Goal: Task Accomplishment & Management: Complete application form

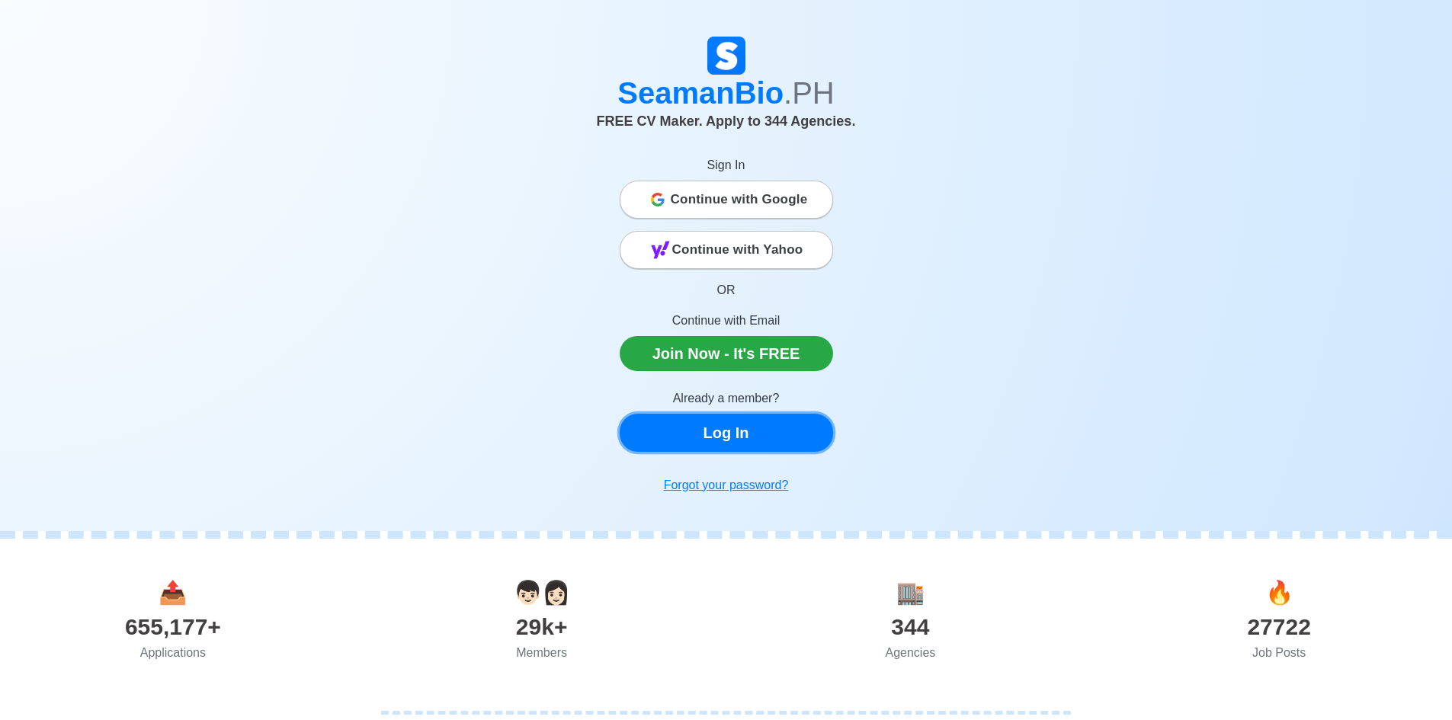
click at [755, 428] on link "Log In" at bounding box center [726, 433] width 213 height 38
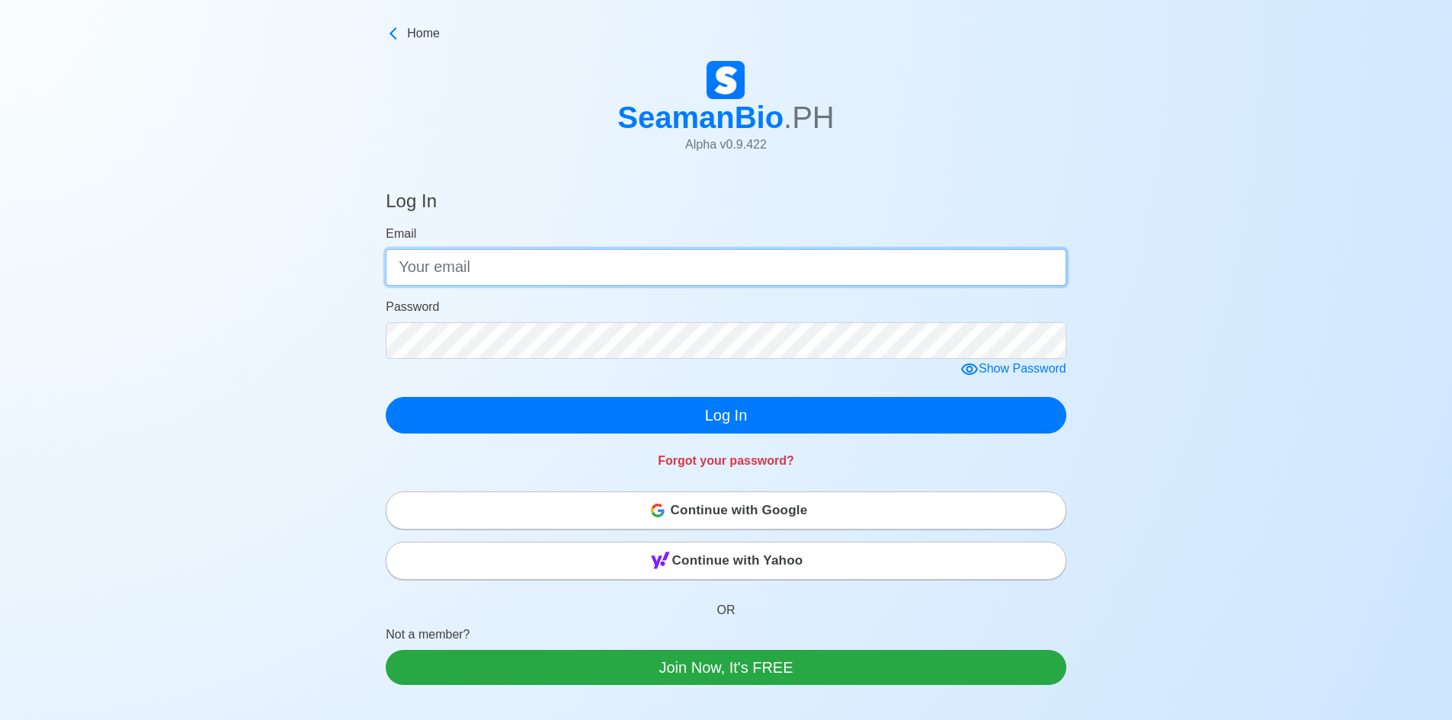
type input "[EMAIL_ADDRESS][DOMAIN_NAME]"
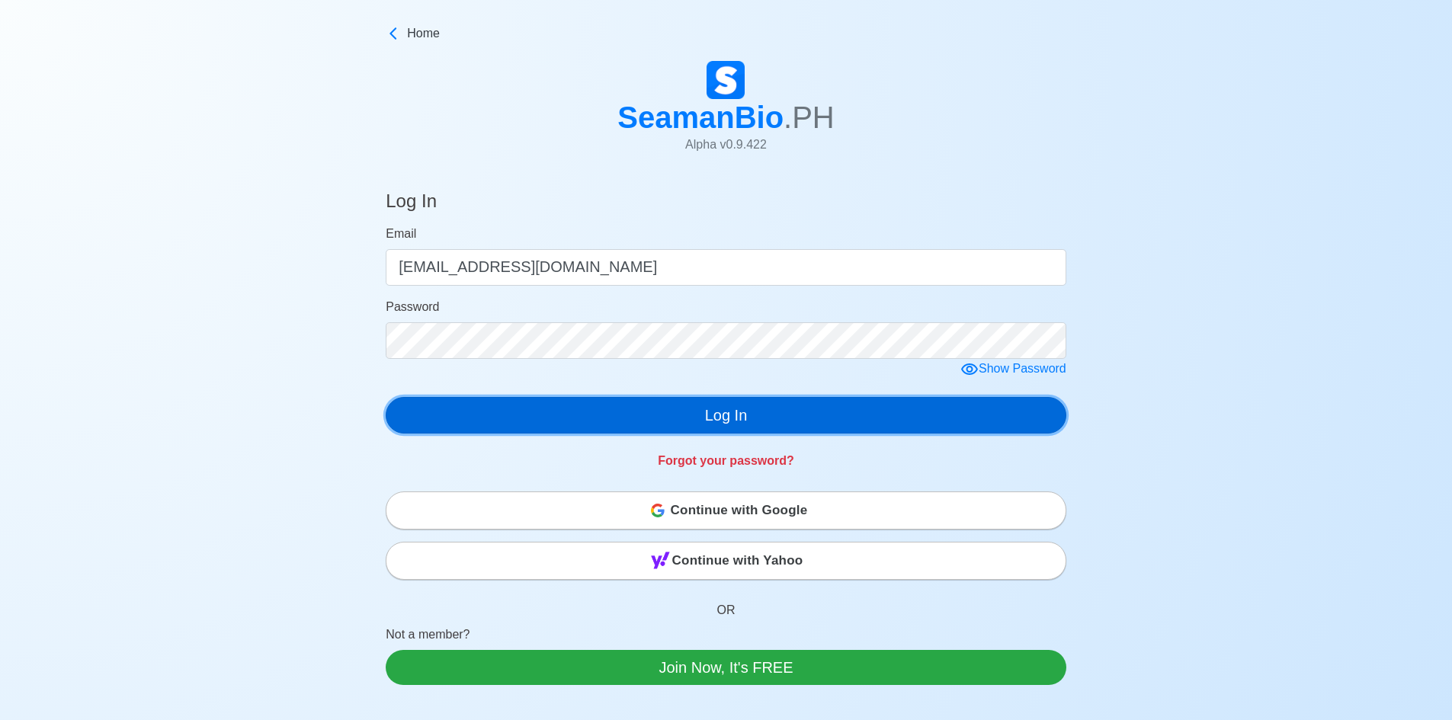
click at [740, 415] on button "Log In" at bounding box center [726, 415] width 681 height 37
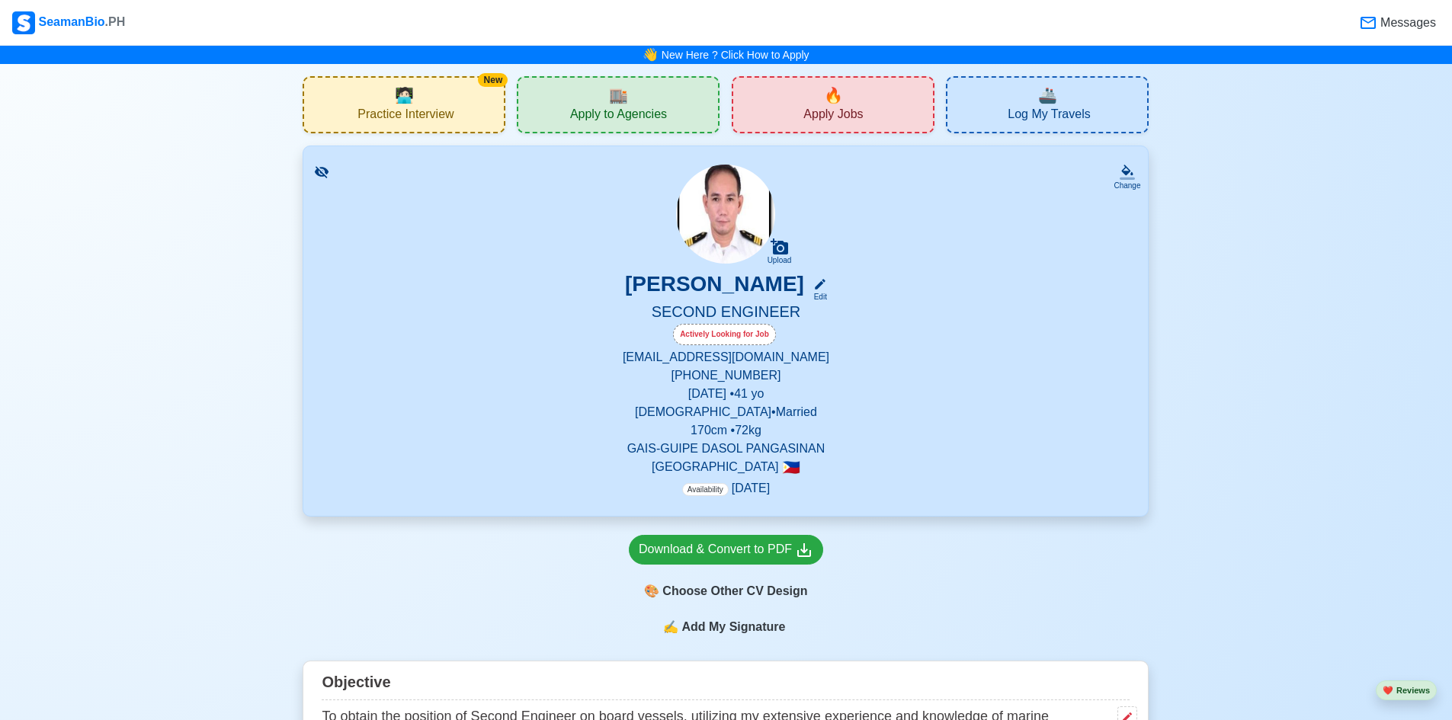
click at [842, 119] on span "Apply Jobs" at bounding box center [832, 116] width 59 height 19
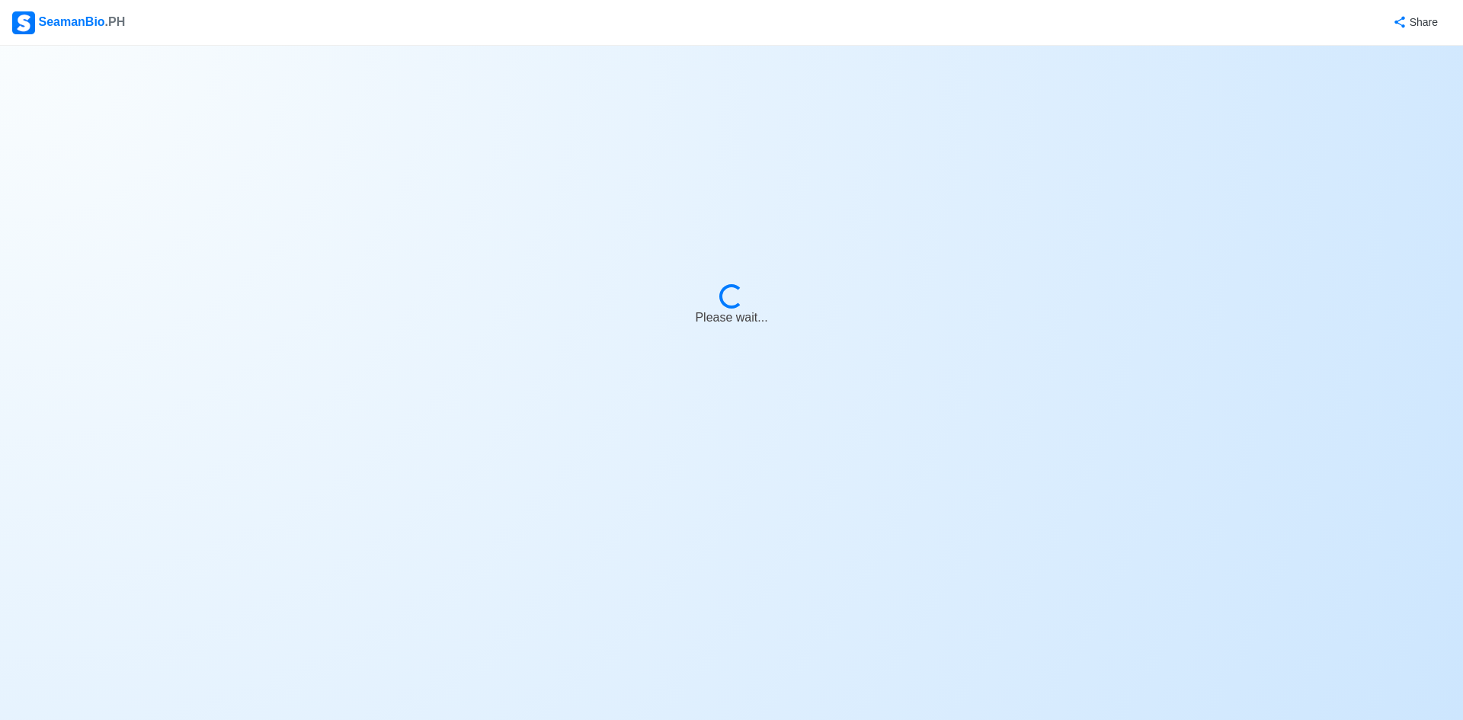
select select "2nd Engineer"
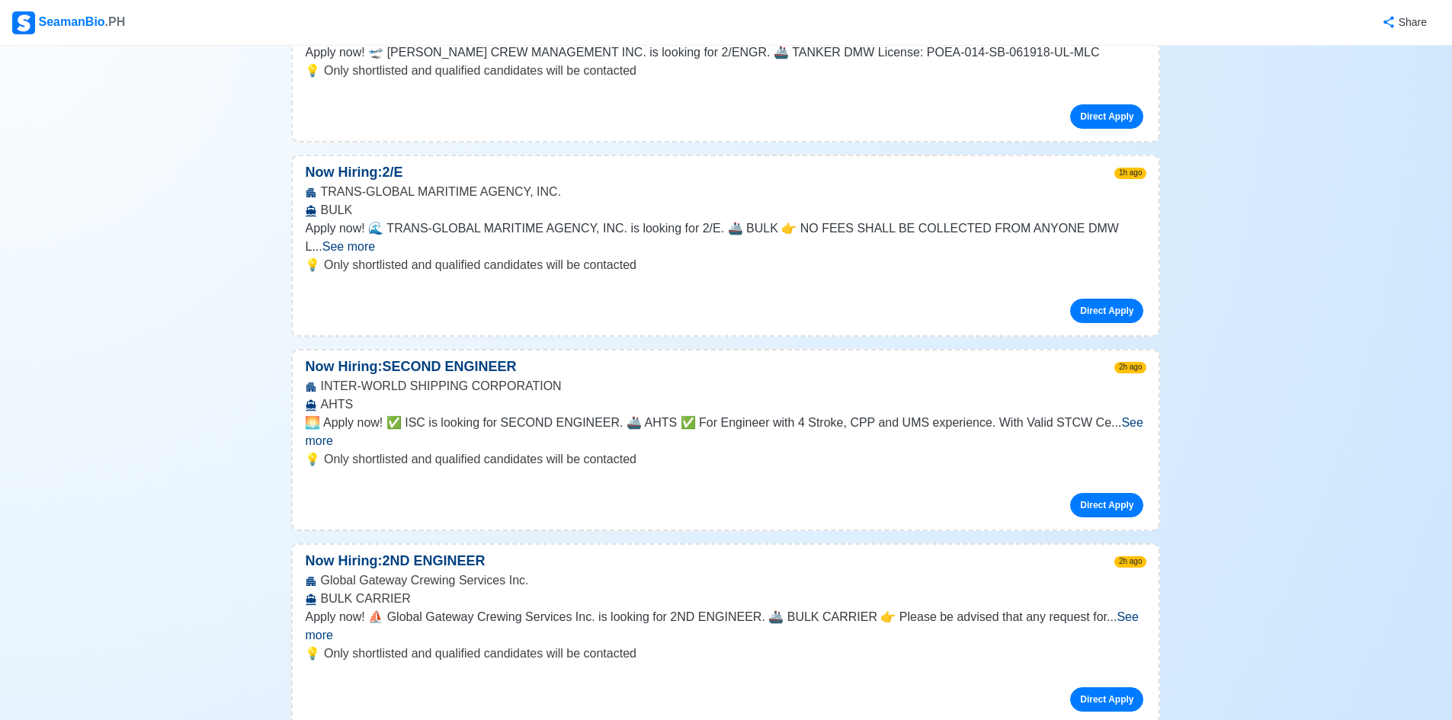
scroll to position [305, 0]
click at [1119, 415] on span "See more" at bounding box center [724, 430] width 838 height 31
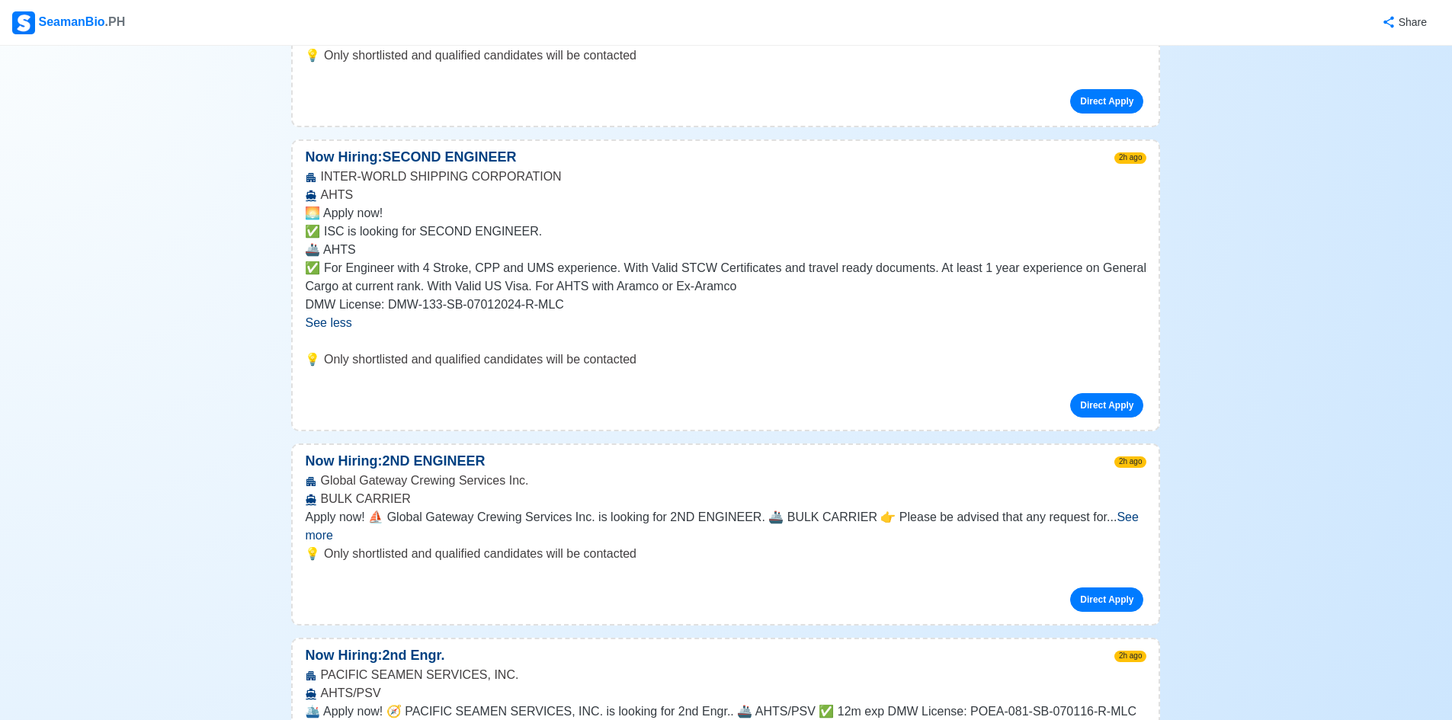
scroll to position [534, 0]
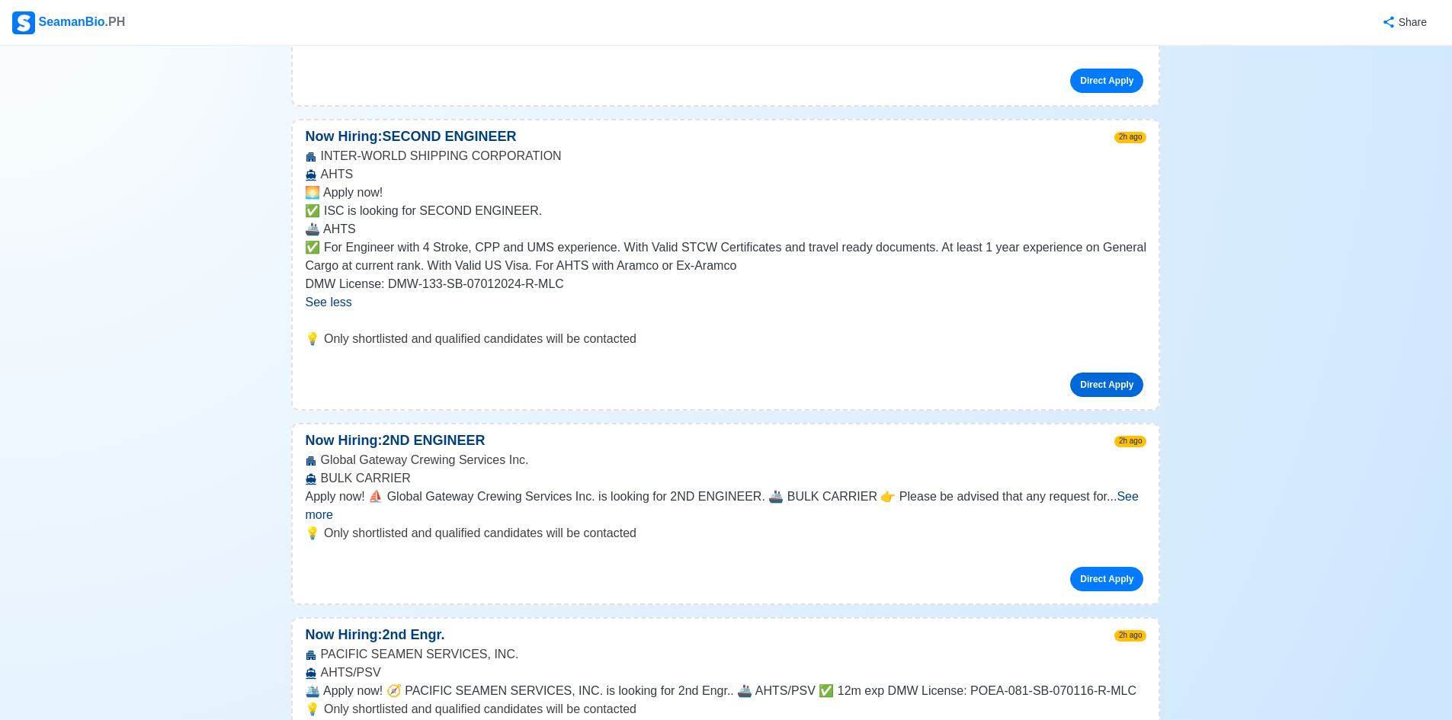
click at [1095, 373] on link "Direct Apply" at bounding box center [1106, 385] width 73 height 24
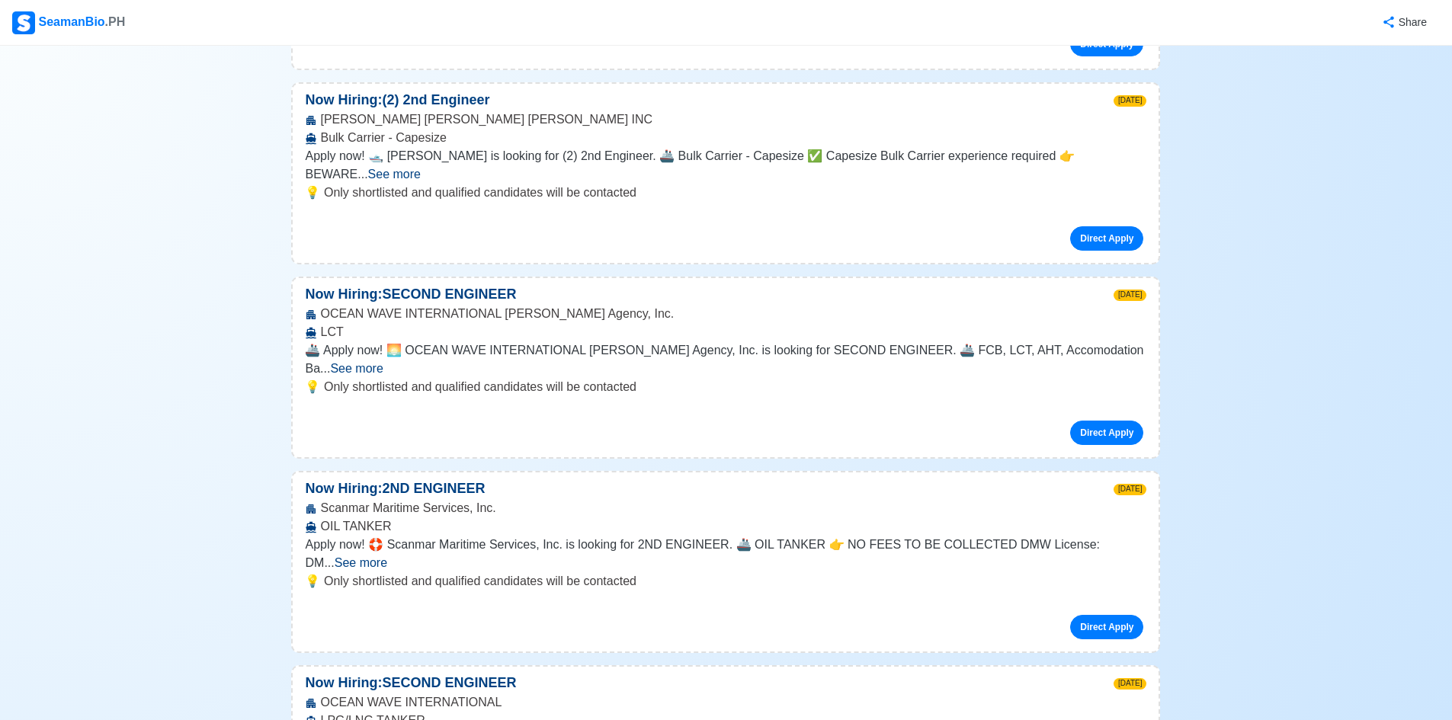
scroll to position [2744, 0]
click at [383, 363] on span "See more" at bounding box center [356, 369] width 53 height 13
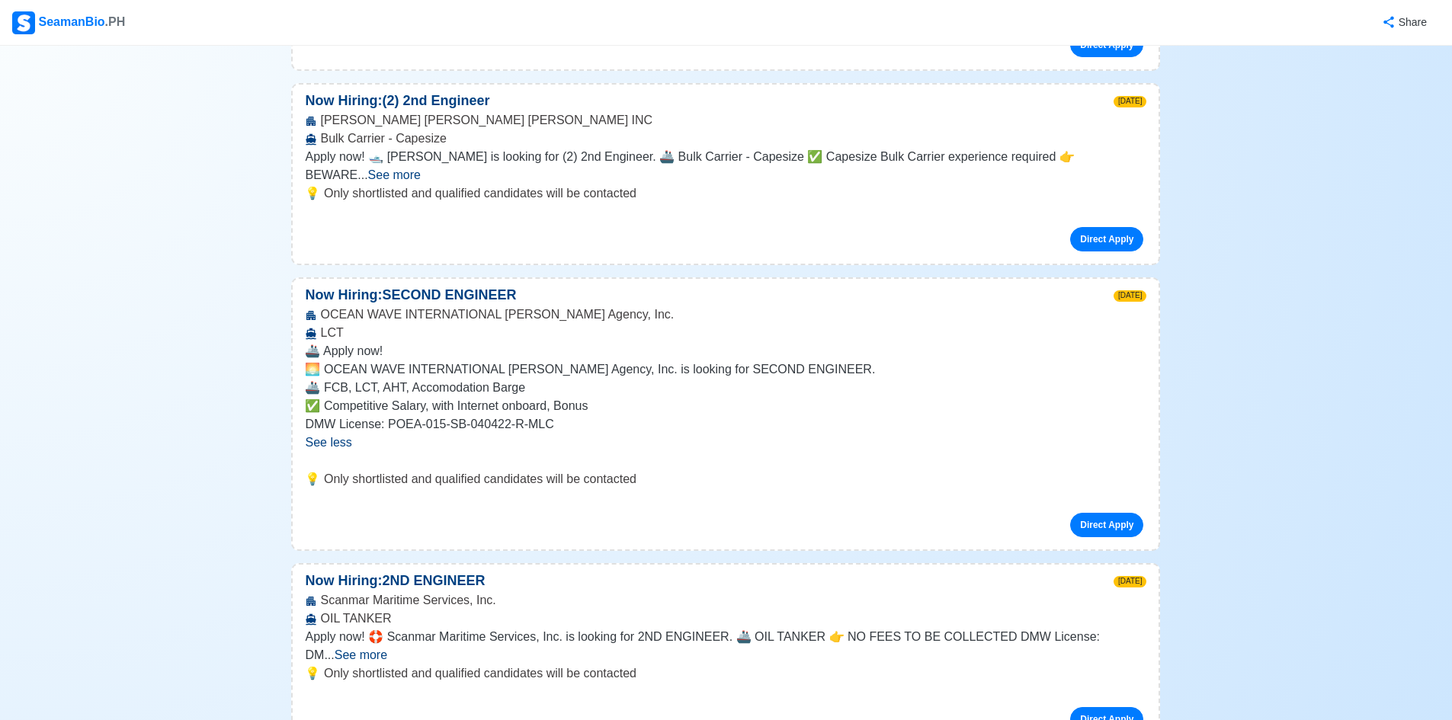
click at [67, 18] on div "SeamanBio .PH" at bounding box center [68, 22] width 113 height 23
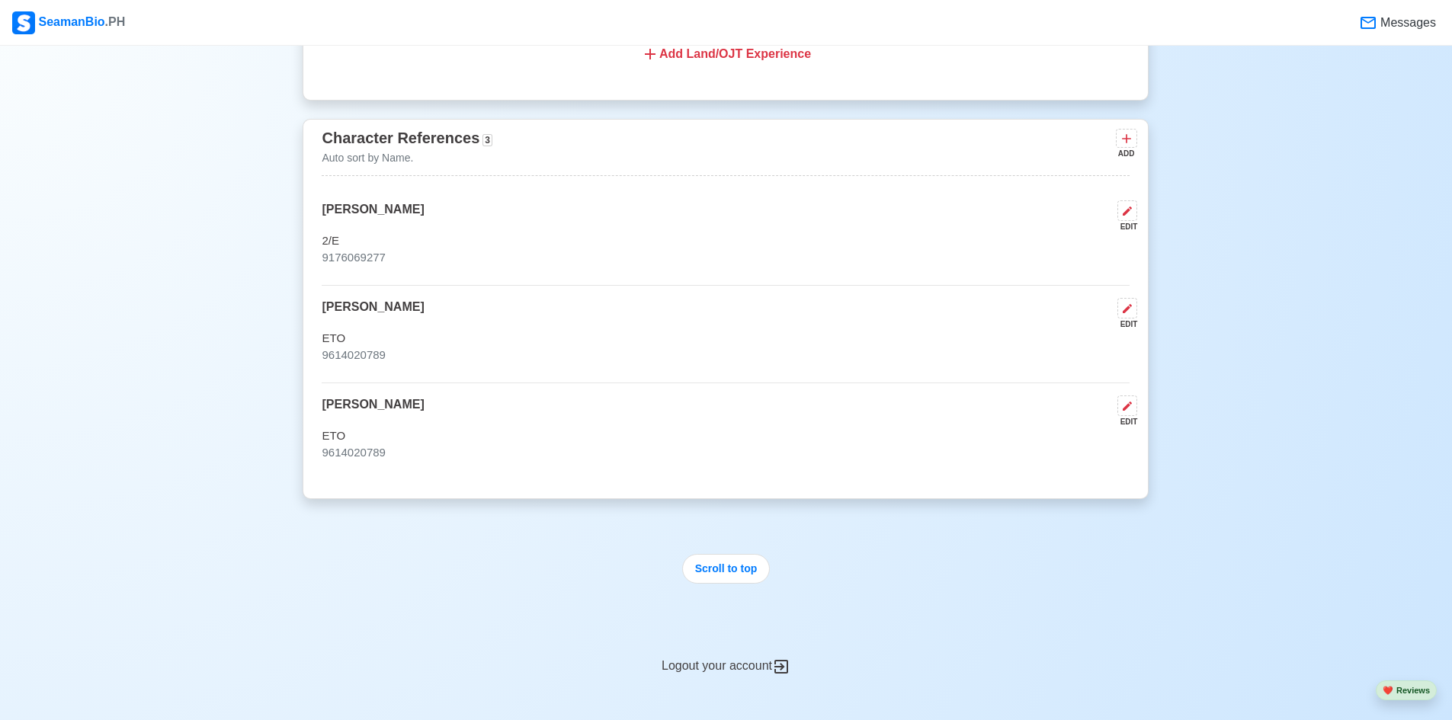
scroll to position [4875, 0]
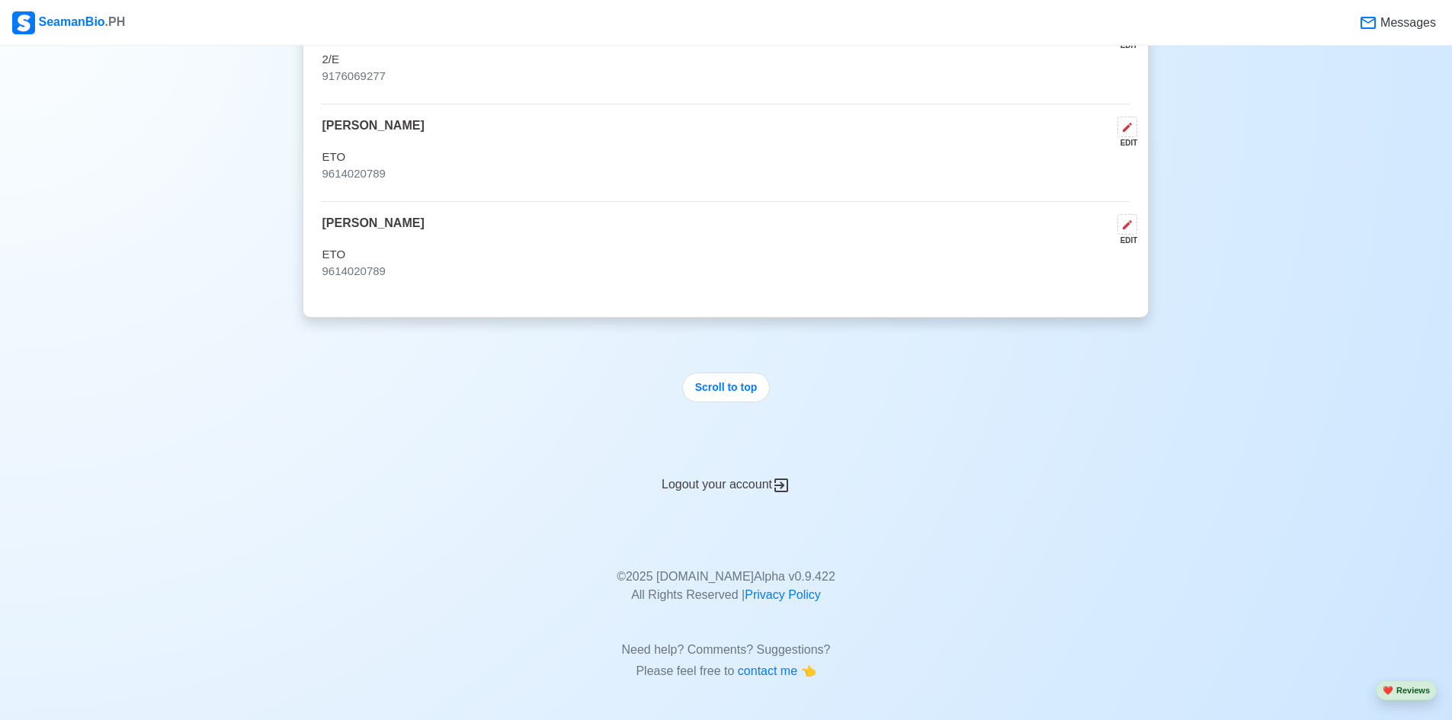
click at [729, 482] on div "Logout your account" at bounding box center [726, 475] width 846 height 37
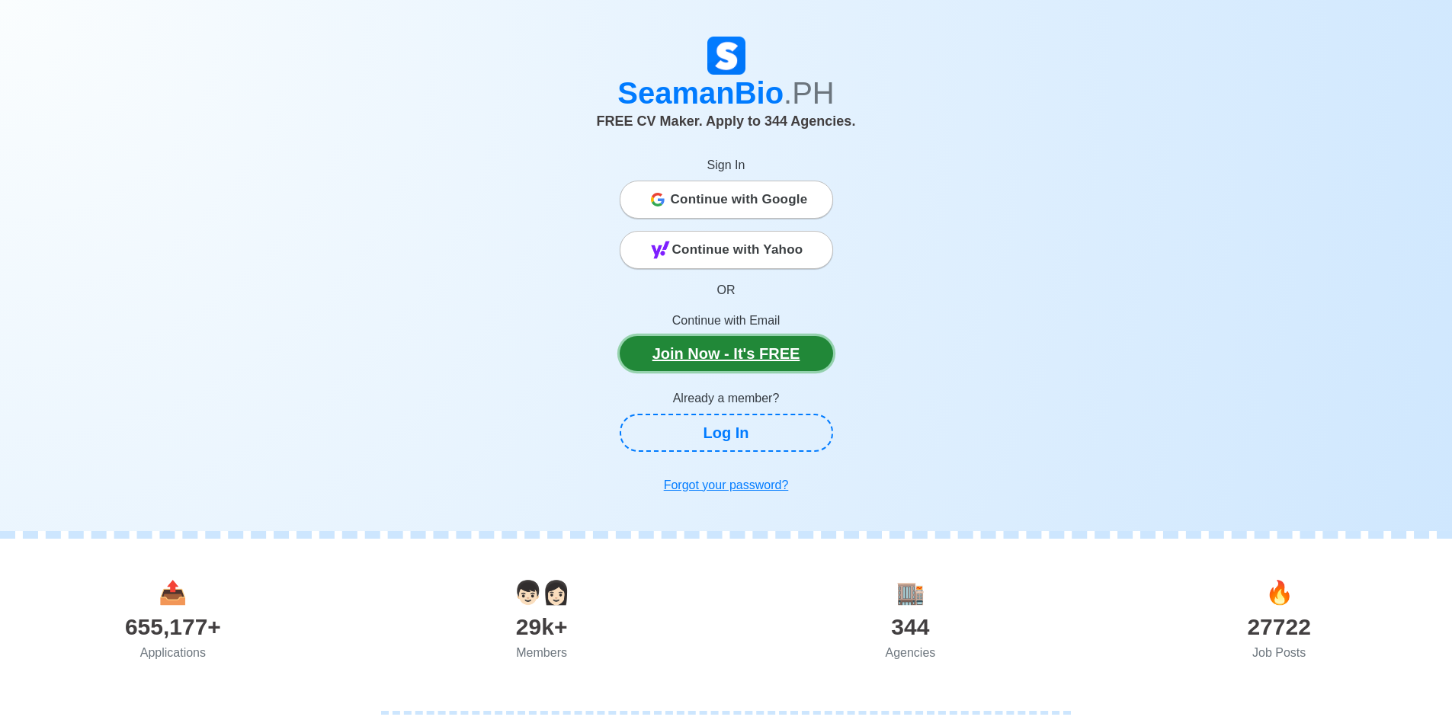
click at [720, 352] on link "Join Now - It's FREE" at bounding box center [726, 353] width 213 height 35
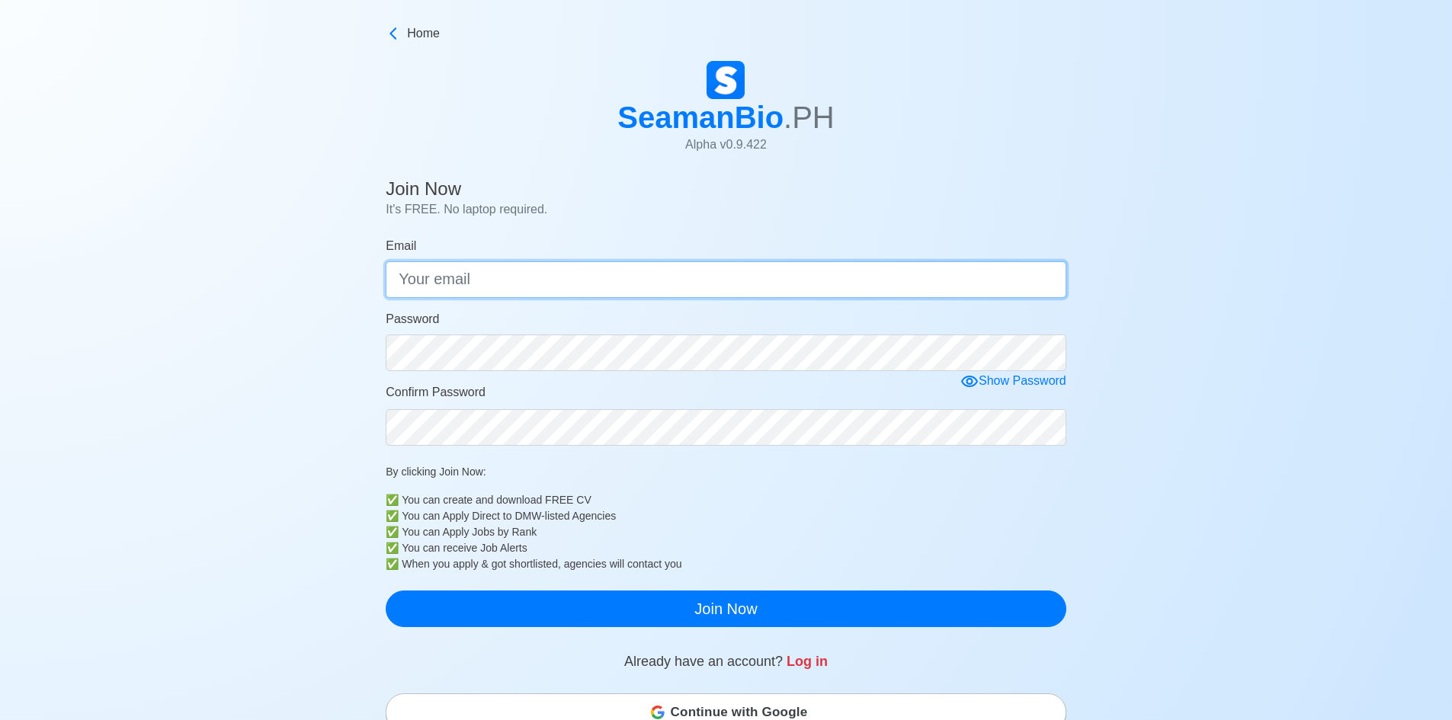
click at [539, 271] on input "Email" at bounding box center [726, 279] width 681 height 37
type input "[EMAIL_ADDRESS][DOMAIN_NAME]"
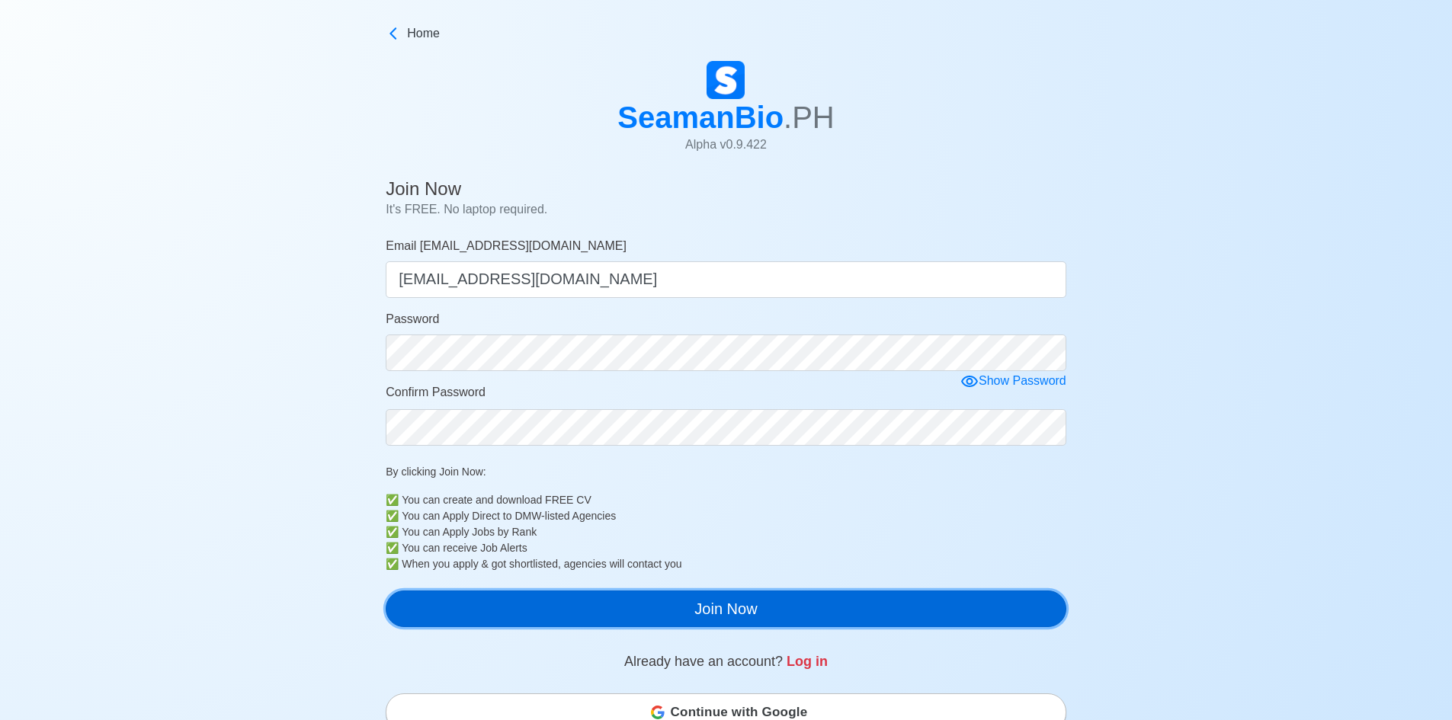
click at [724, 605] on button "Join Now" at bounding box center [726, 609] width 681 height 37
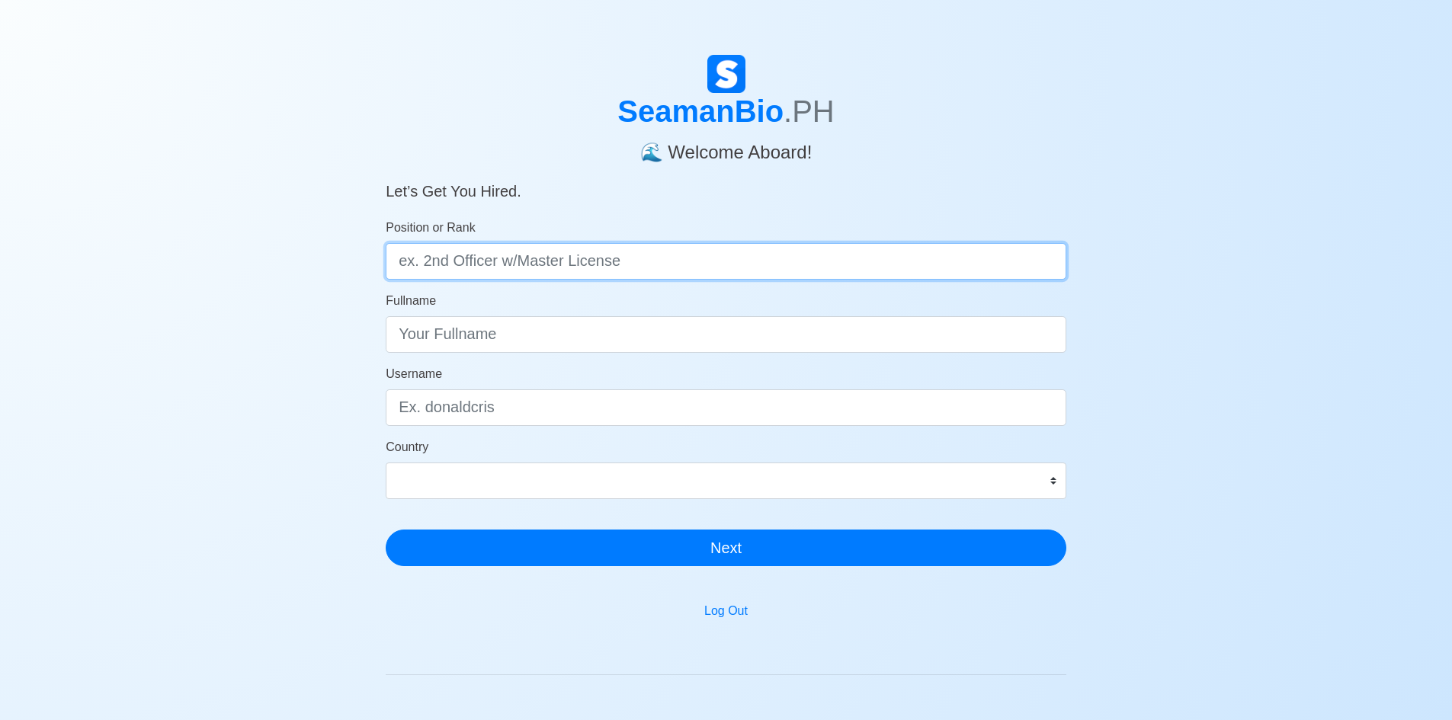
click at [657, 266] on input "Position or Rank" at bounding box center [726, 261] width 681 height 37
type input "s"
type input "SECOND ENGINEER"
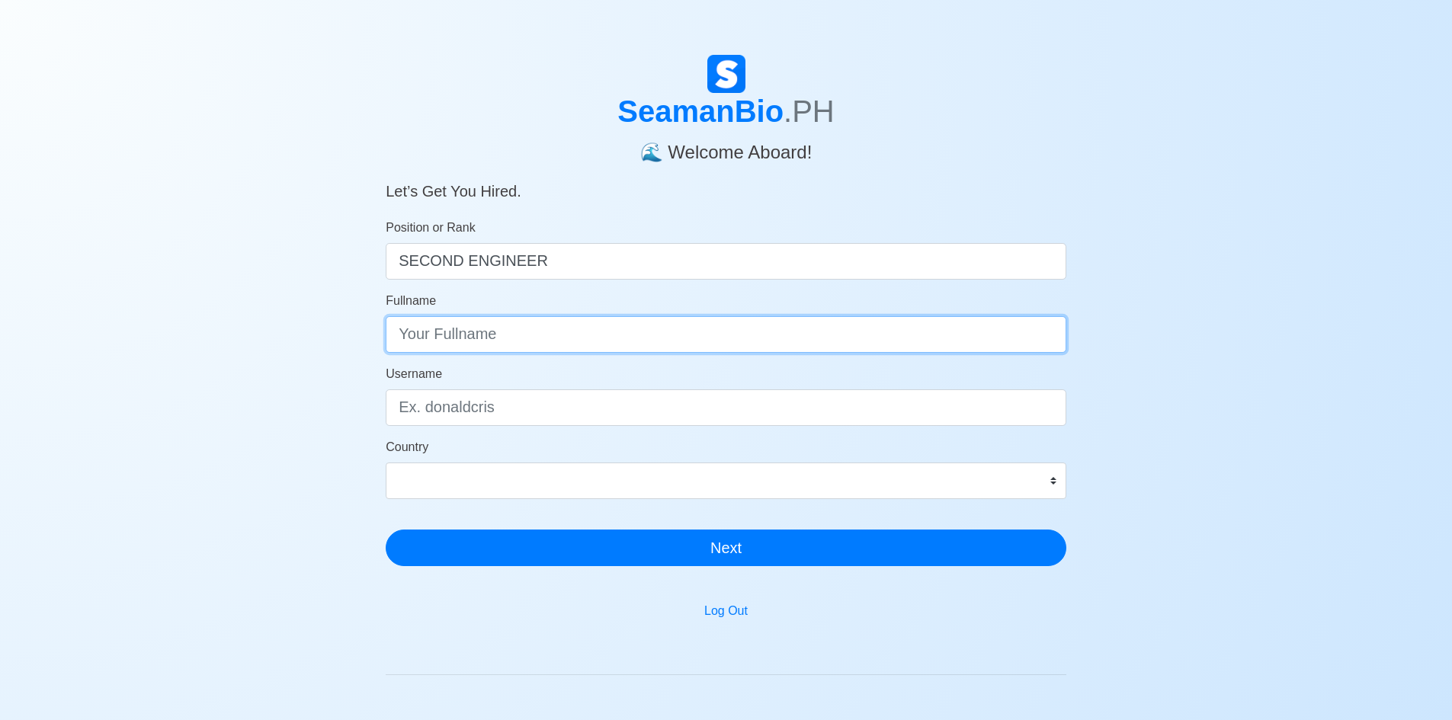
click at [662, 339] on input "Fullname" at bounding box center [726, 334] width 681 height 37
type input "JONATHAN"
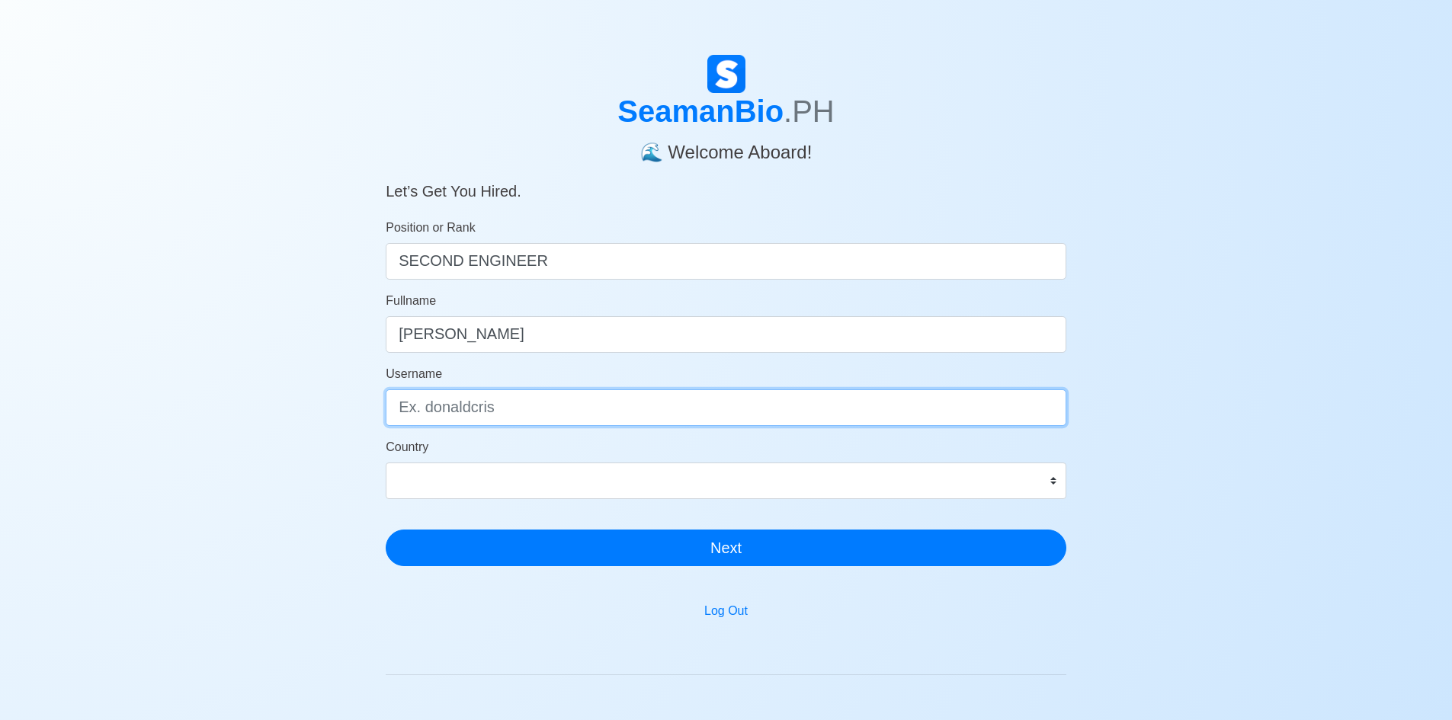
click at [569, 409] on input "Username" at bounding box center [726, 407] width 681 height 37
type input "jnathan8387"
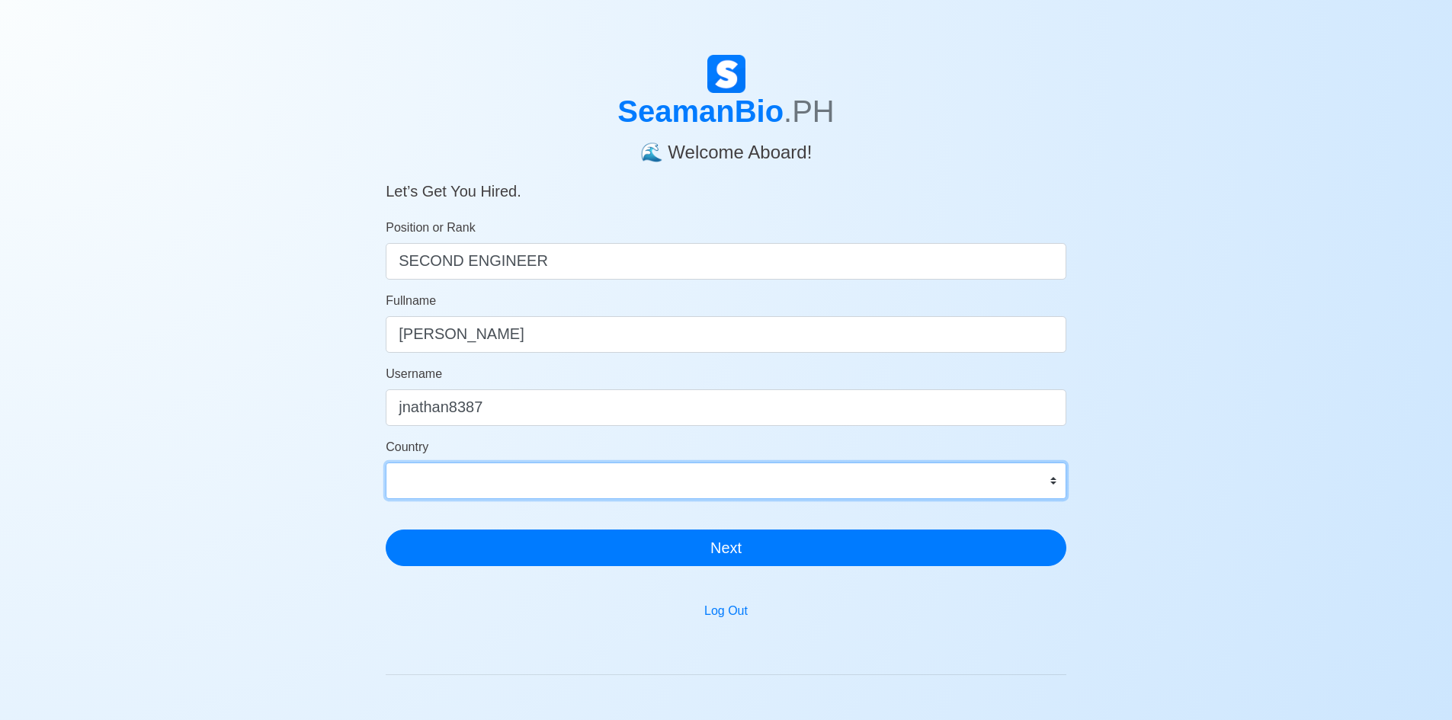
click at [1054, 480] on select "Afghanistan Åland Islands Albania Algeria American Samoa Andorra Angola Anguill…" at bounding box center [726, 481] width 681 height 37
select select "PH"
click at [386, 463] on select "Afghanistan Åland Islands Albania Algeria American Samoa Andorra Angola Anguill…" at bounding box center [726, 481] width 681 height 37
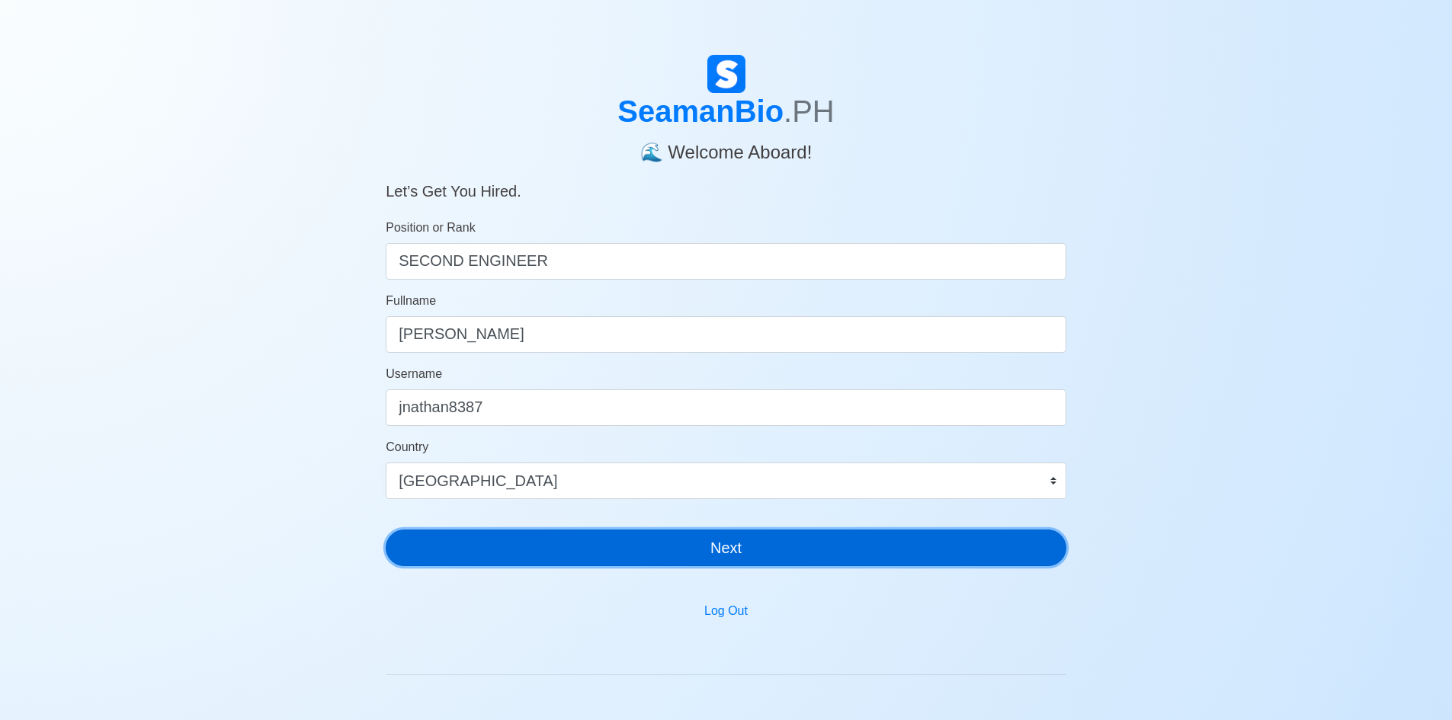
click at [734, 535] on button "Next" at bounding box center [726, 548] width 681 height 37
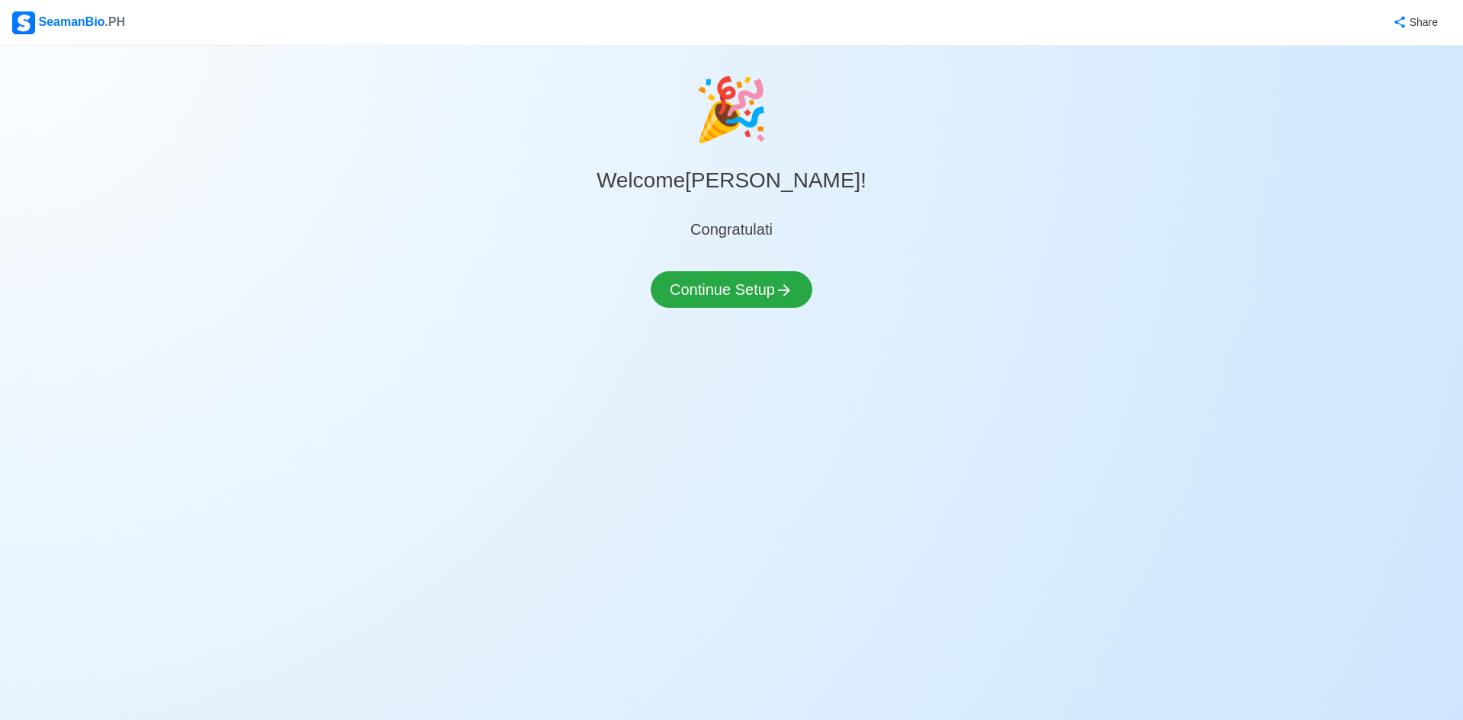
click at [754, 270] on div "🎉 Welcome JONATHAN ! Congratulati Continue Setup" at bounding box center [731, 204] width 1463 height 280
click at [761, 296] on button "Continue Setup" at bounding box center [732, 289] width 162 height 37
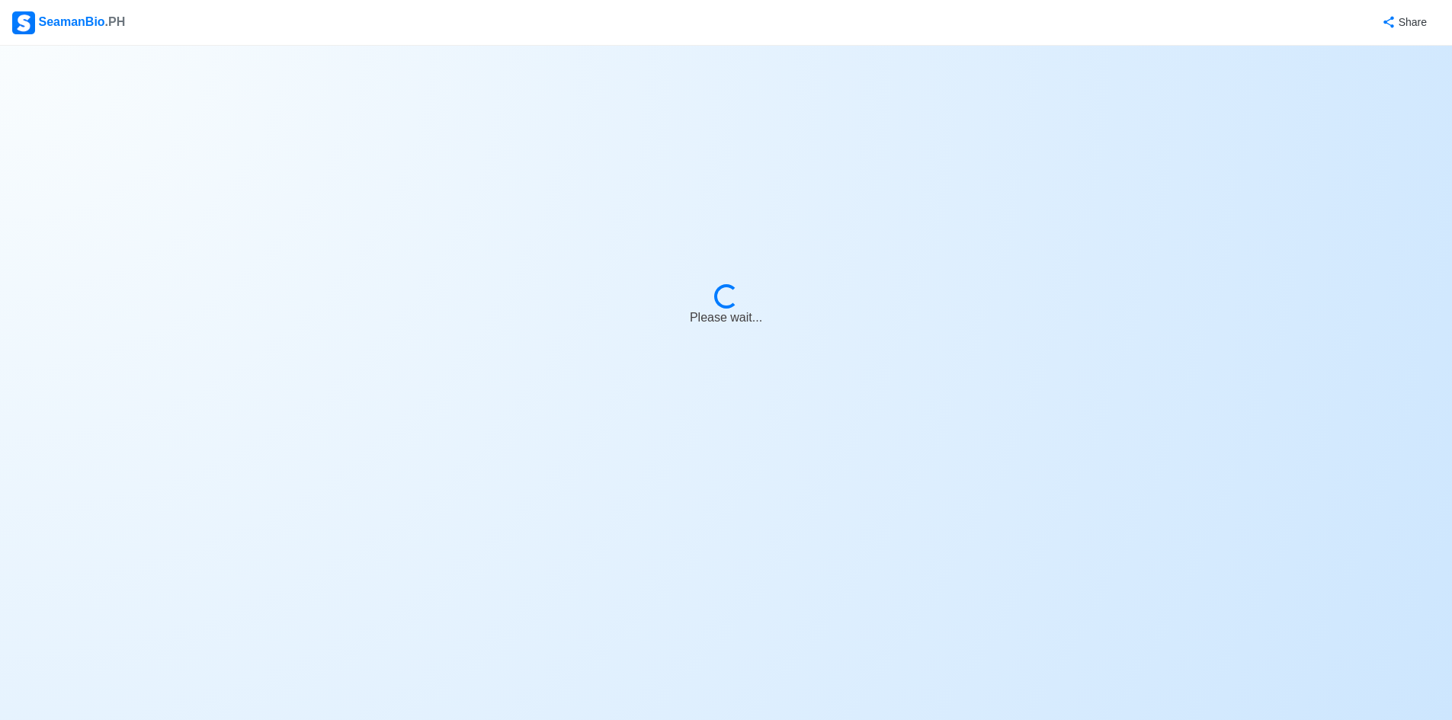
select select "Visible for Hiring"
select select "PH"
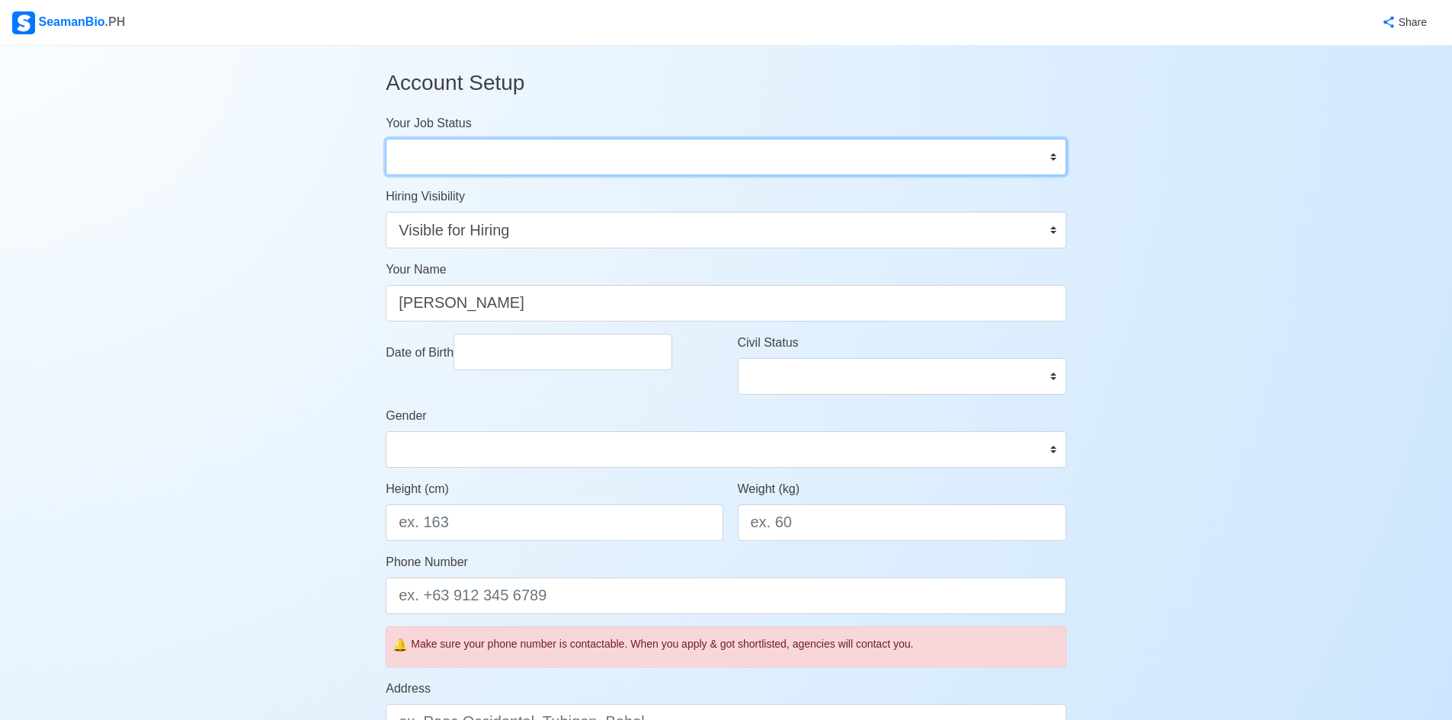
click at [1055, 155] on select "Onboard Actively Looking for Job Not Looking for Job" at bounding box center [726, 157] width 681 height 37
select select "Actively Looking for Job"
click at [386, 139] on select "Onboard Actively Looking for Job Not Looking for Job" at bounding box center [726, 157] width 681 height 37
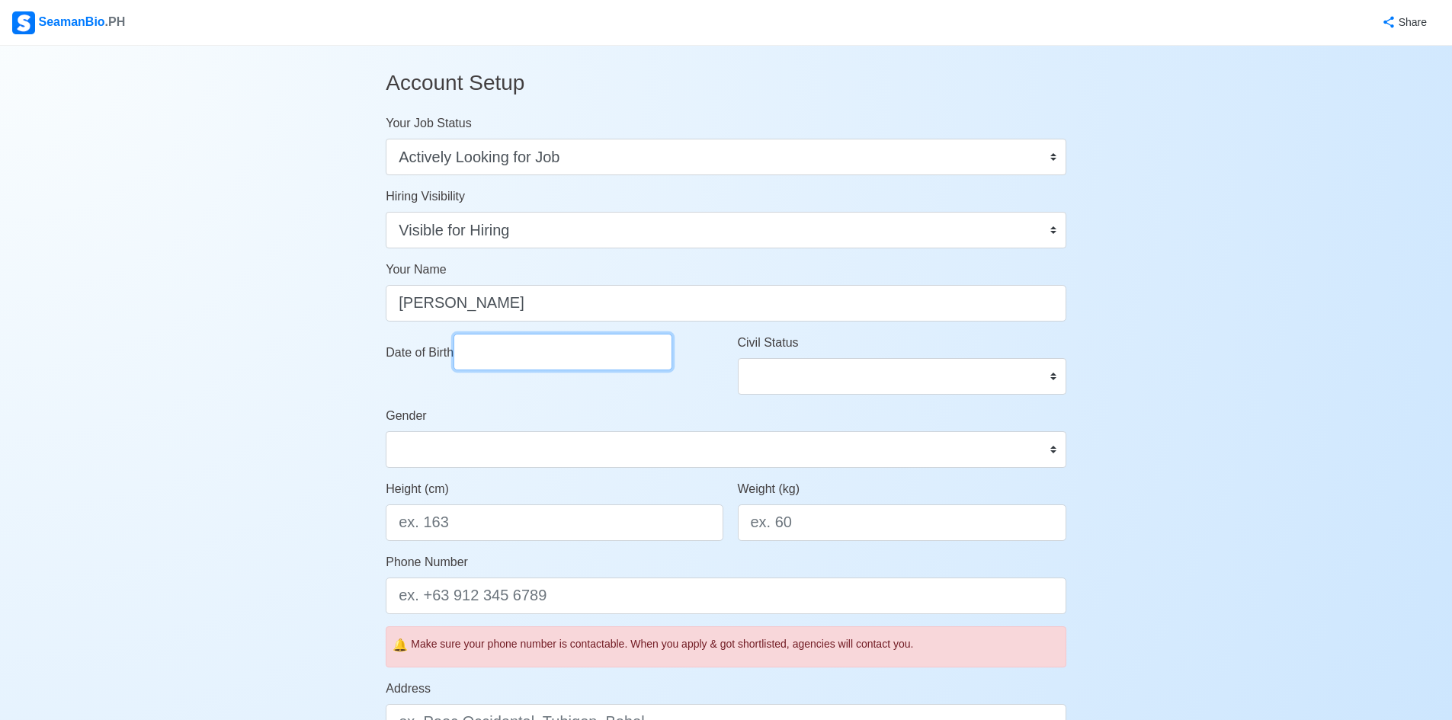
click at [622, 351] on input "Date of Birth" at bounding box center [562, 352] width 219 height 37
select select "****"
select select "*******"
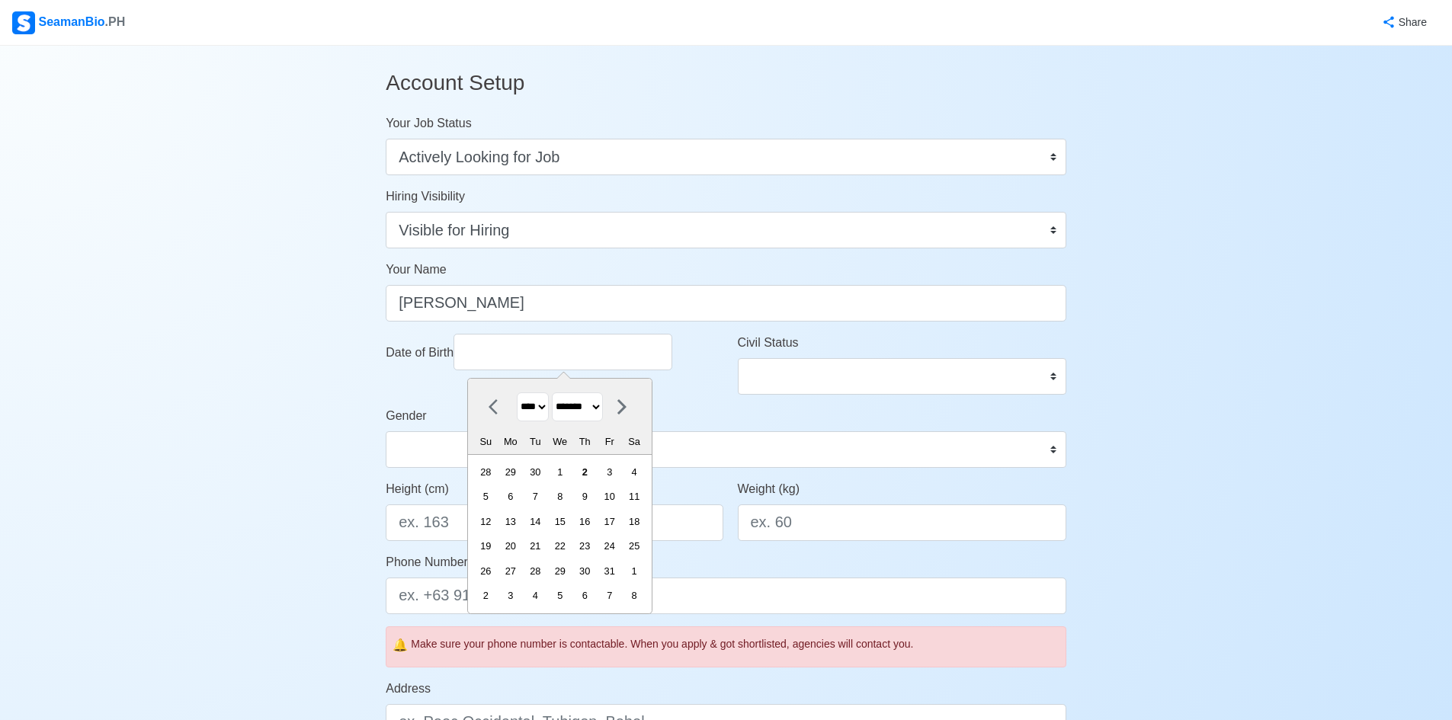
click at [525, 410] on select "**** **** **** **** **** **** **** **** **** **** **** **** **** **** **** ****…" at bounding box center [533, 408] width 32 height 30
select select "****"
click at [517, 393] on select "**** **** **** **** **** **** **** **** **** **** **** **** **** **** **** ****…" at bounding box center [533, 408] width 32 height 30
click at [603, 404] on select "******* ******** ***** ***** *** **** **** ****** ********* ******* ******** **…" at bounding box center [577, 408] width 51 height 30
select select "********"
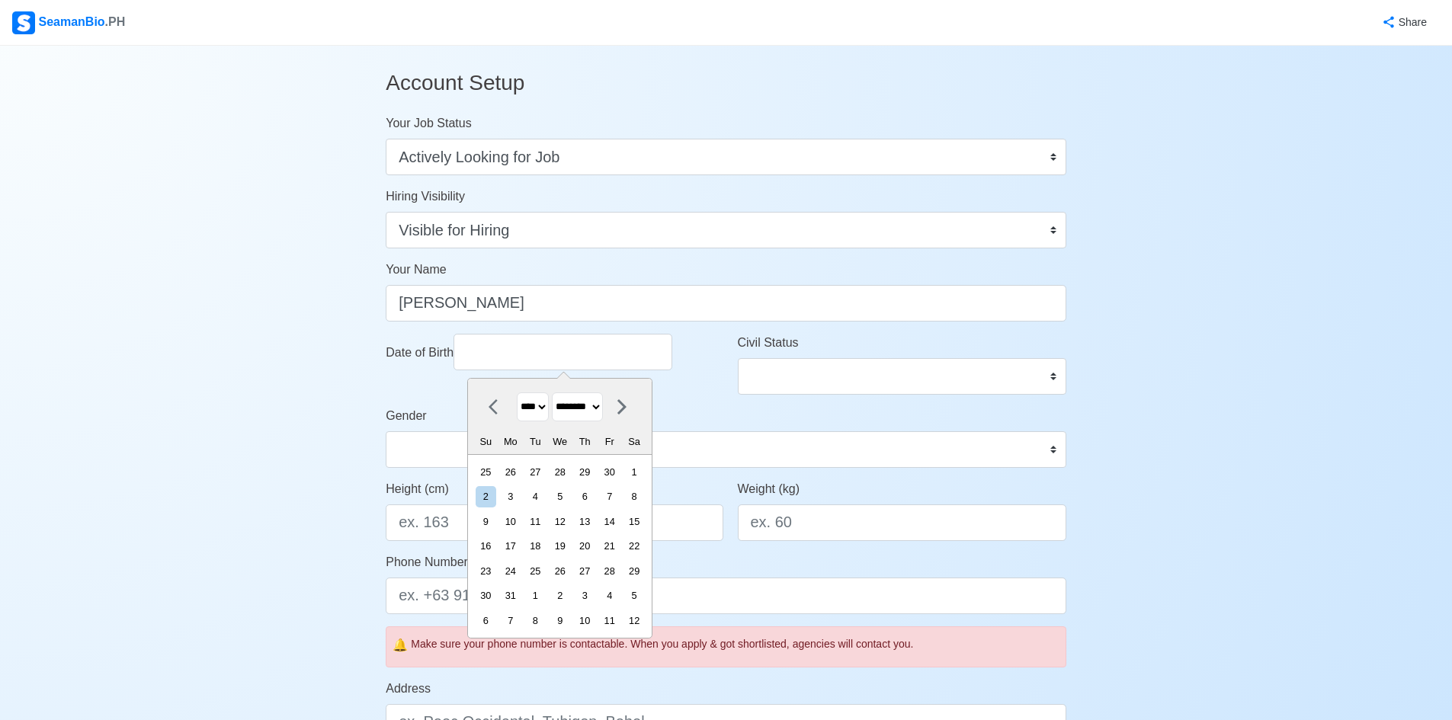
click at [559, 393] on select "******* ******** ***** ***** *** **** **** ****** ********* ******* ******** **…" at bounding box center [577, 408] width 51 height 30
click at [595, 521] on div "17" at bounding box center [585, 521] width 21 height 21
type input "11/17/1983"
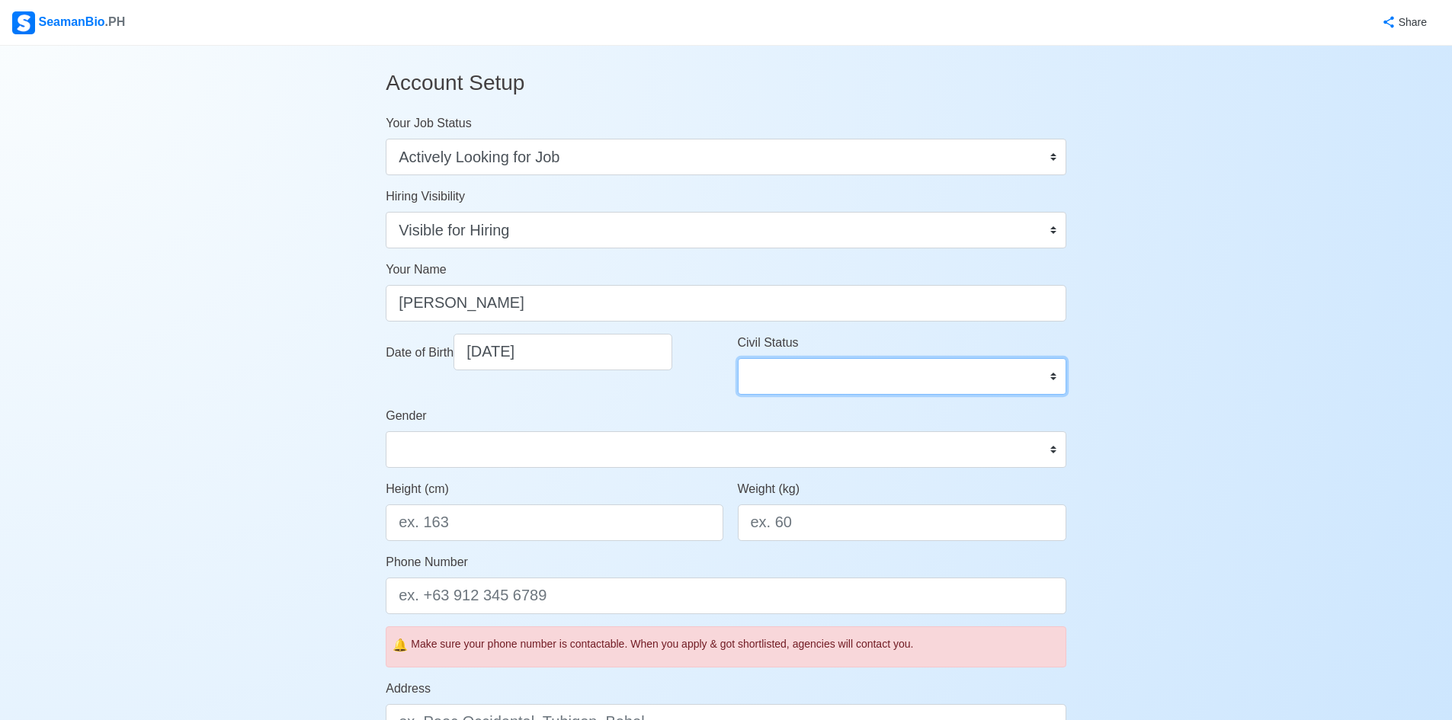
click at [1053, 377] on select "Single Married Widowed Separated" at bounding box center [902, 376] width 328 height 37
select select "Married"
click at [738, 358] on select "Single Married Widowed Separated" at bounding box center [902, 376] width 328 height 37
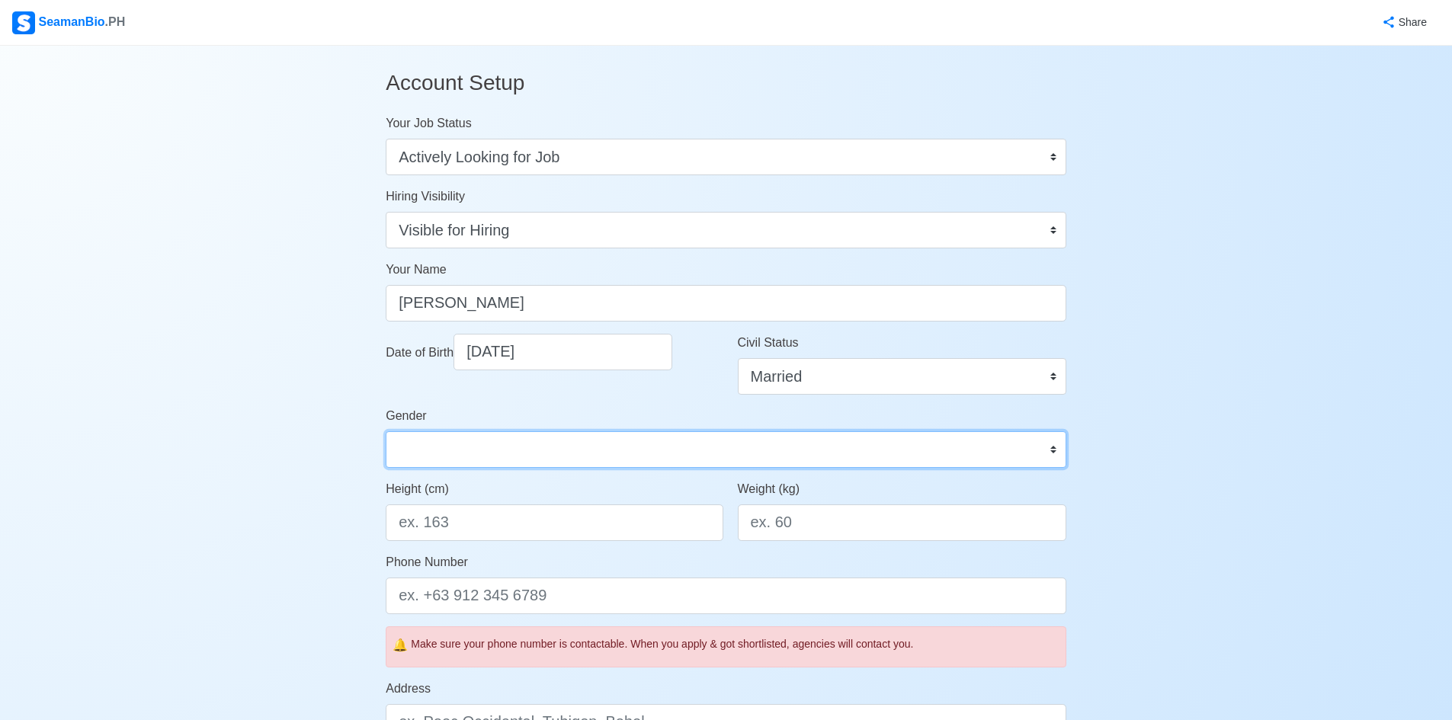
drag, startPoint x: 1061, startPoint y: 449, endPoint x: 1054, endPoint y: 454, distance: 8.7
click at [1061, 449] on select "Male Female" at bounding box center [726, 449] width 681 height 37
select select "[DEMOGRAPHIC_DATA]"
click at [386, 431] on select "Male Female" at bounding box center [726, 449] width 681 height 37
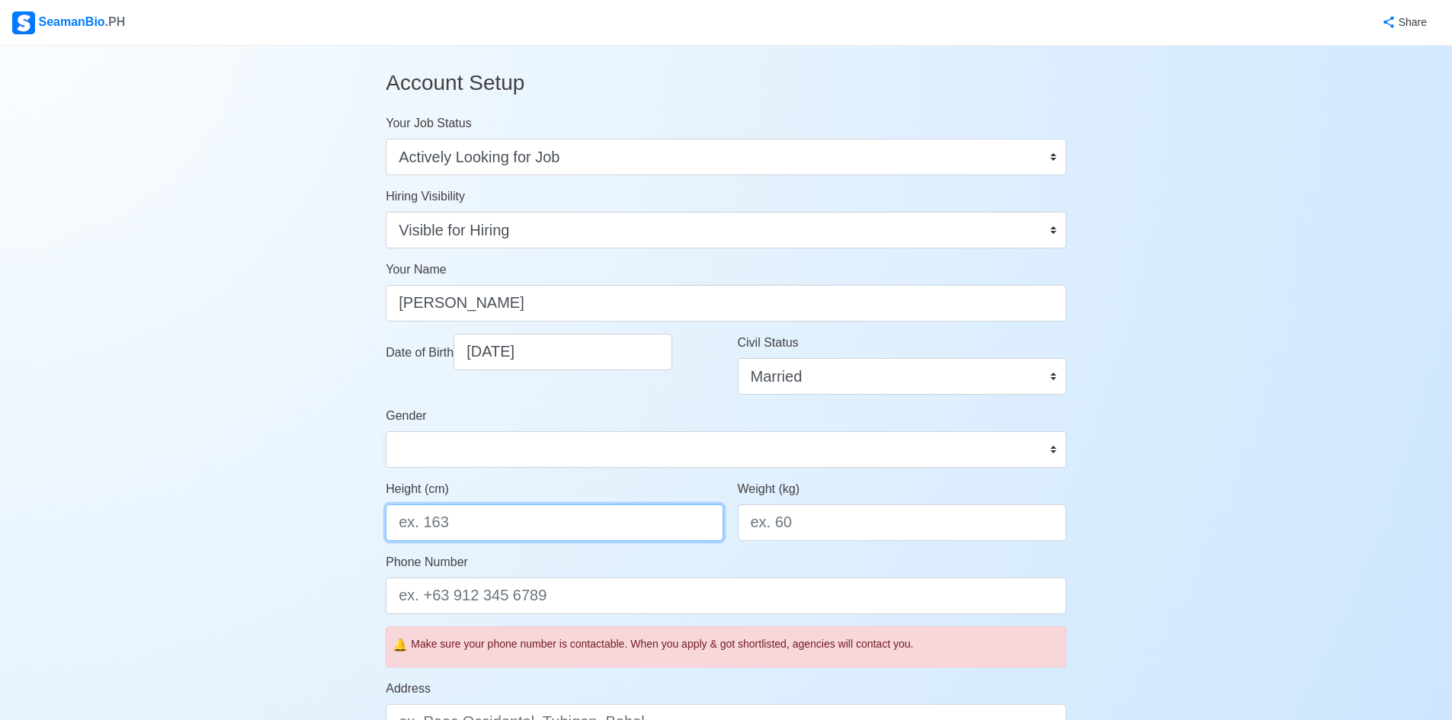
click at [587, 530] on input "Height (cm)" at bounding box center [554, 523] width 337 height 37
type input "170"
click at [854, 521] on input "Weight (kg)" at bounding box center [902, 523] width 328 height 37
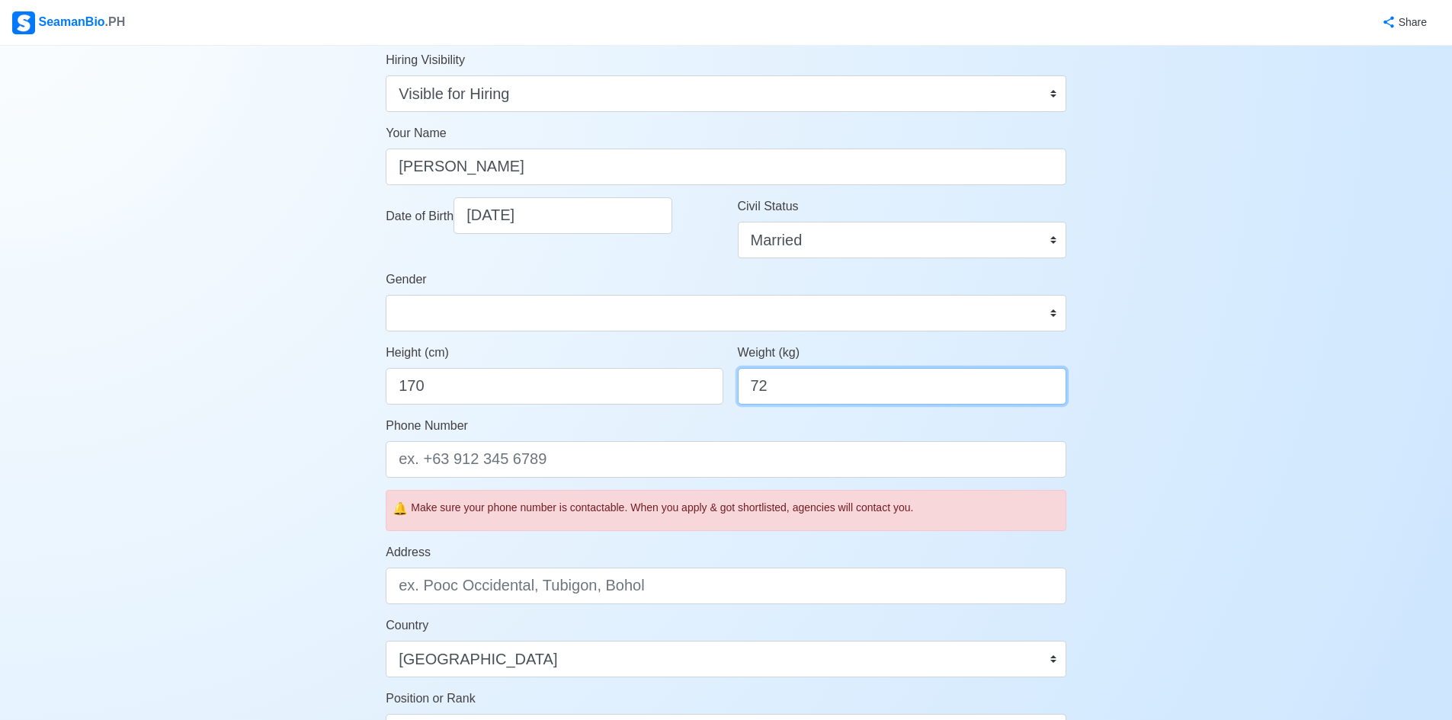
scroll to position [229, 0]
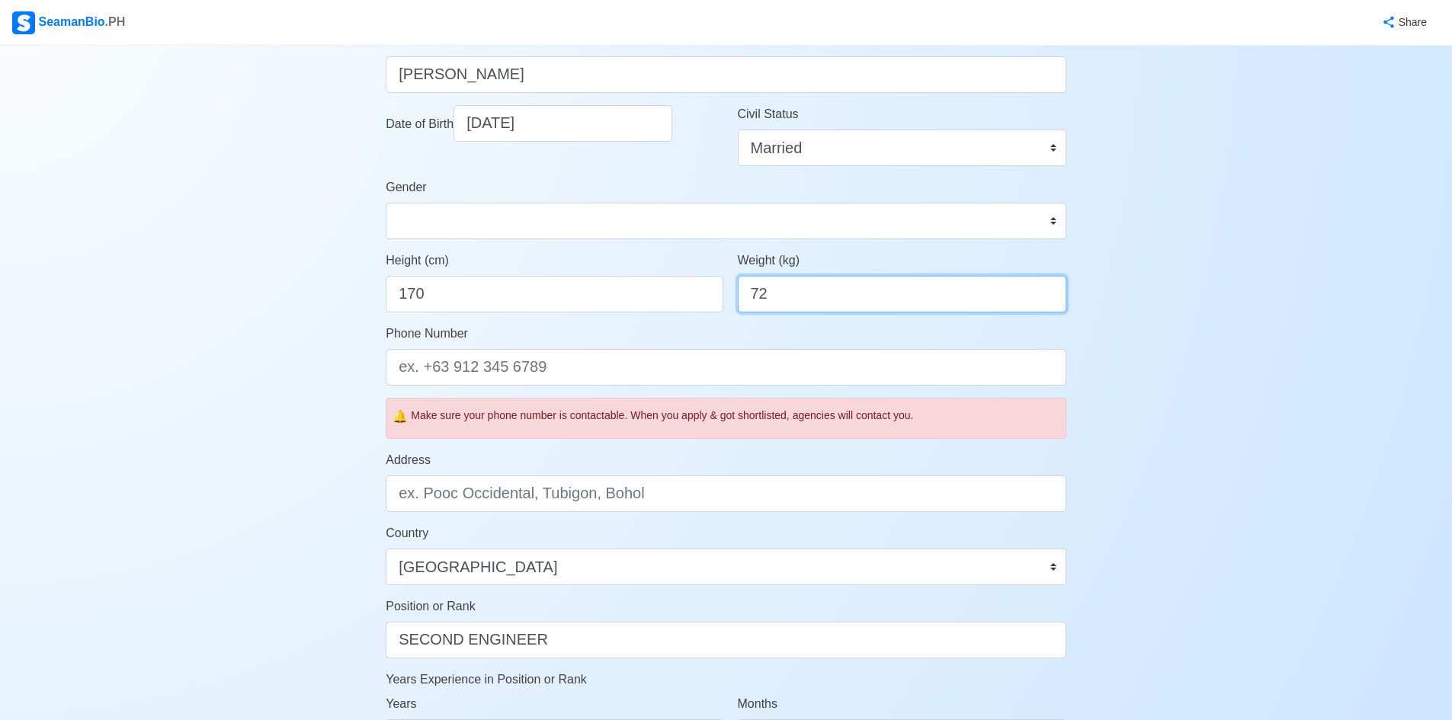
type input "72"
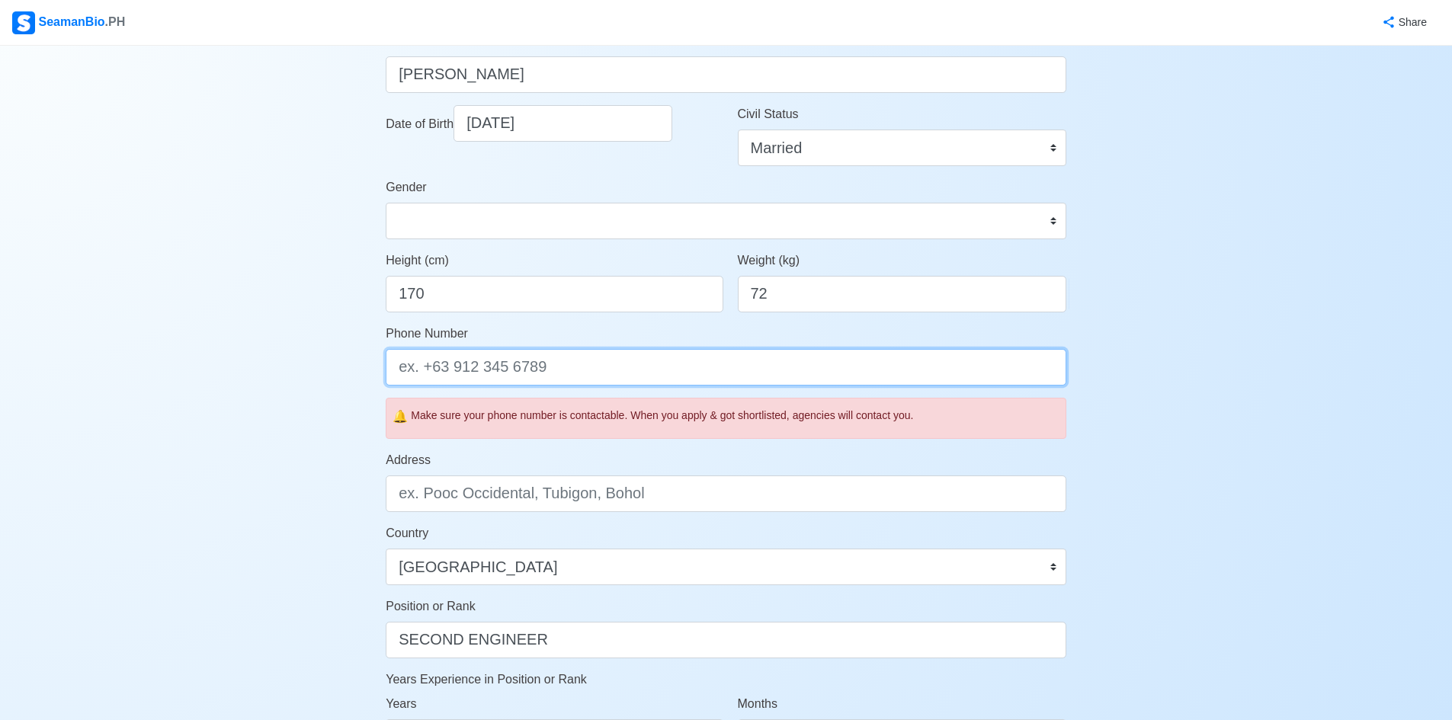
click at [633, 362] on input "Phone Number" at bounding box center [726, 367] width 681 height 37
type input "09563526278"
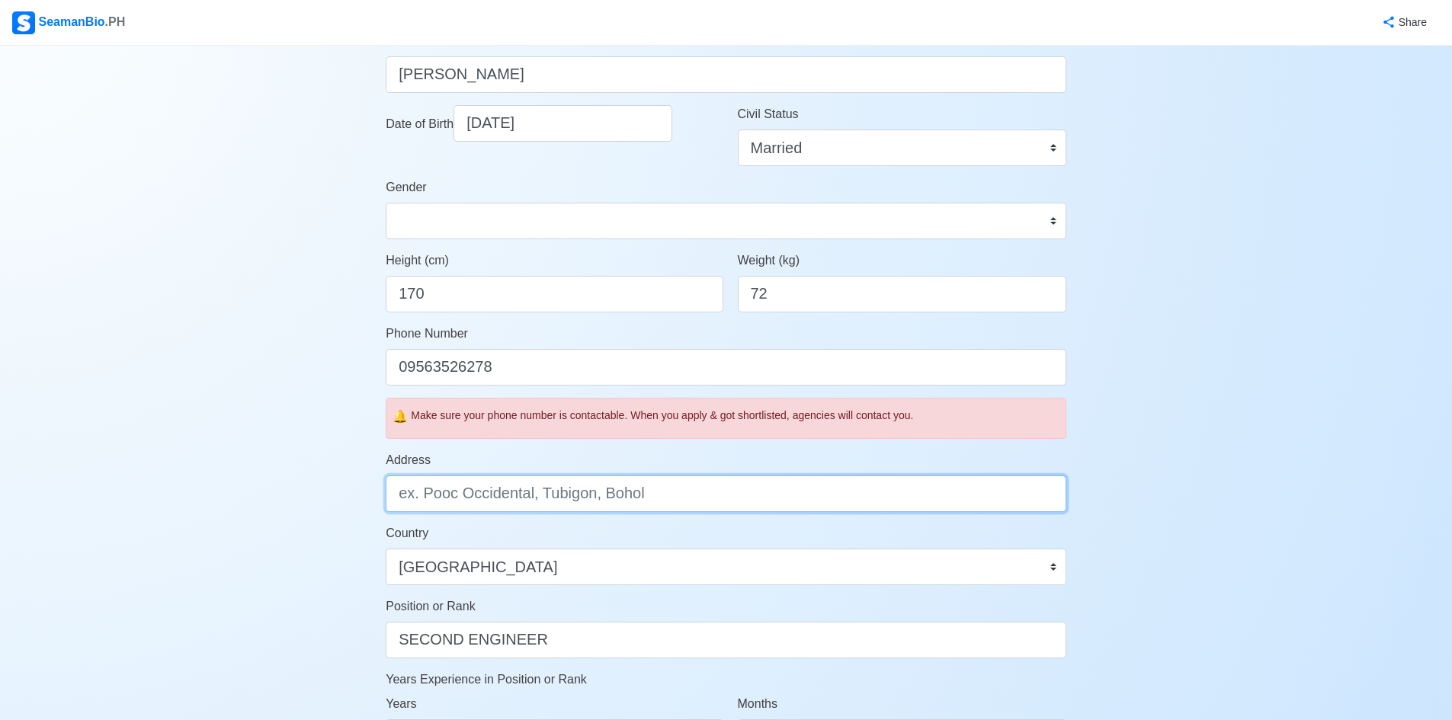
click at [702, 502] on input "Address" at bounding box center [726, 494] width 681 height 37
type input "d"
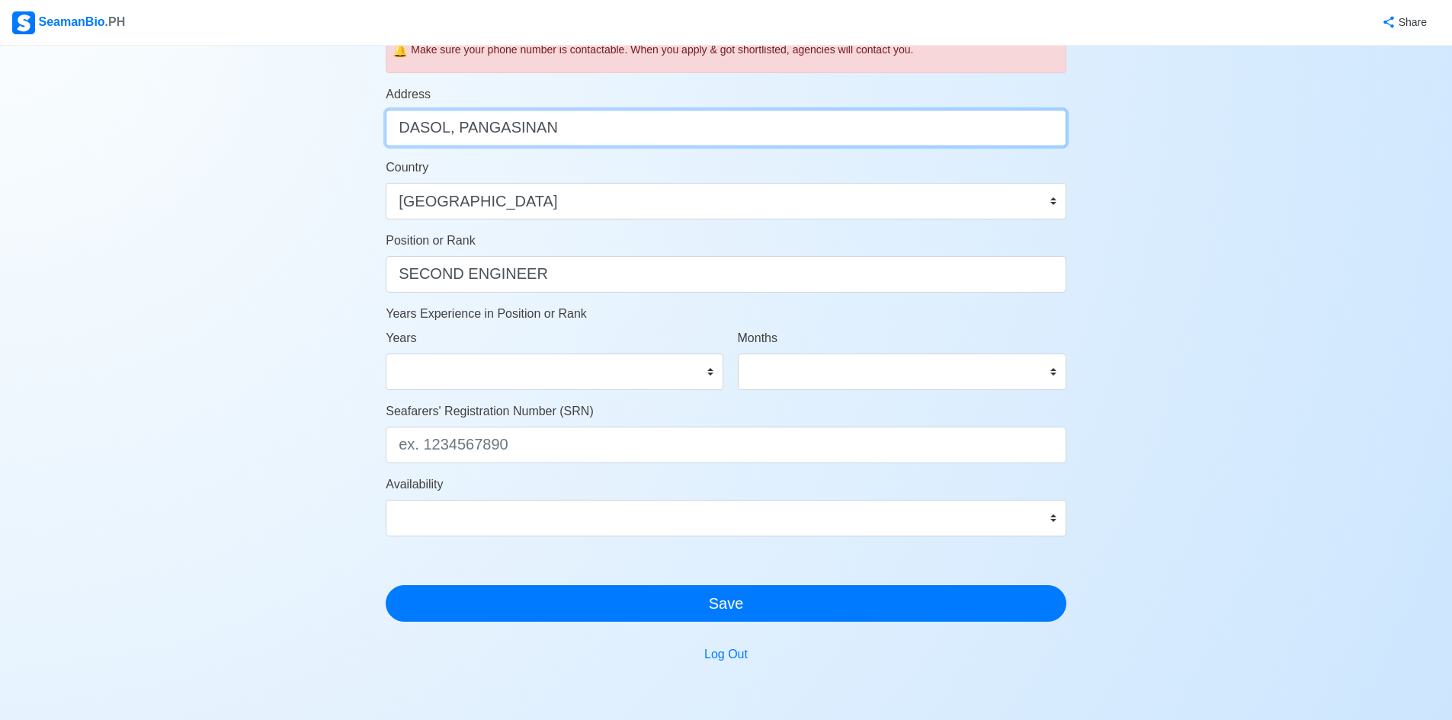
scroll to position [610, 0]
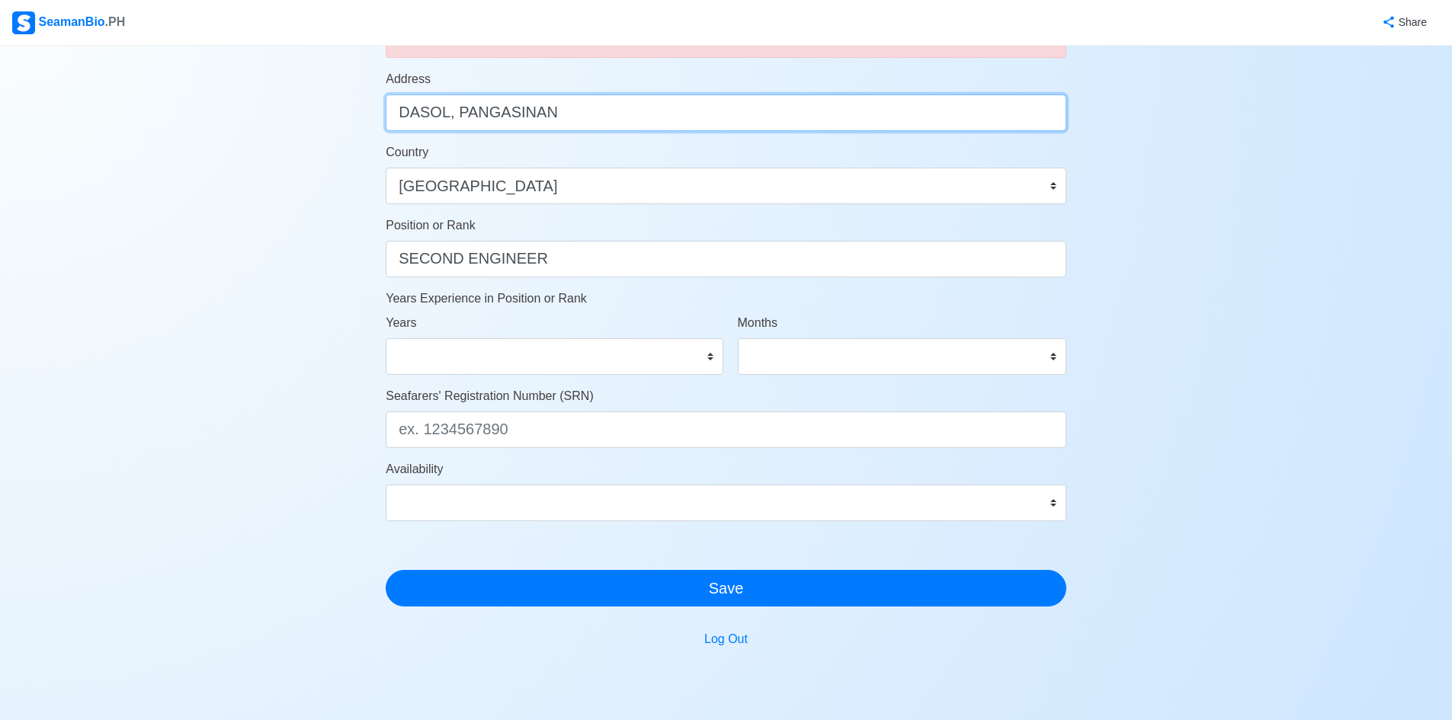
type input "DASOL, PANGASINAN"
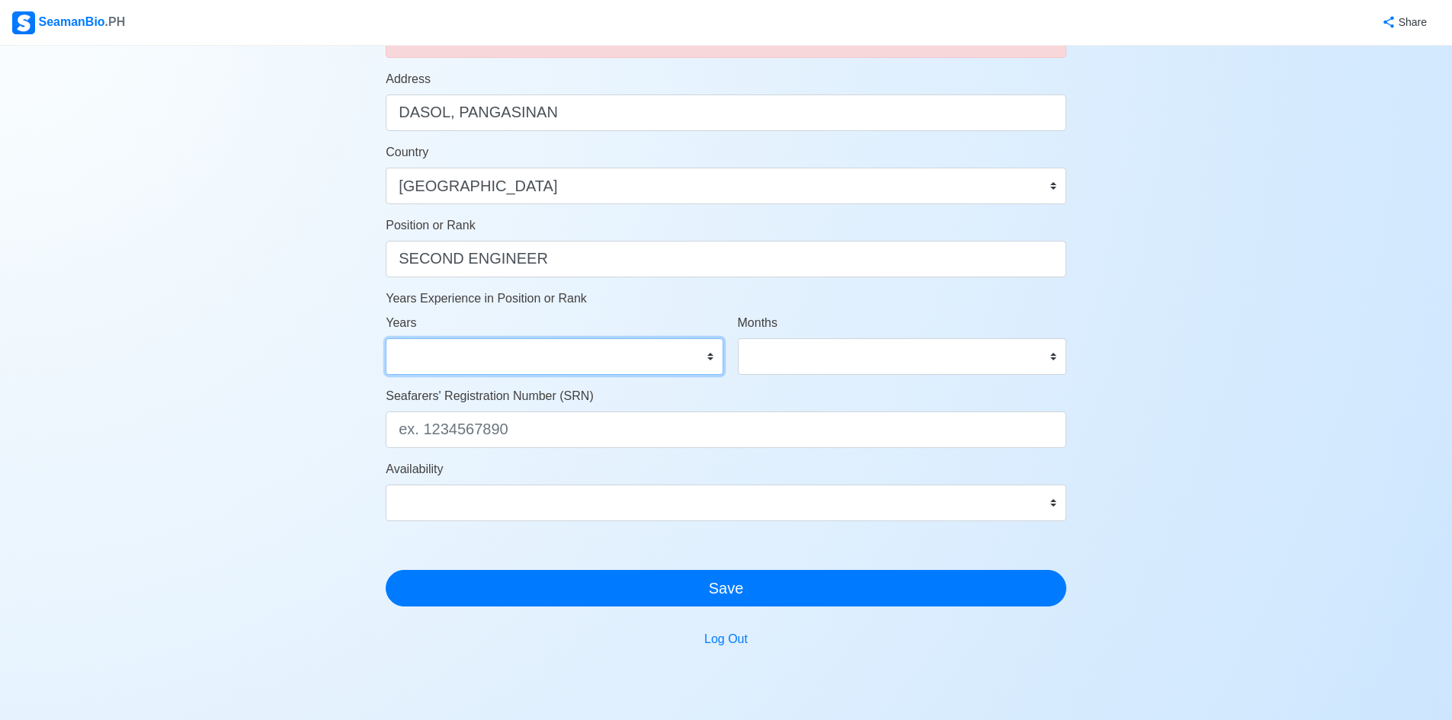
click at [710, 358] on select "0 1 2 3 4 5 6 7 8 9 10 11 12 13 14 15 16 17 18 19 20 21 22 23 24 25 26 27 28 29…" at bounding box center [554, 356] width 337 height 37
select select "0"
click at [386, 338] on select "0 1 2 3 4 5 6 7 8 9 10 11 12 13 14 15 16 17 18 19 20 21 22 23 24 25 26 27 28 29…" at bounding box center [554, 356] width 337 height 37
click at [1047, 356] on select "0 1 2 3 4 5 6 7 8 9 10 11" at bounding box center [902, 356] width 328 height 37
select select "0"
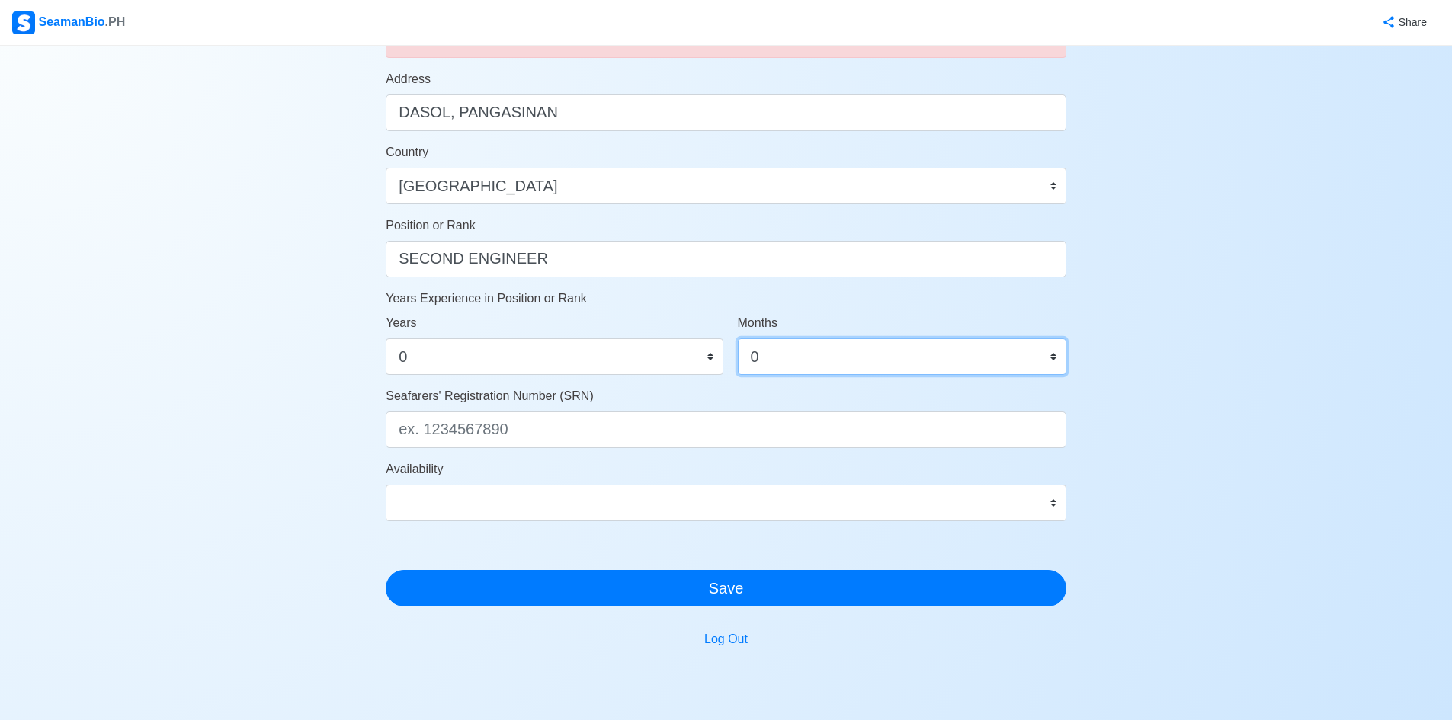
click at [738, 338] on select "0 1 2 3 4 5 6 7 8 9 10 11" at bounding box center [902, 356] width 328 height 37
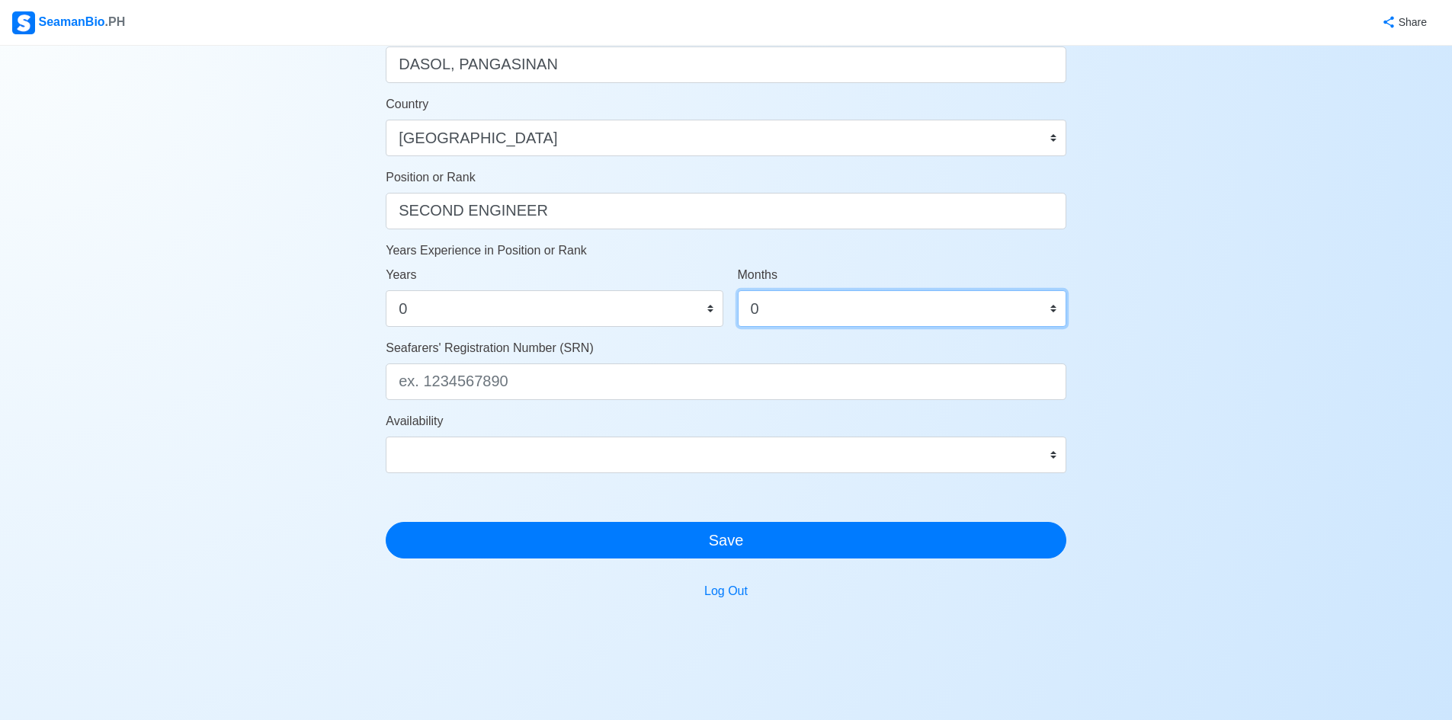
scroll to position [684, 0]
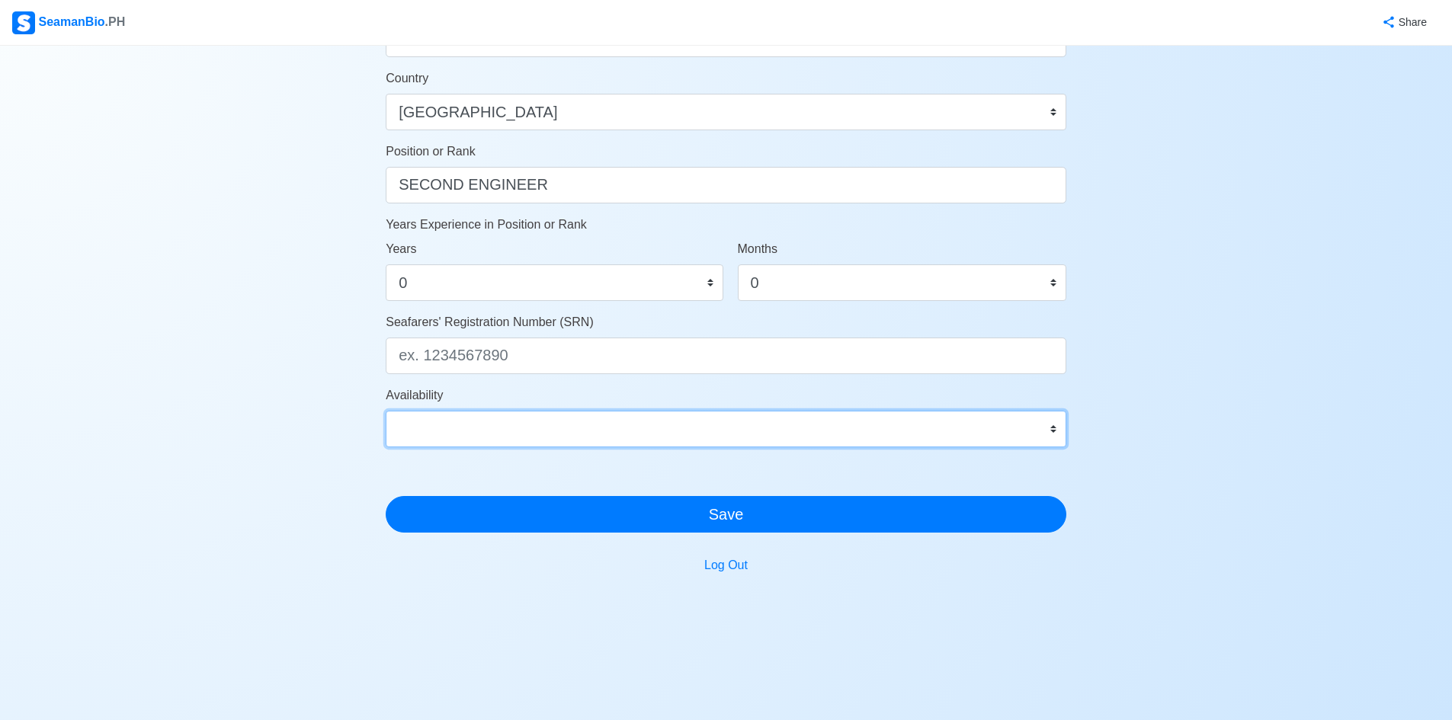
click at [1053, 430] on select "Immediate Nov 2025 Dec 2025 Jan 2026 Feb 2026 Mar 2026 Apr 2026 May 2026 Jun 20…" at bounding box center [726, 429] width 681 height 37
select select "4102416000000"
click at [386, 411] on select "Immediate Nov 2025 Dec 2025 Jan 2026 Feb 2026 Mar 2026 Apr 2026 May 2026 Jun 20…" at bounding box center [726, 429] width 681 height 37
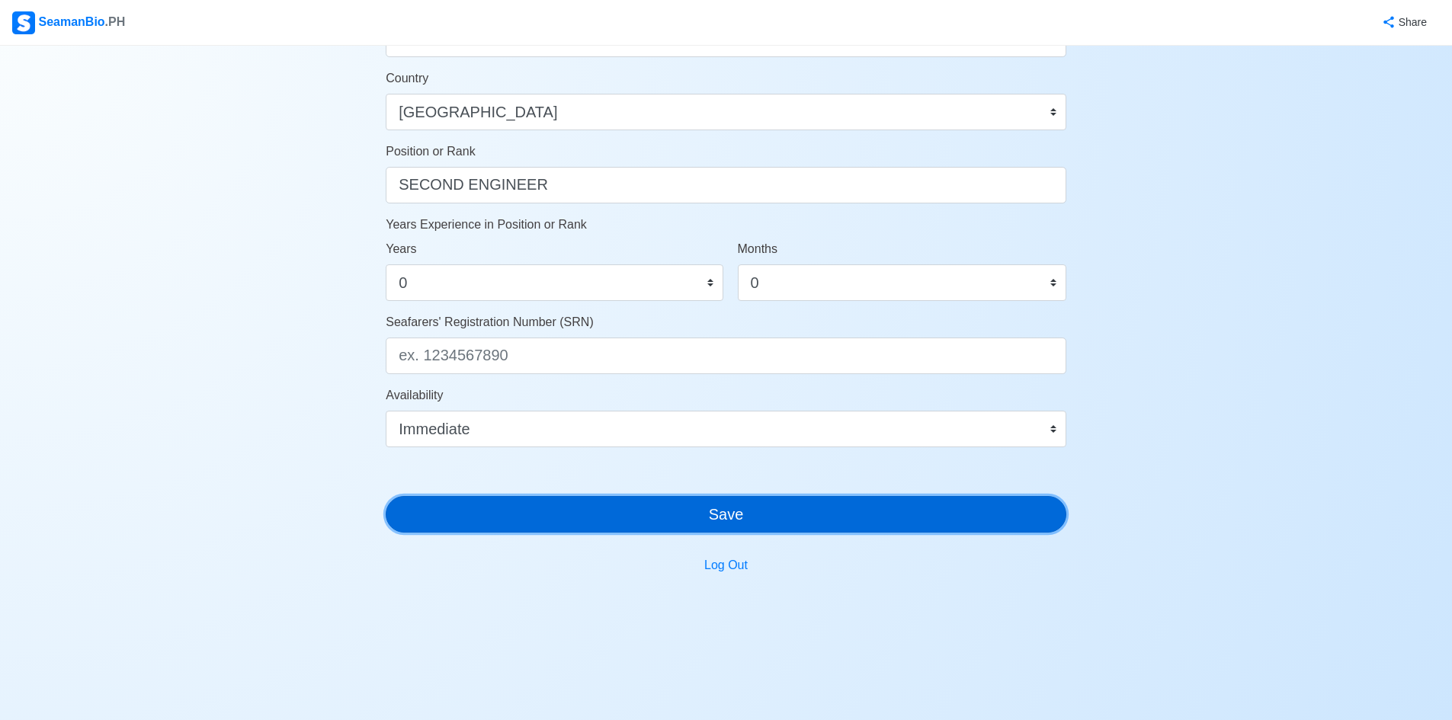
click at [797, 517] on button "Save" at bounding box center [726, 514] width 681 height 37
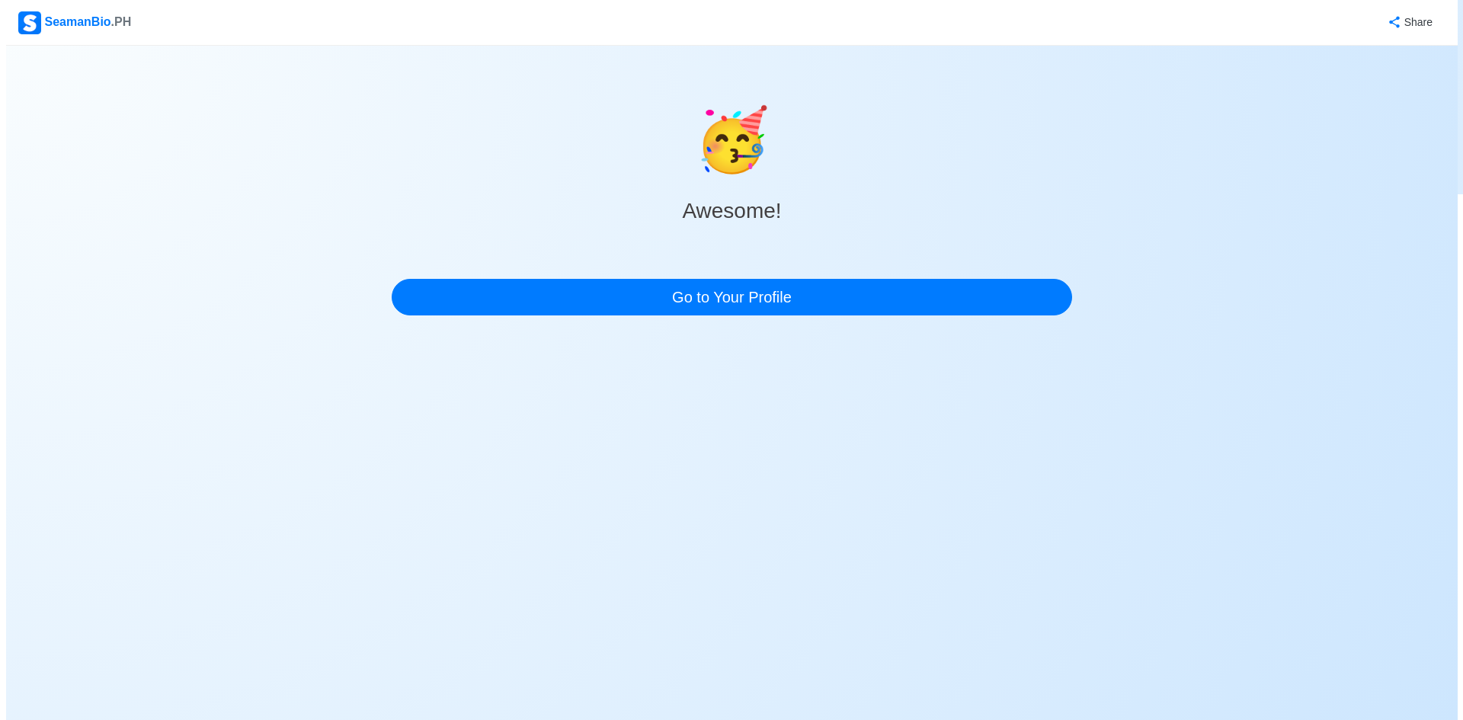
scroll to position [0, 0]
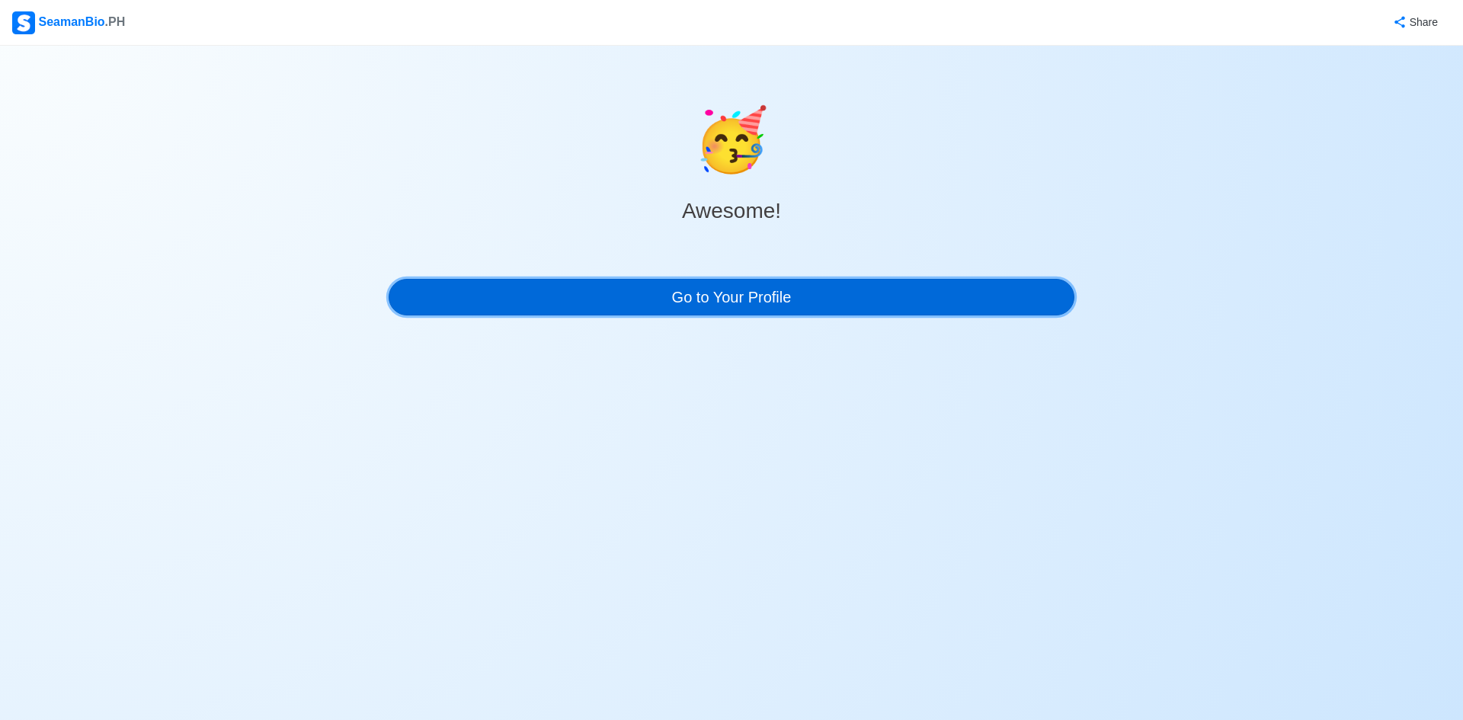
click at [849, 300] on link "Go to Your Profile" at bounding box center [732, 297] width 686 height 37
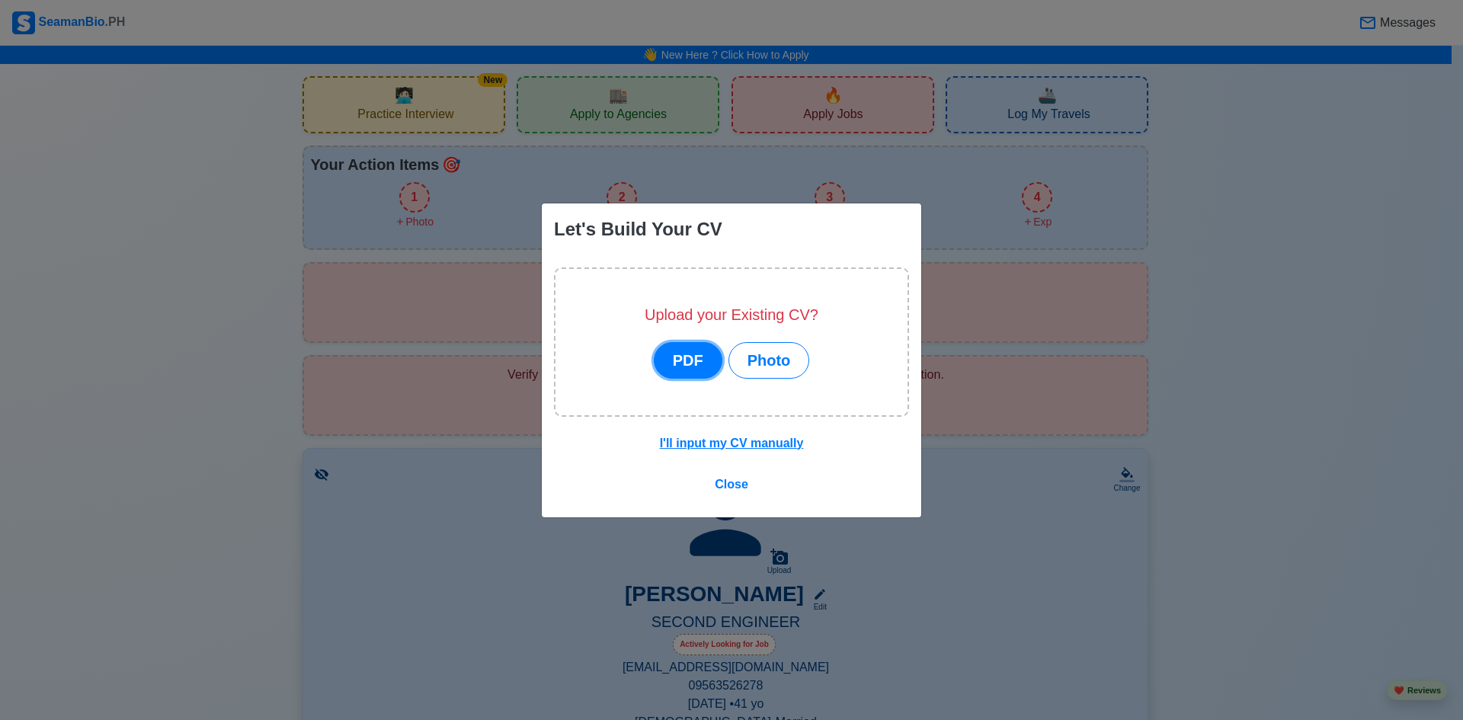
click at [697, 359] on button "PDF" at bounding box center [688, 360] width 69 height 37
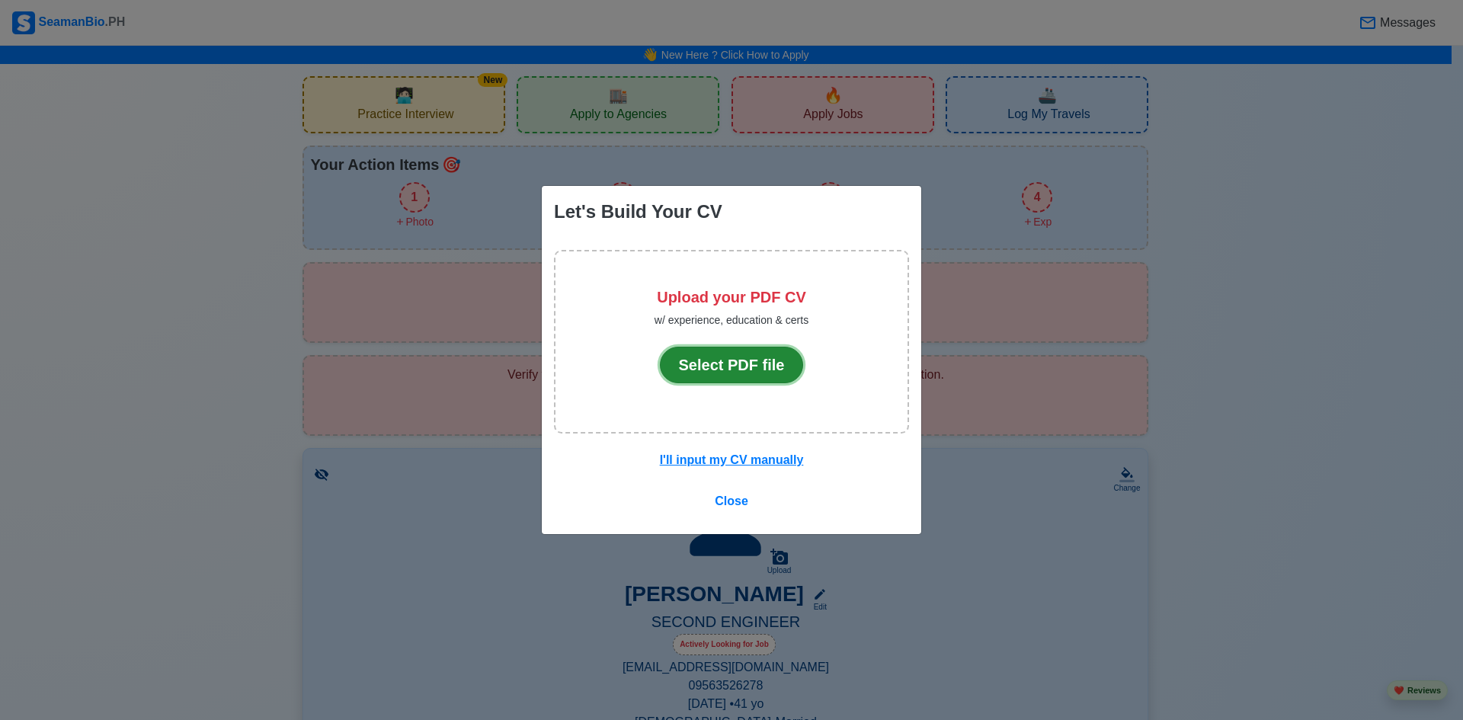
click at [750, 364] on button "Select PDF file" at bounding box center [732, 365] width 144 height 37
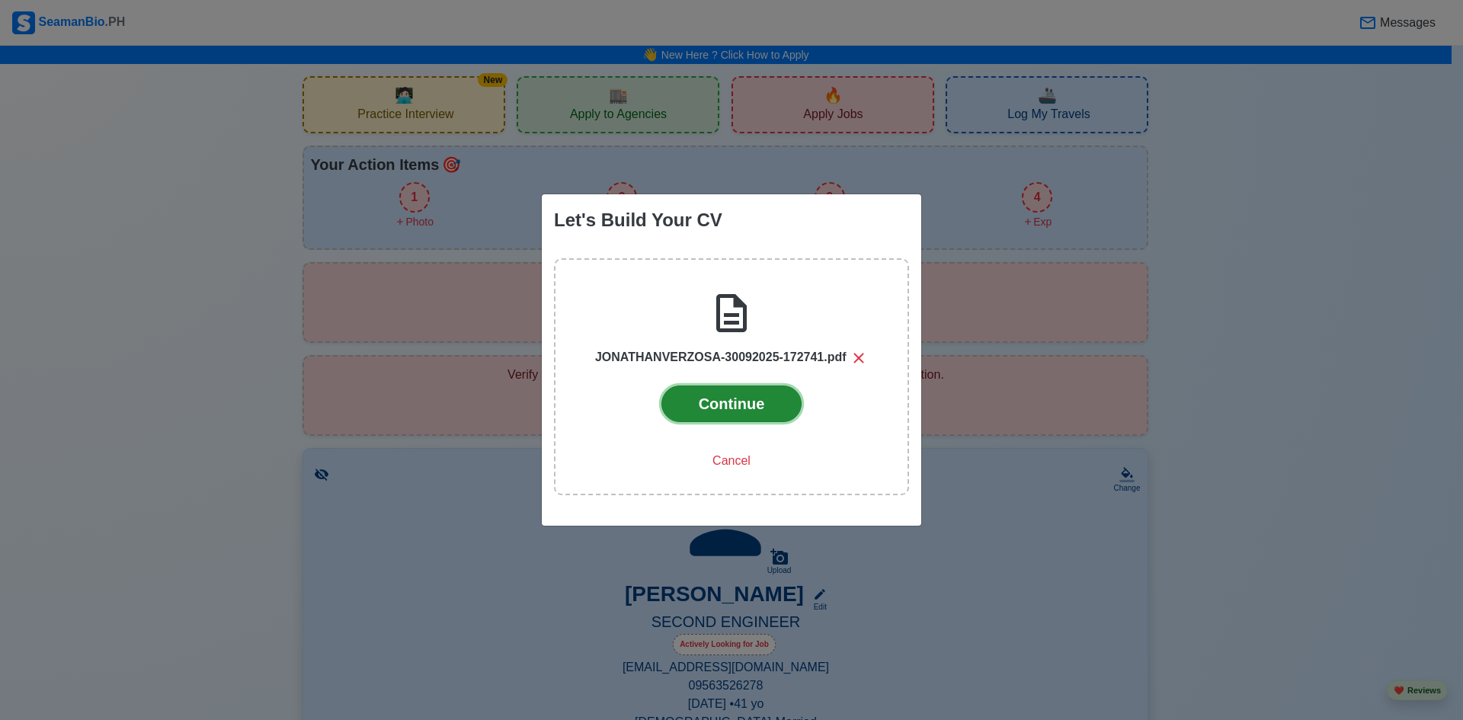
click at [751, 411] on button "Continue" at bounding box center [732, 404] width 141 height 37
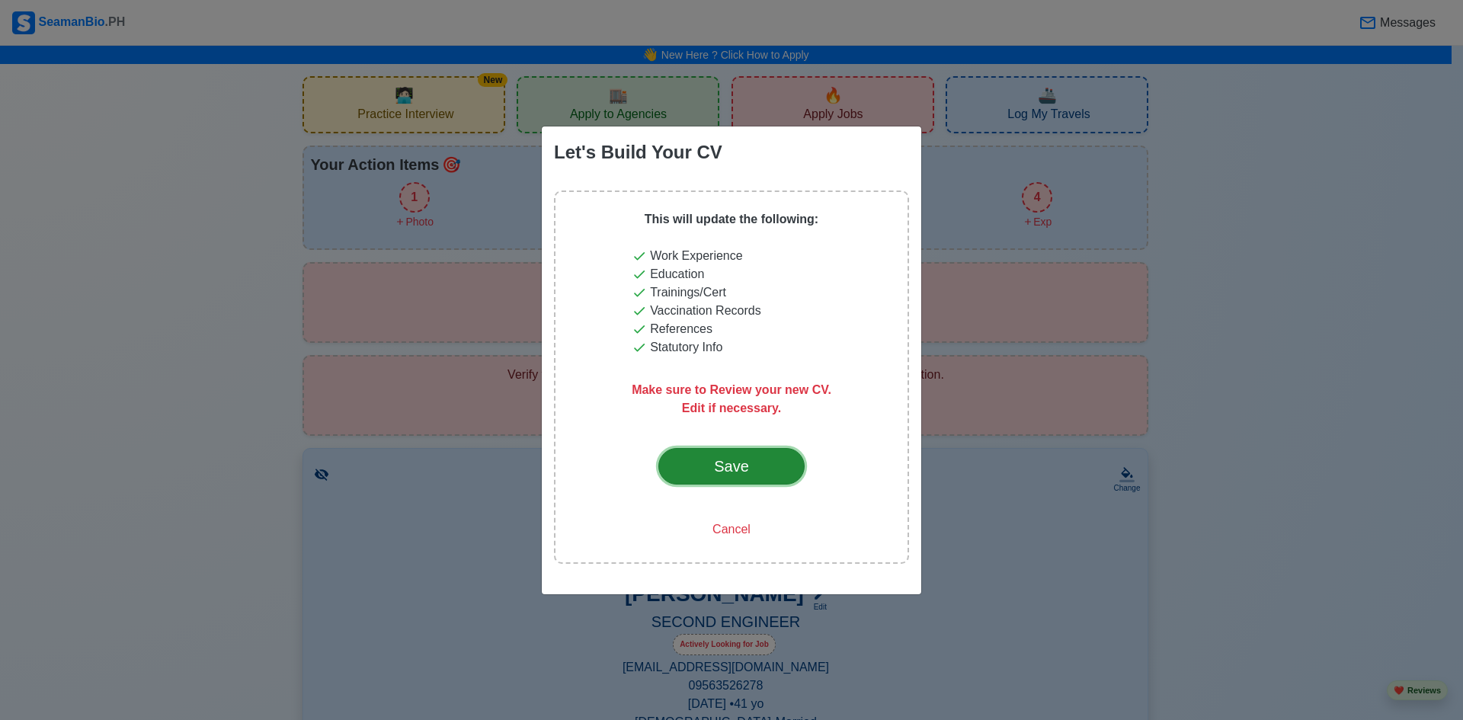
click at [723, 457] on div "Save" at bounding box center [732, 466] width 72 height 23
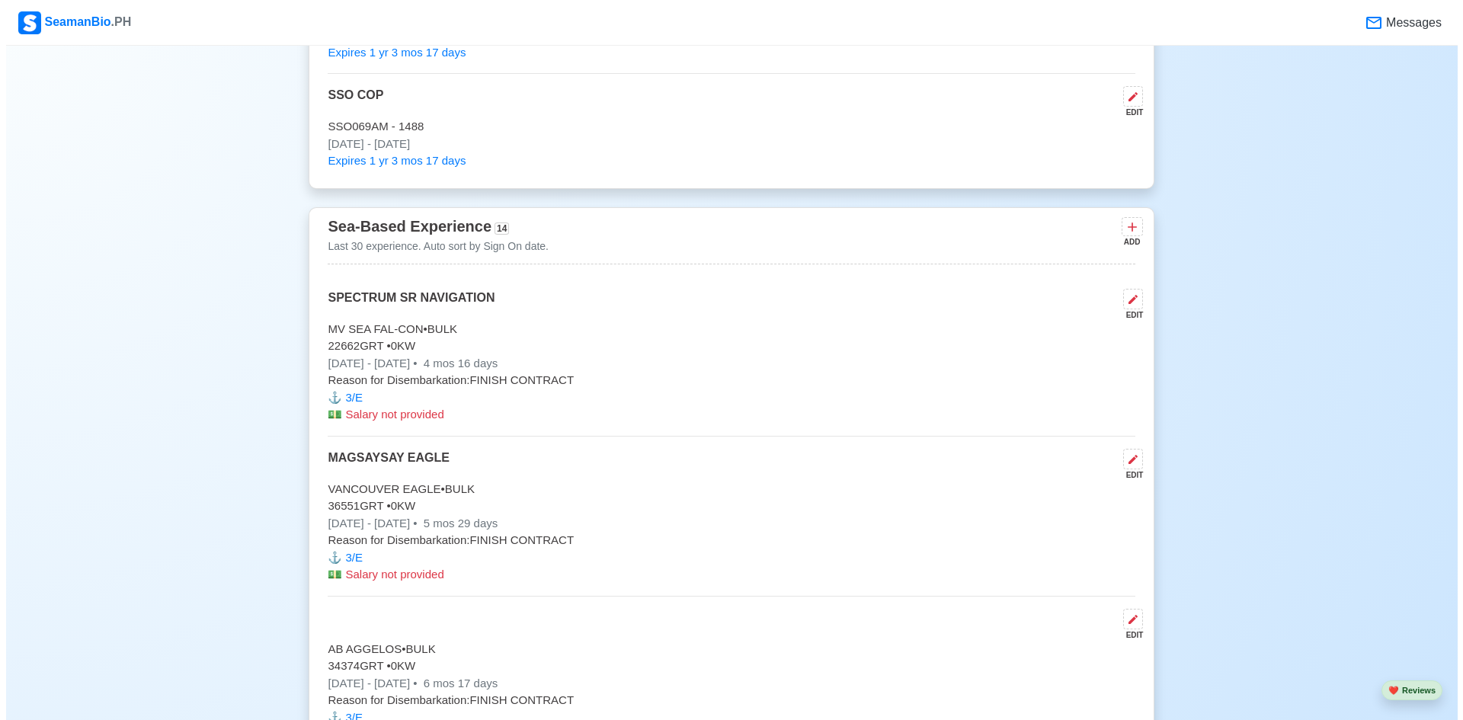
scroll to position [2439, 0]
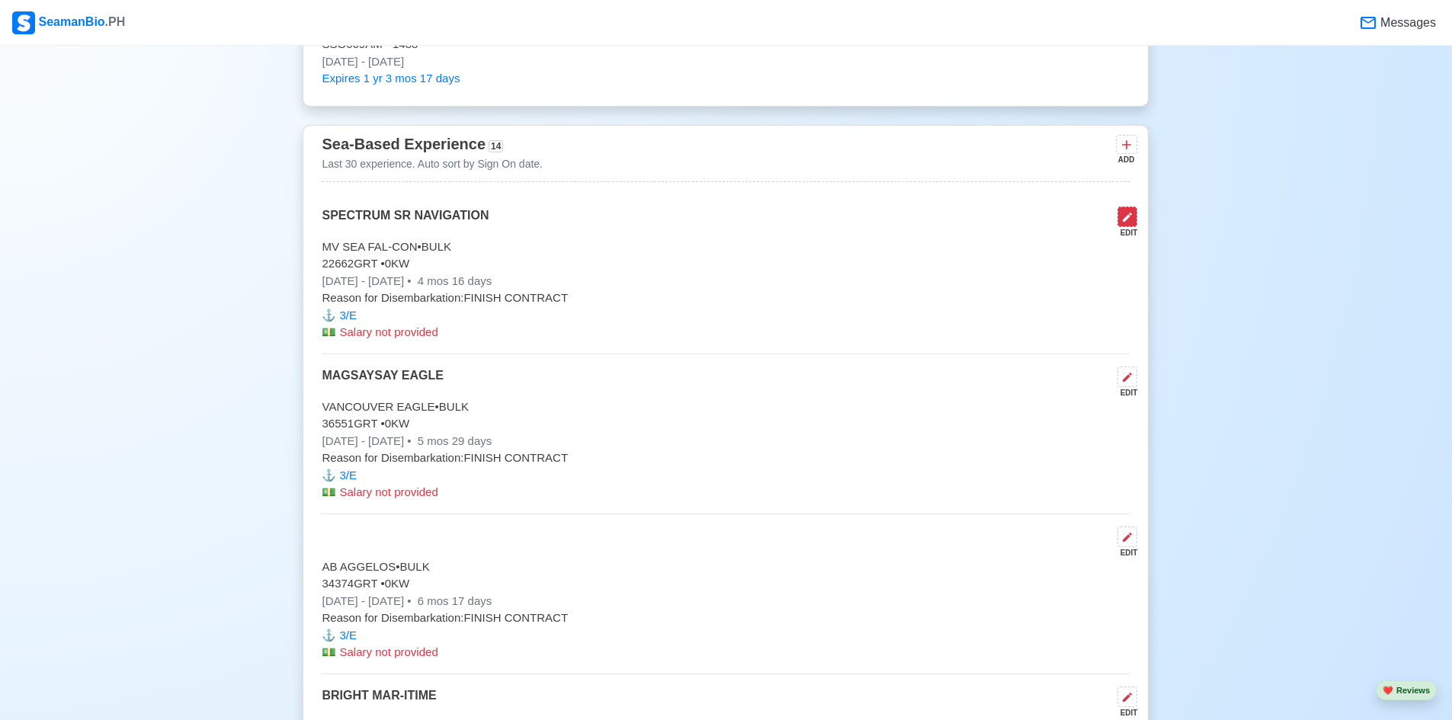
click at [1131, 227] on button at bounding box center [1127, 217] width 20 height 21
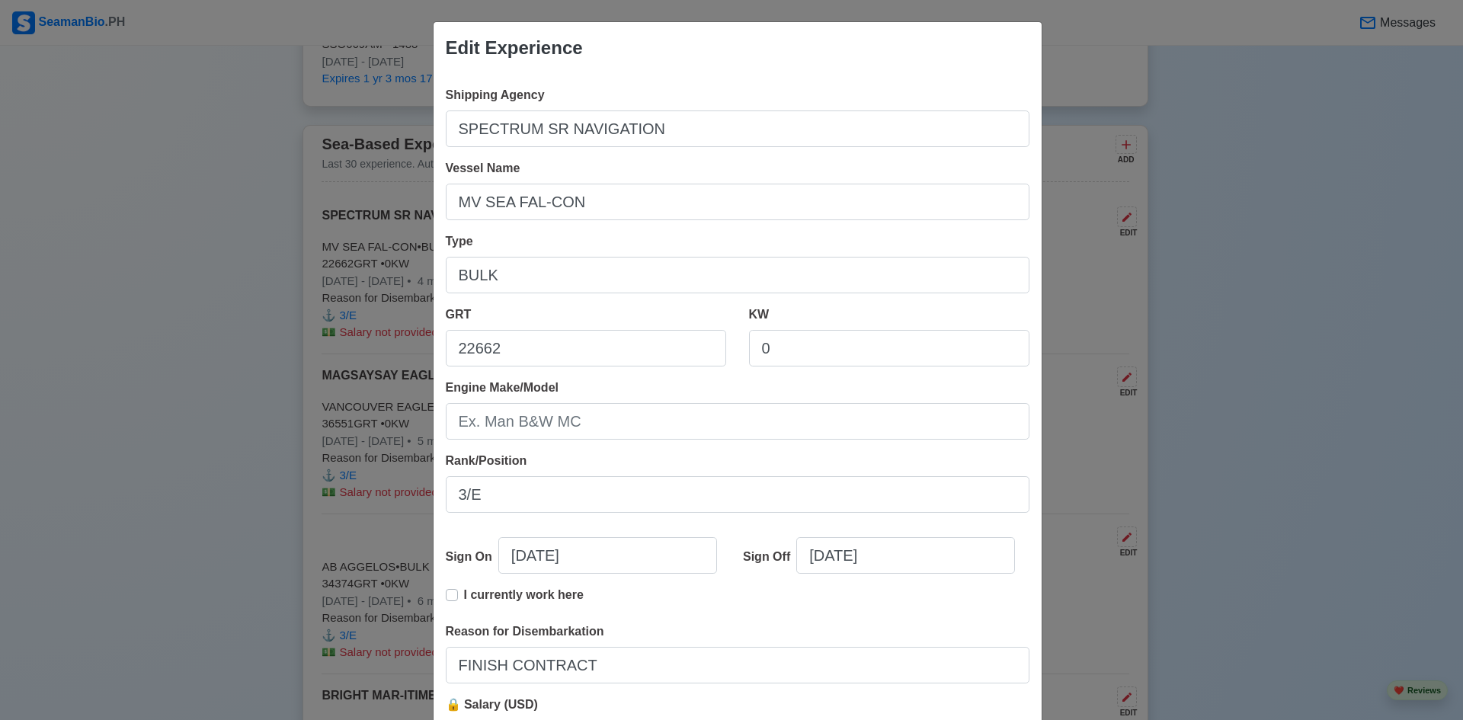
scroll to position [149, 0]
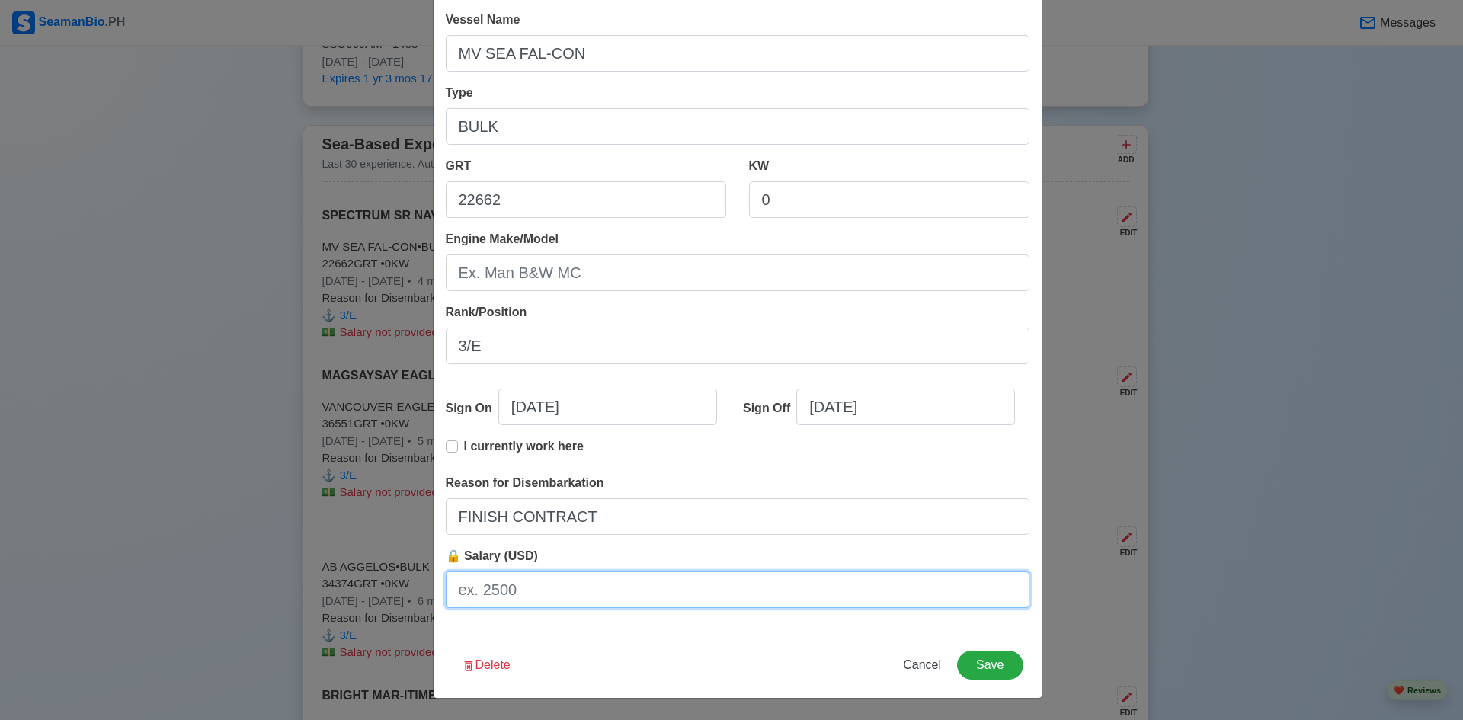
click at [569, 584] on input "🔒 Salary (USD)" at bounding box center [738, 590] width 584 height 37
type input "3600"
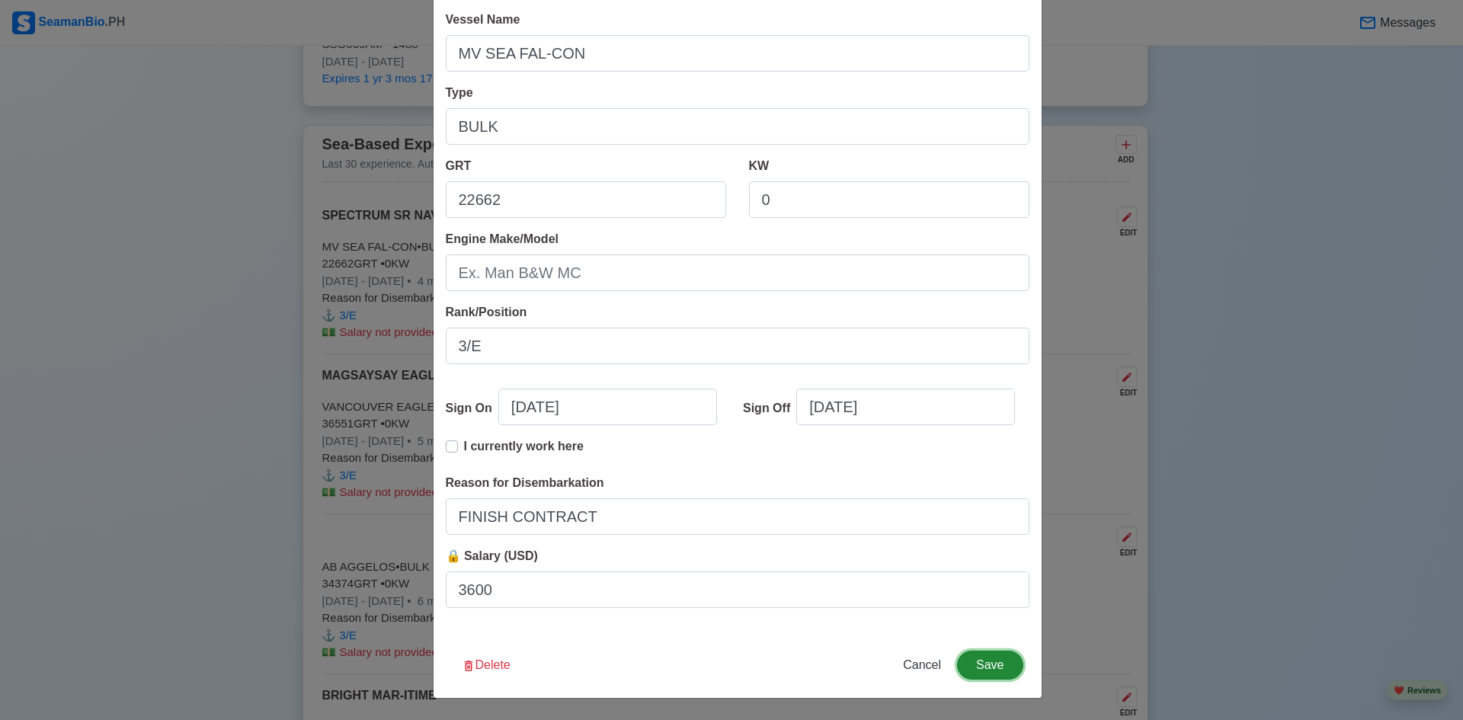
click at [985, 657] on button "Save" at bounding box center [990, 665] width 66 height 29
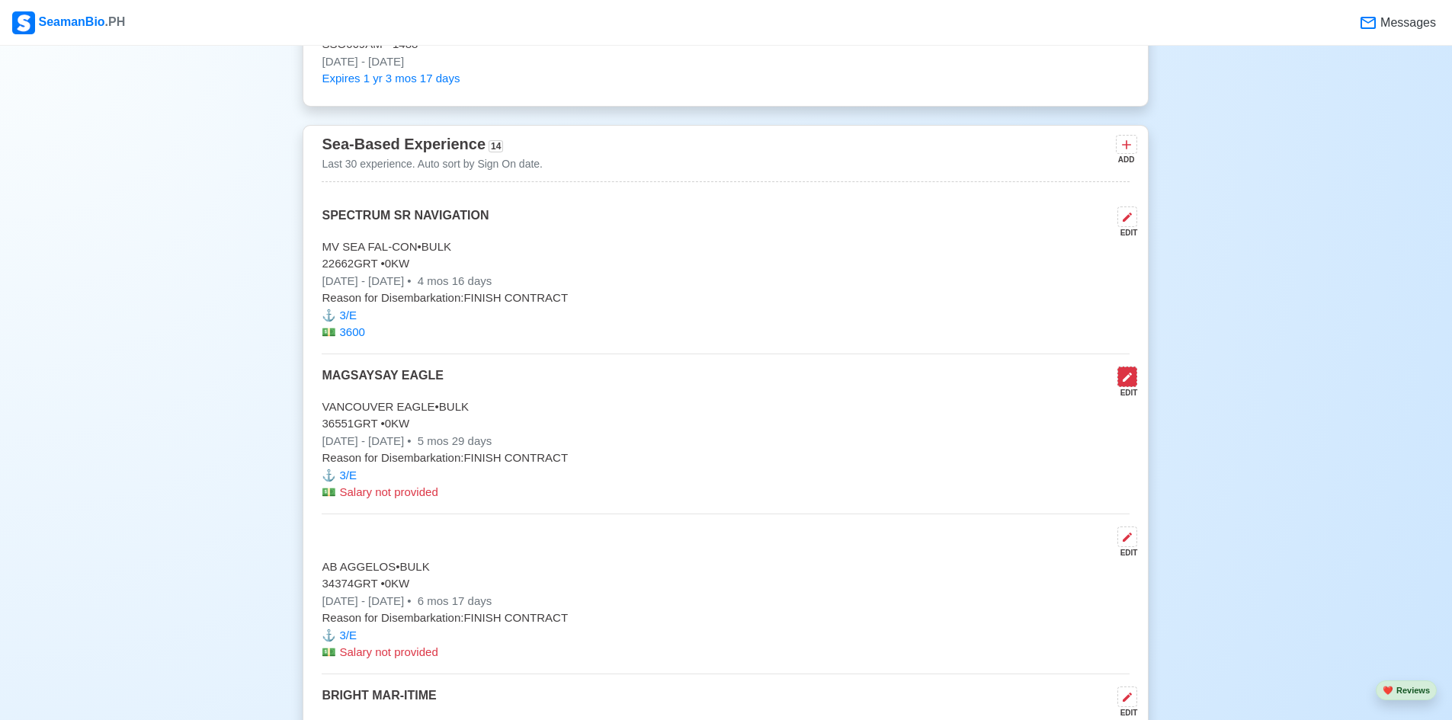
click at [1127, 383] on icon at bounding box center [1127, 377] width 12 height 12
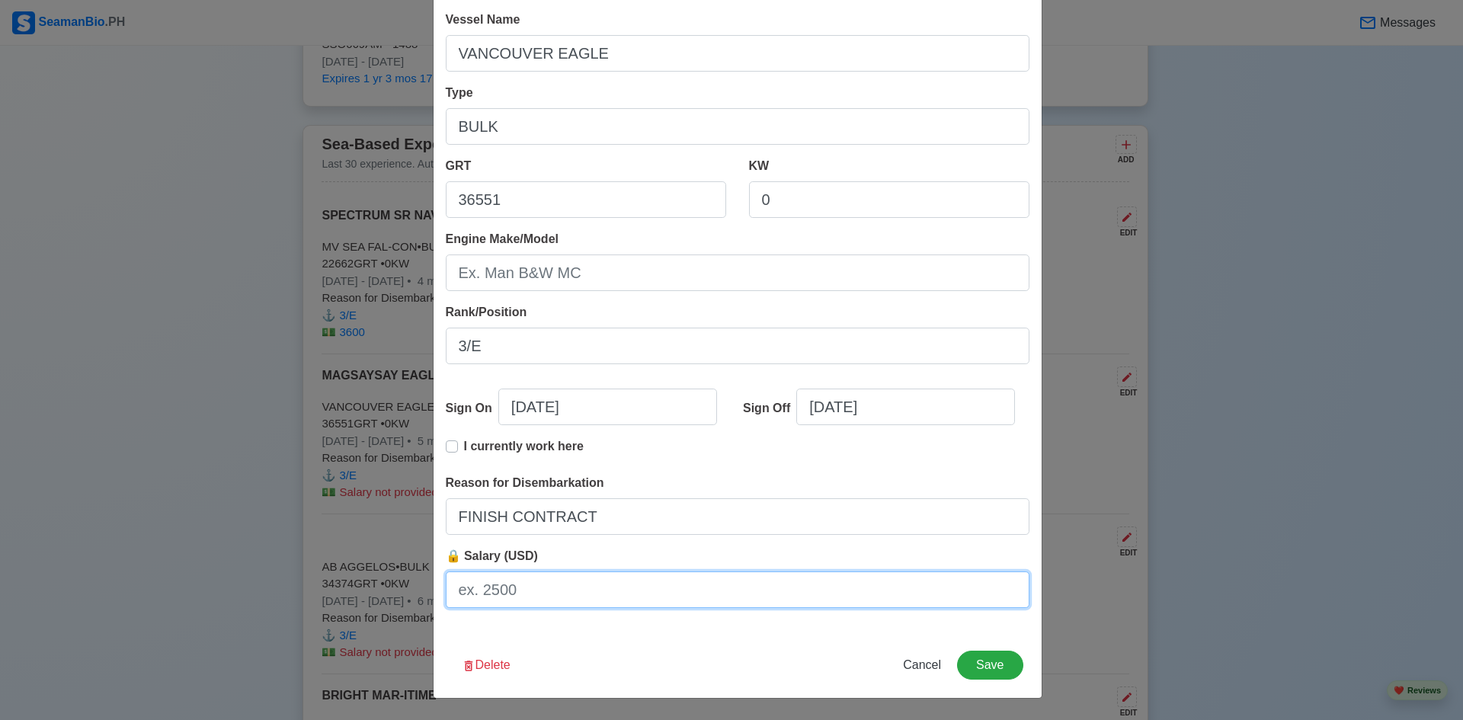
click at [620, 596] on input "🔒 Salary (USD)" at bounding box center [738, 590] width 584 height 37
type input "3725"
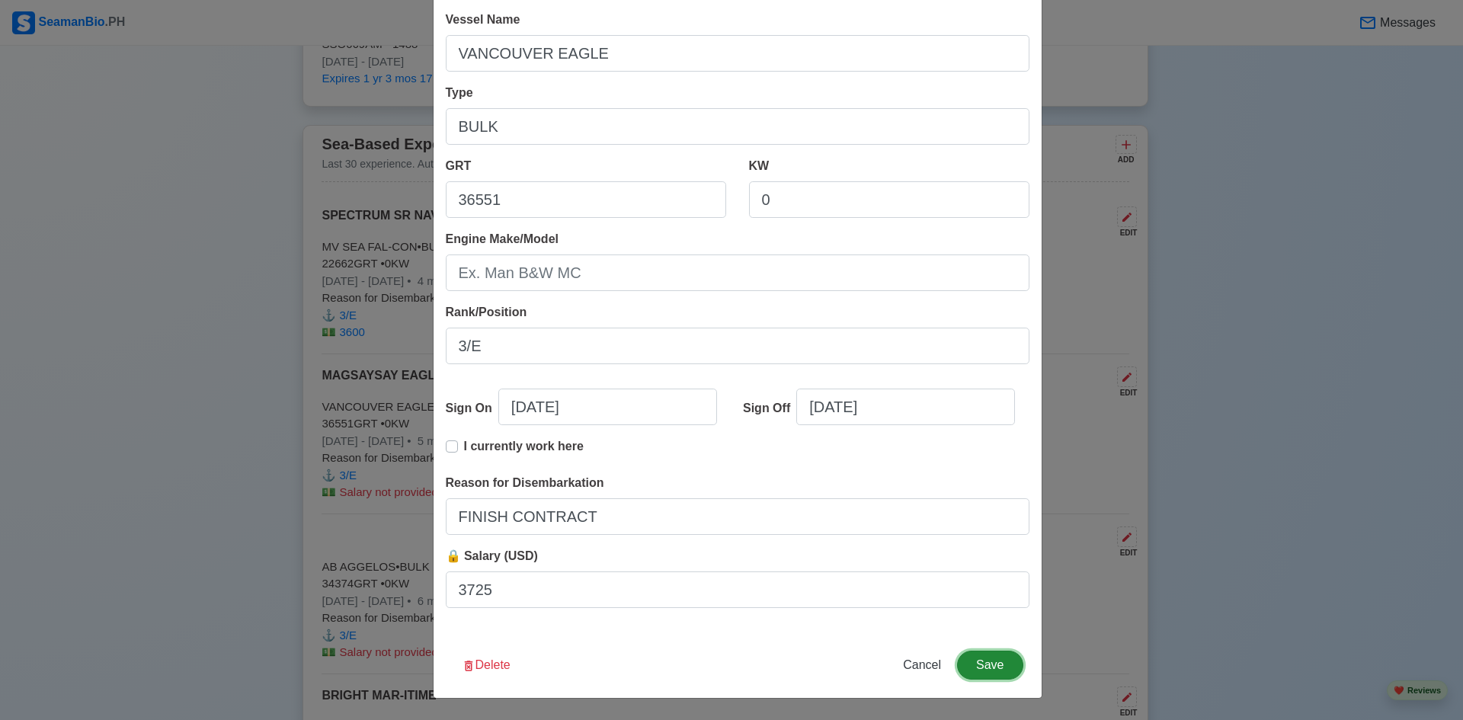
click at [984, 665] on button "Save" at bounding box center [990, 665] width 66 height 29
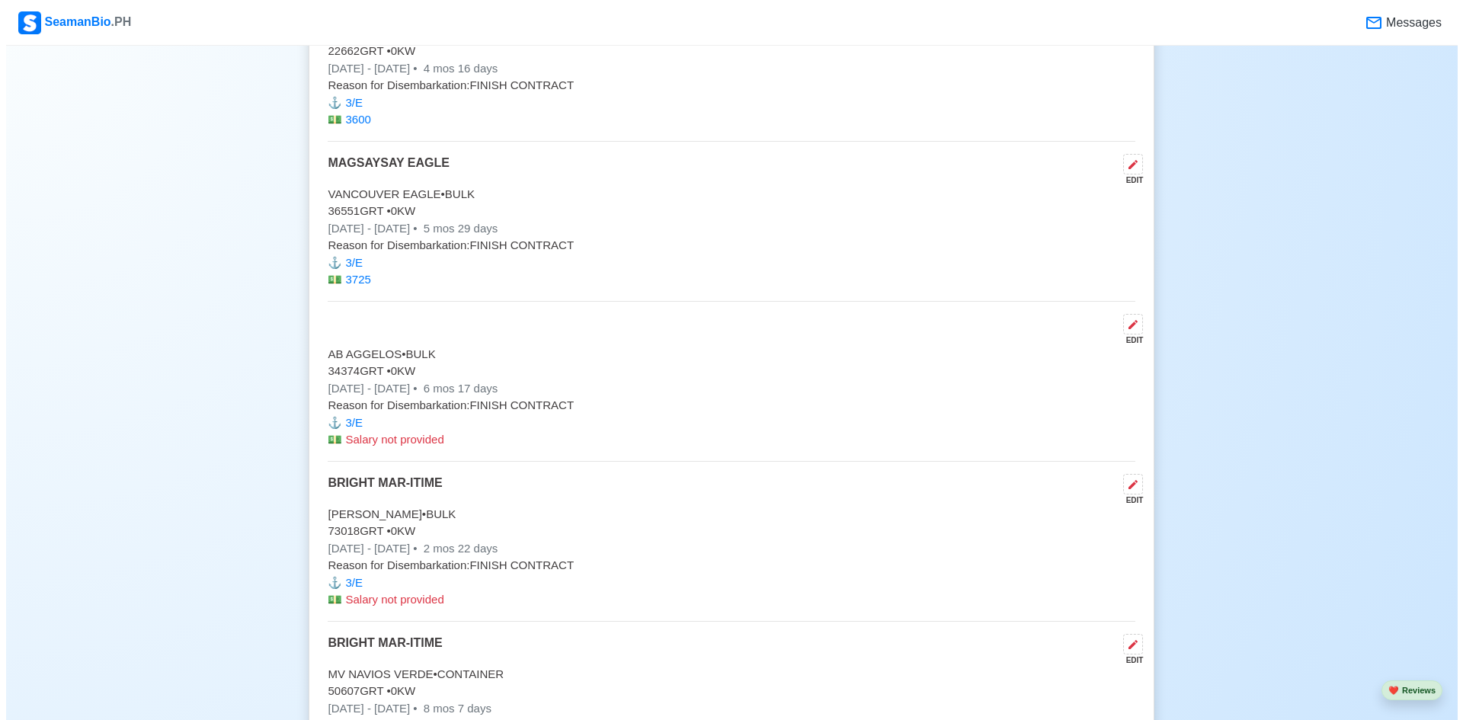
scroll to position [2668, 0]
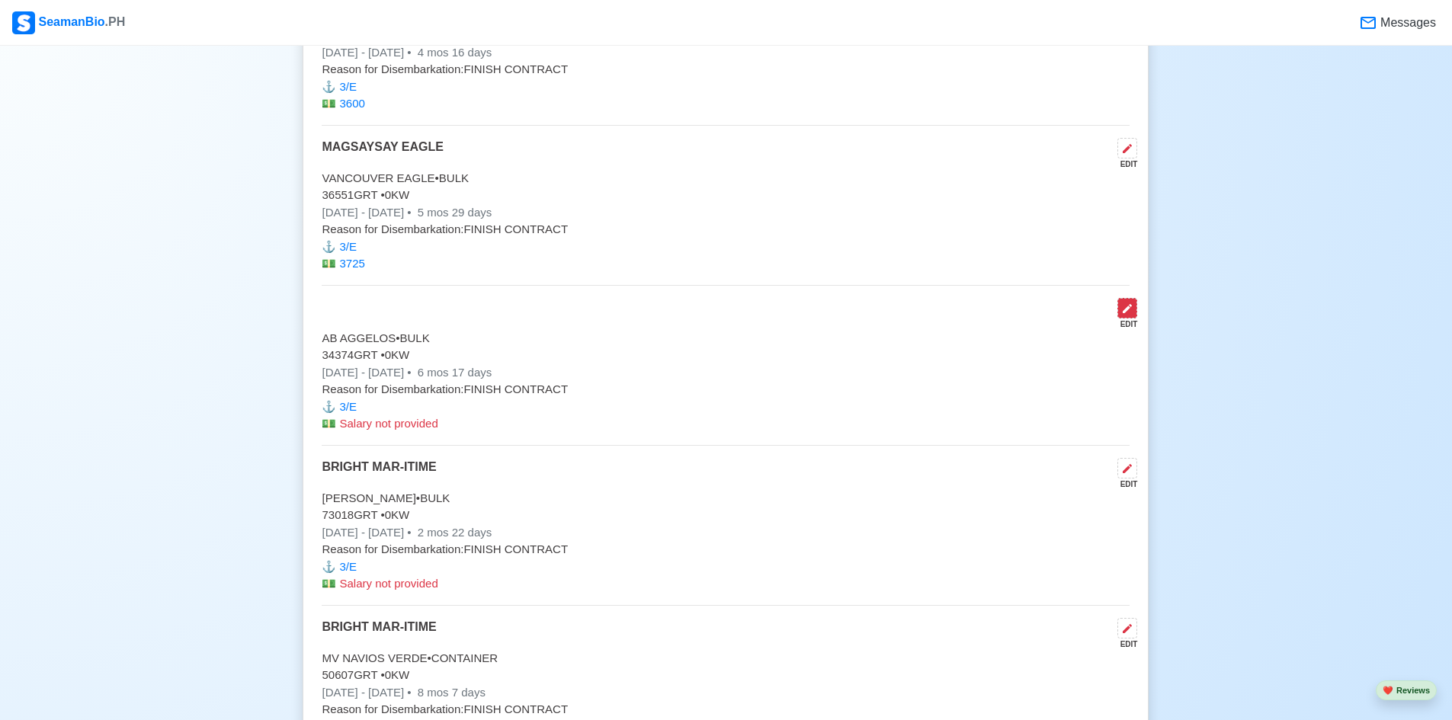
click at [1122, 313] on icon at bounding box center [1127, 309] width 12 height 12
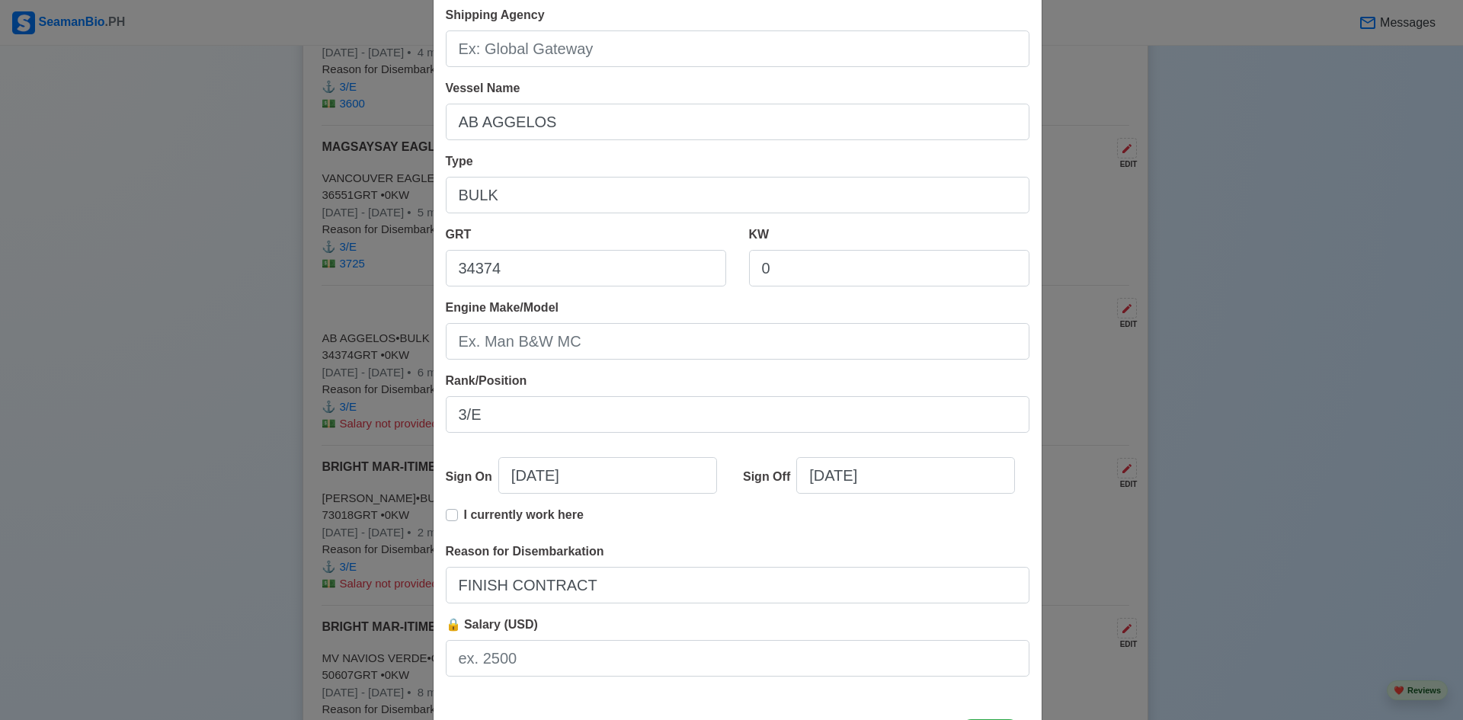
scroll to position [149, 0]
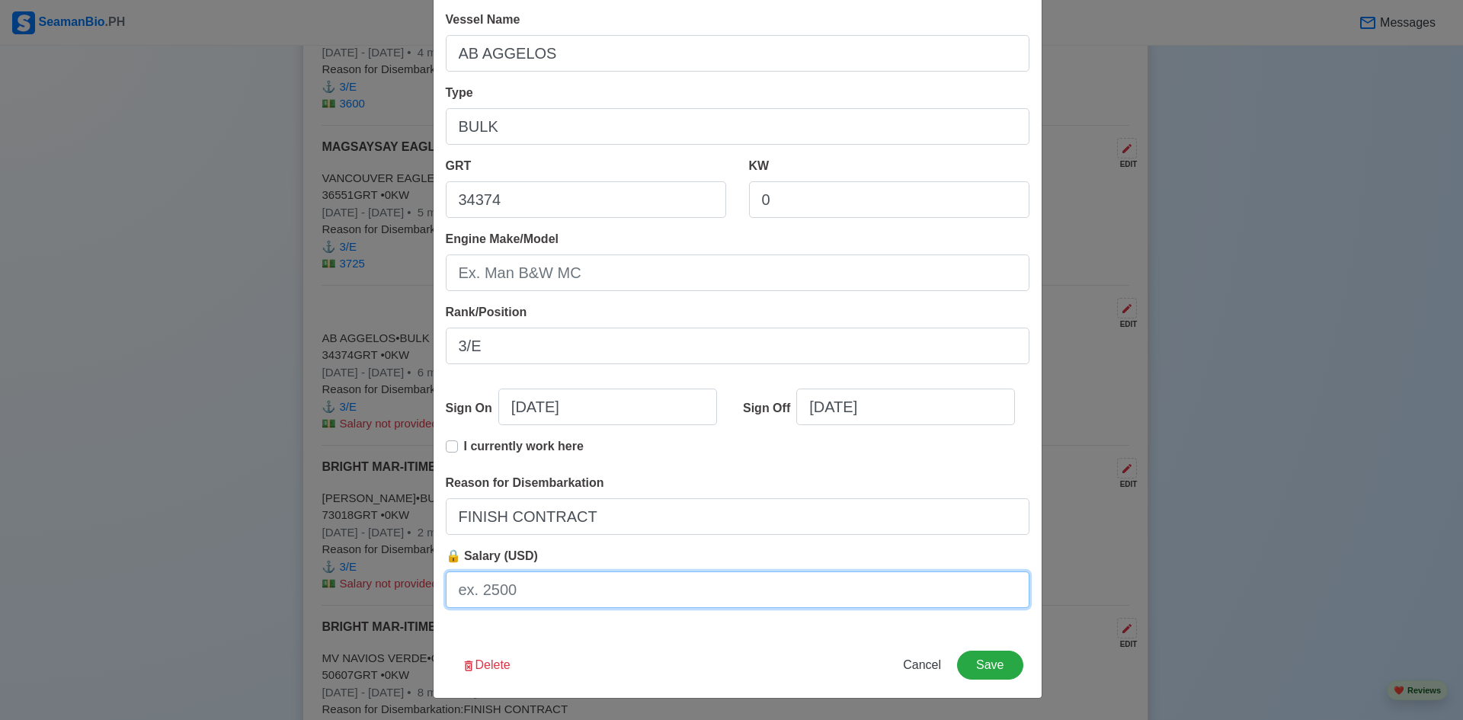
click at [620, 590] on input "🔒 Salary (USD)" at bounding box center [738, 590] width 584 height 37
type input "3400"
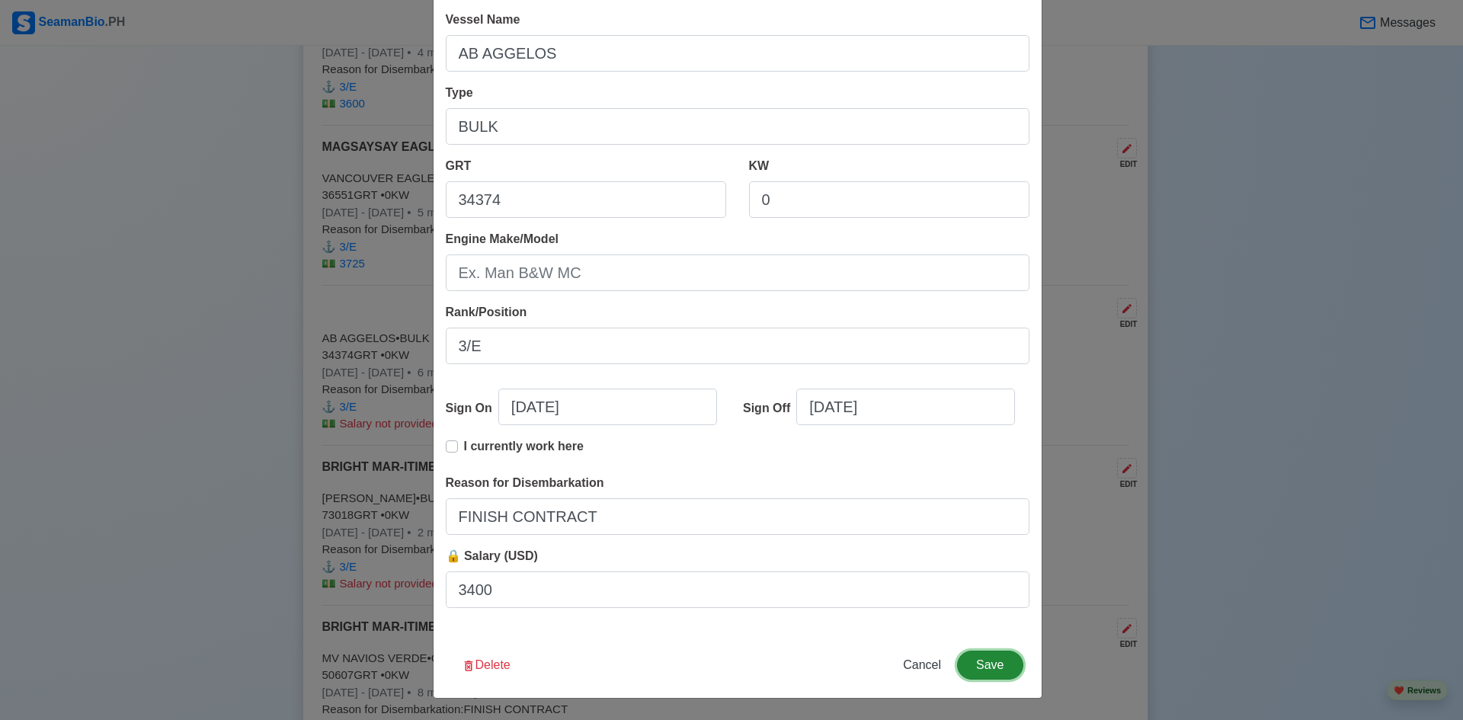
click at [995, 664] on button "Save" at bounding box center [990, 665] width 66 height 29
click at [985, 660] on button "Save" at bounding box center [990, 665] width 66 height 29
click at [997, 669] on button "Save" at bounding box center [990, 665] width 66 height 29
click at [1085, 141] on div "Edit Experience Shipping Agency Shipping Agency must not be empty Vessel Name A…" at bounding box center [731, 360] width 1463 height 720
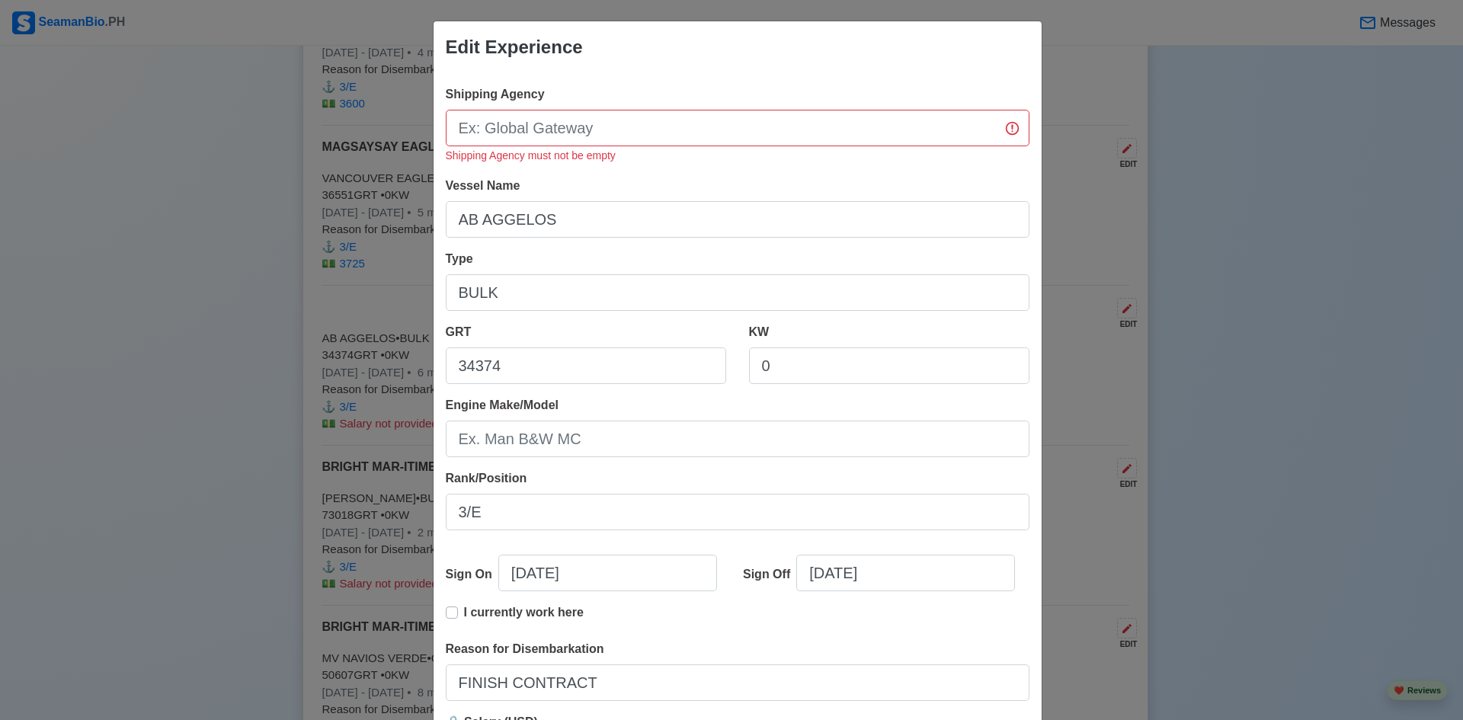
scroll to position [0, 0]
click at [654, 132] on input "Shipping Agency" at bounding box center [738, 129] width 584 height 37
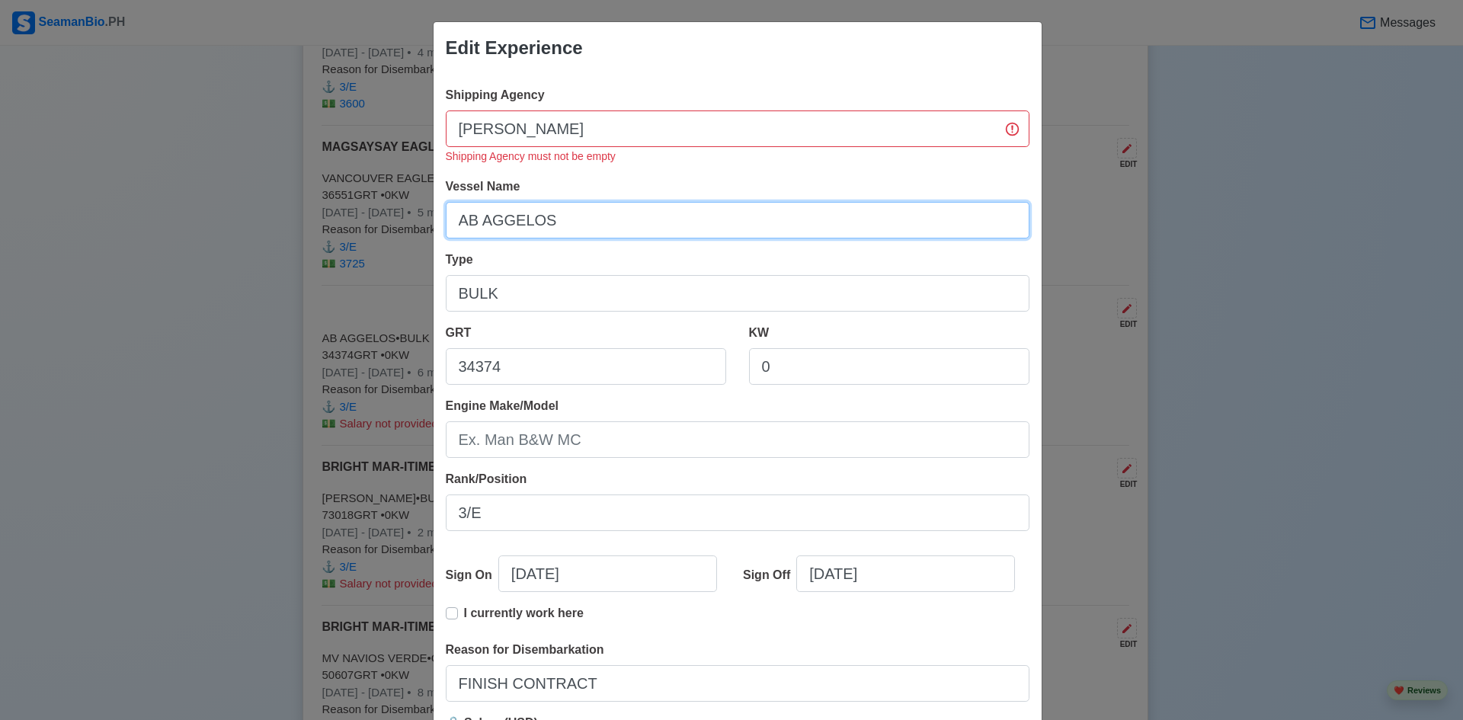
click at [751, 224] on input "AB AGGELOS" at bounding box center [738, 220] width 584 height 37
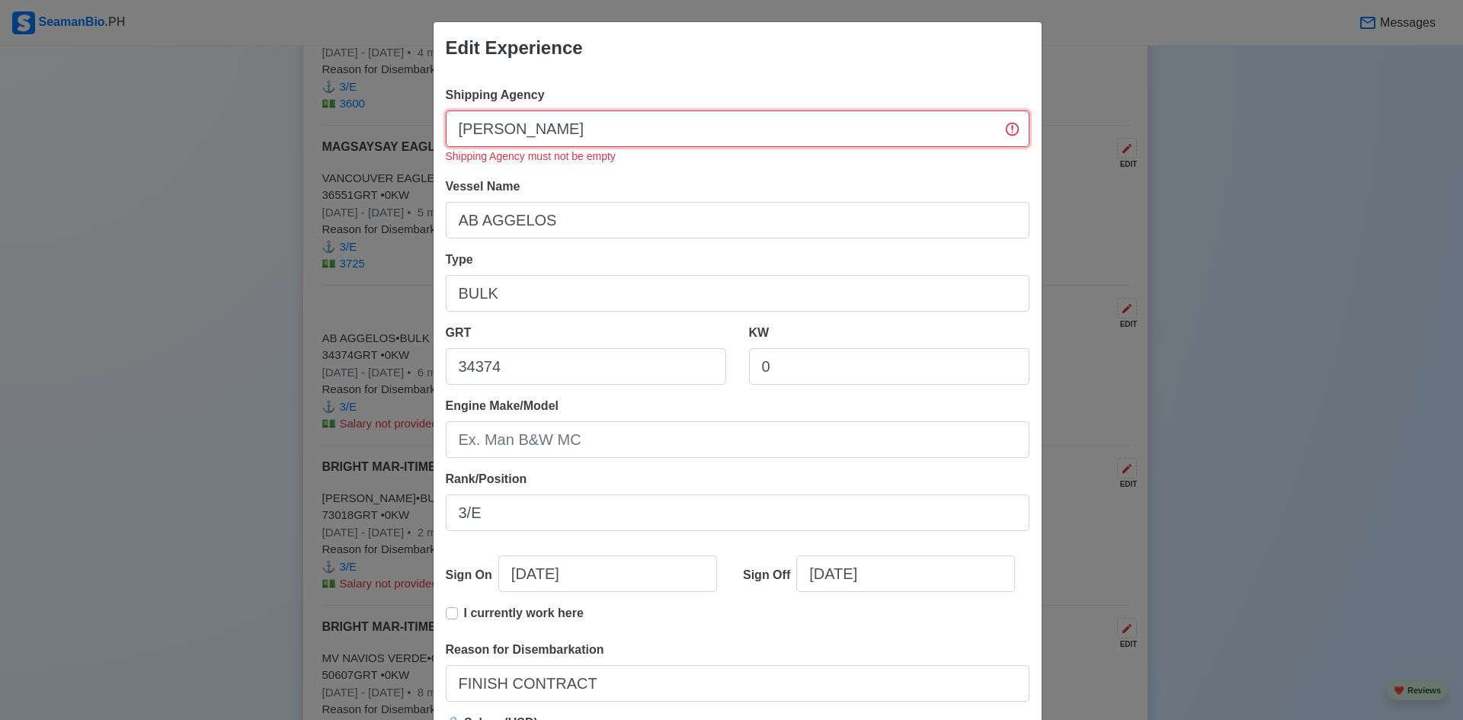
click at [745, 130] on input "ELWIN" at bounding box center [738, 129] width 584 height 37
click at [626, 133] on input "ELWIN" at bounding box center [738, 129] width 584 height 37
type input "[PERSON_NAME] SHIPPING"
drag, startPoint x: 643, startPoint y: 147, endPoint x: 671, endPoint y: 170, distance: 36.3
click at [648, 157] on div "Shipping Agency ELWIN SHIPPING Shipping Agency must not be empty" at bounding box center [738, 125] width 584 height 79
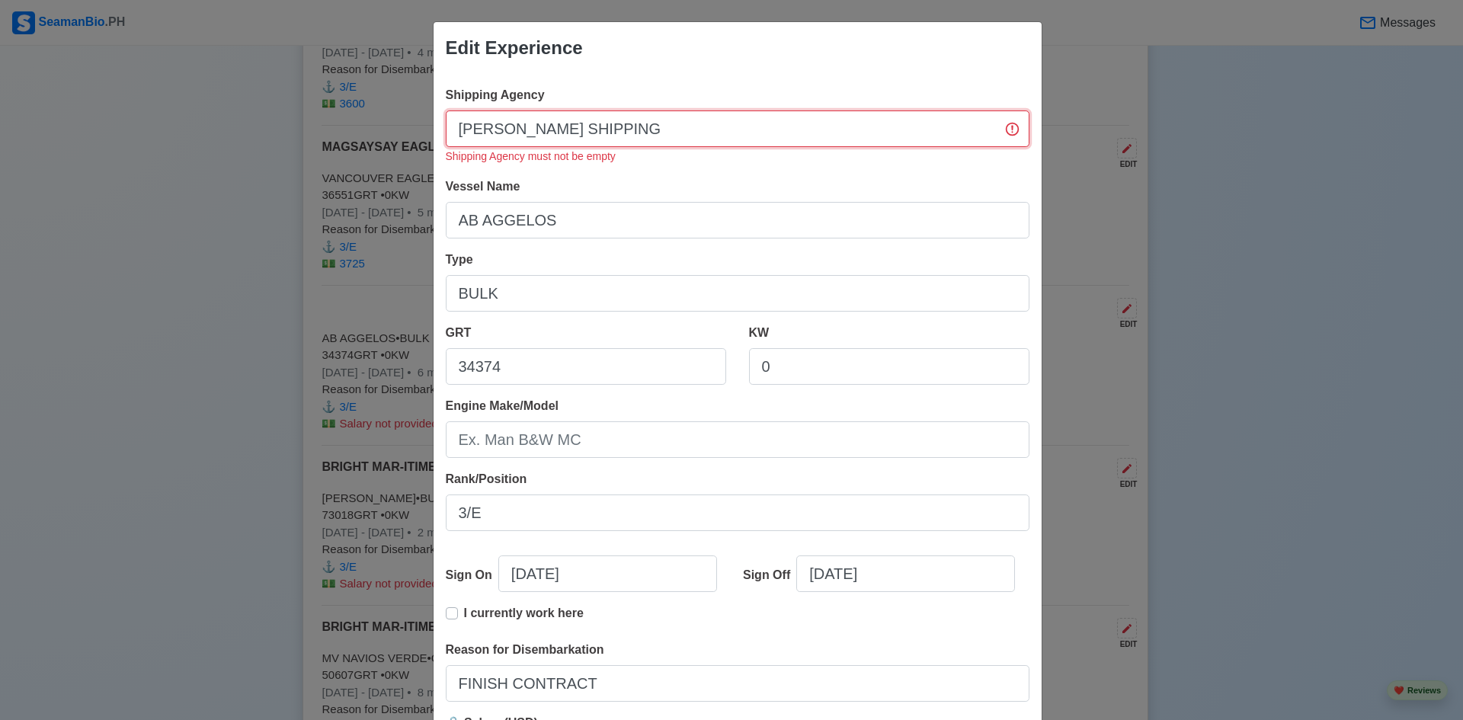
click at [1014, 134] on input "[PERSON_NAME] SHIPPING" at bounding box center [738, 129] width 584 height 37
click at [1005, 127] on input "[PERSON_NAME] SHIPPING" at bounding box center [738, 129] width 584 height 37
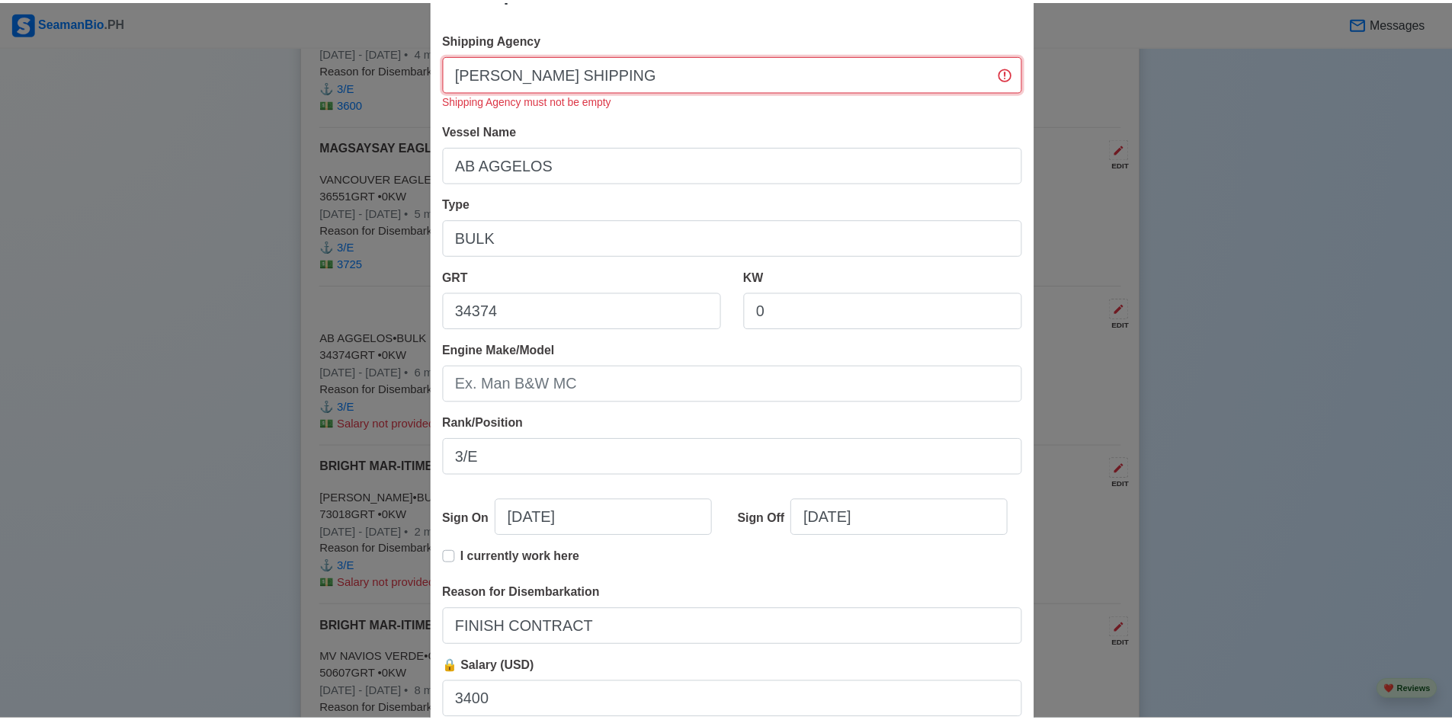
scroll to position [167, 0]
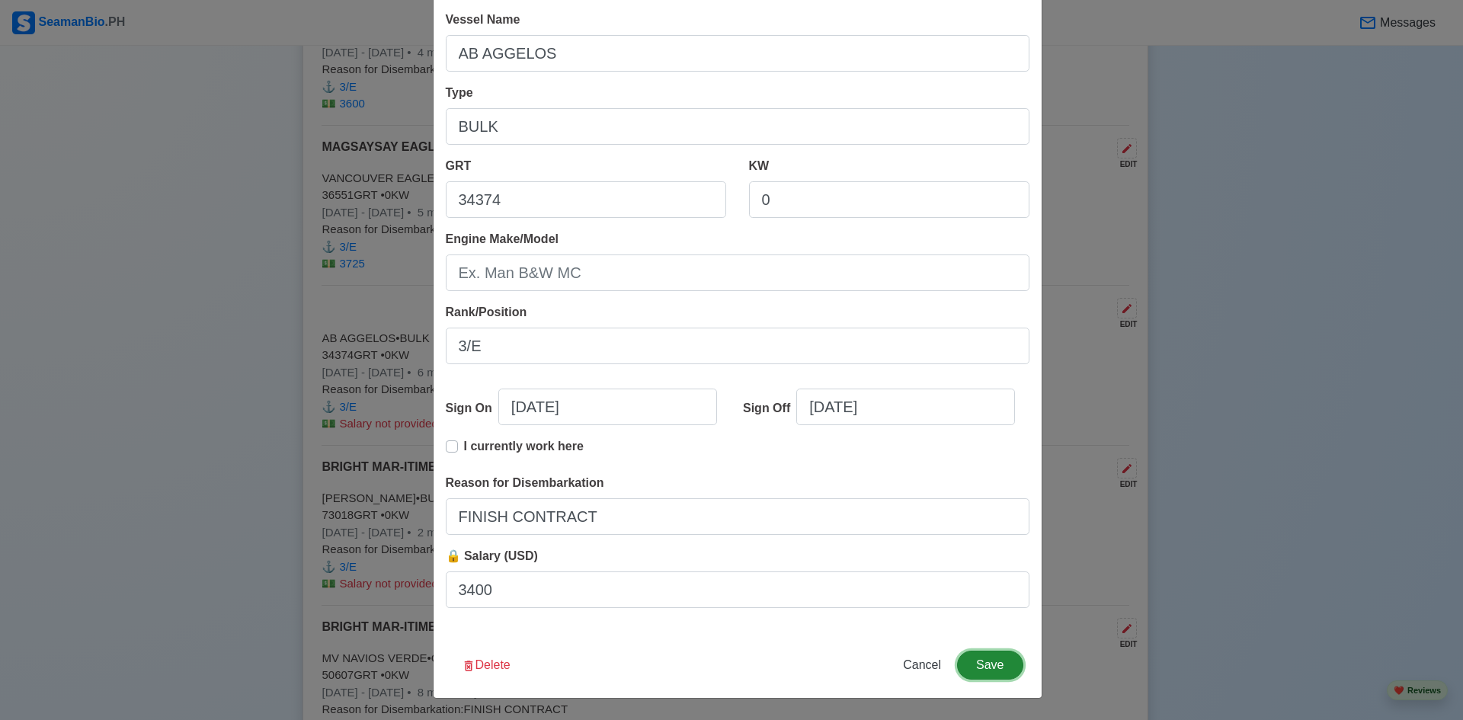
click at [999, 670] on button "Save" at bounding box center [990, 665] width 66 height 29
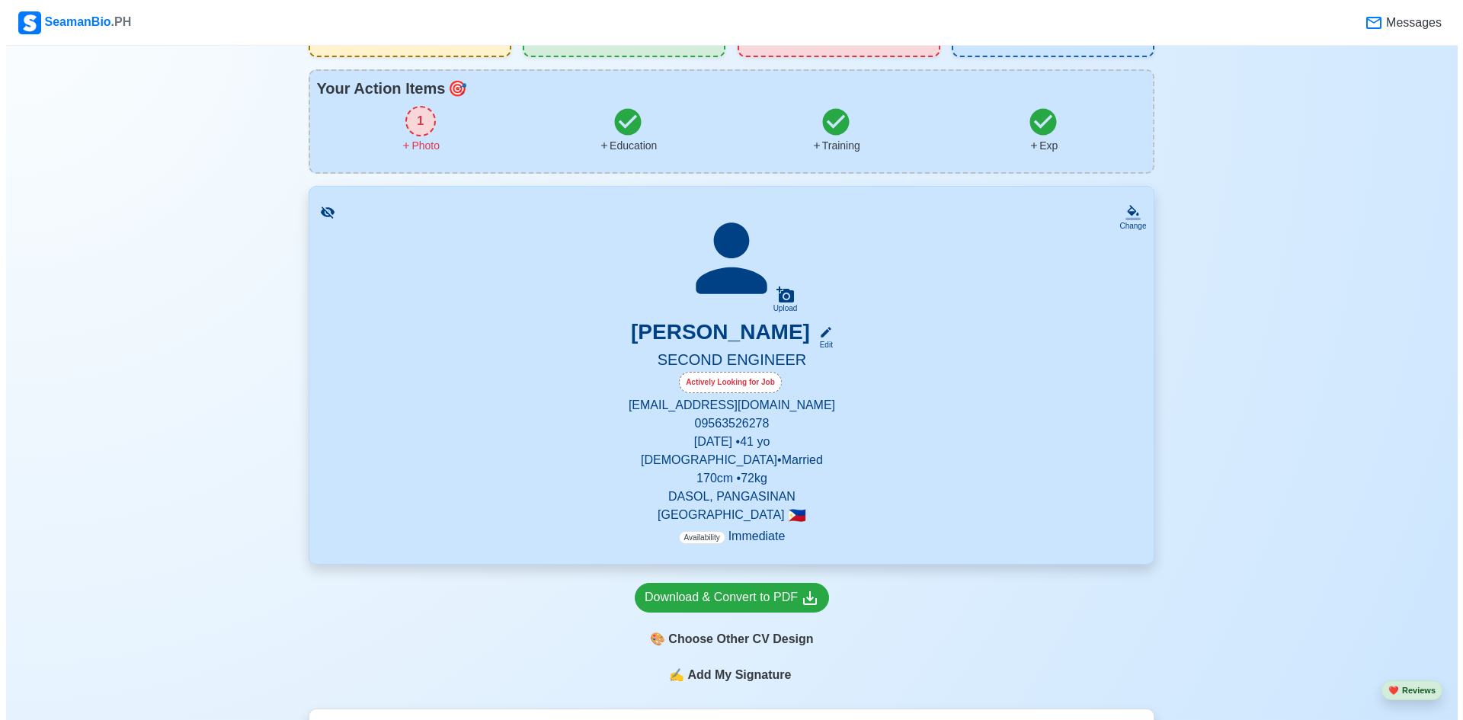
scroll to position [0, 0]
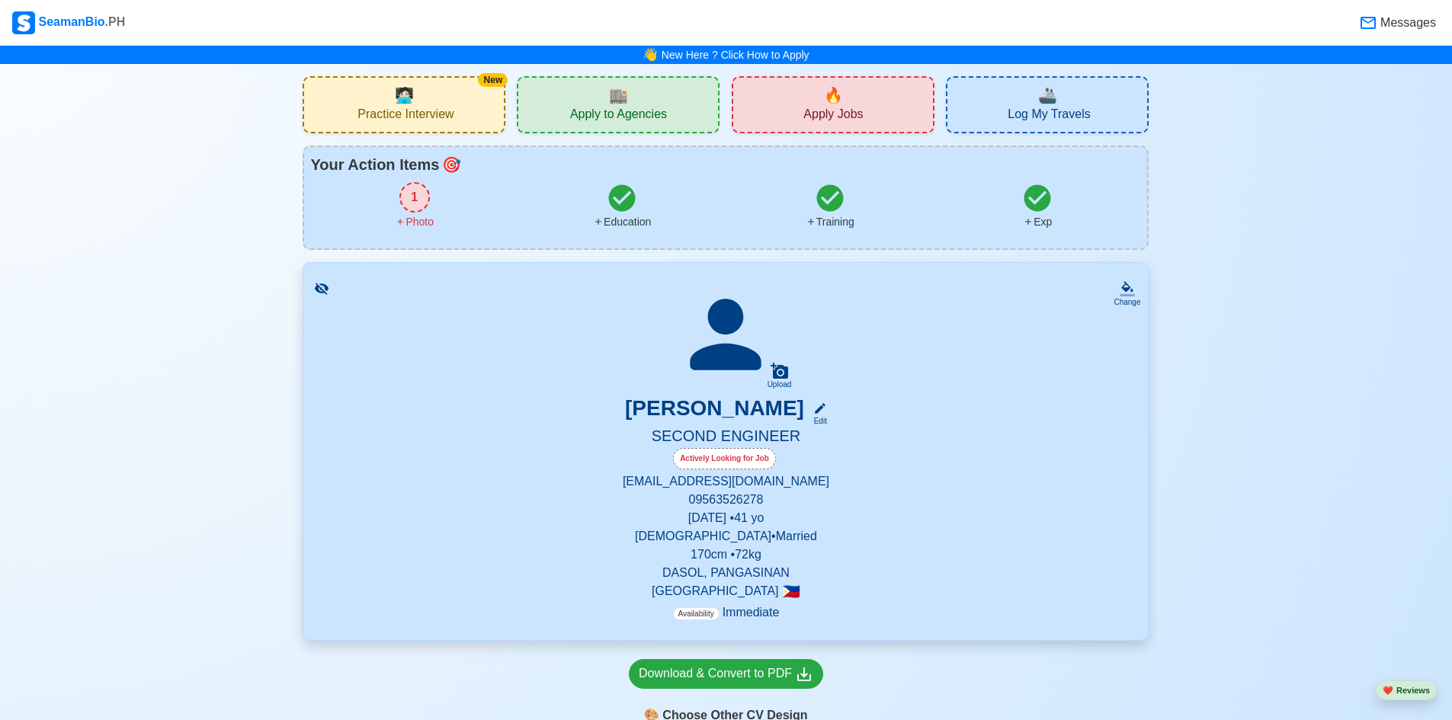
click at [412, 195] on div "1" at bounding box center [414, 197] width 30 height 30
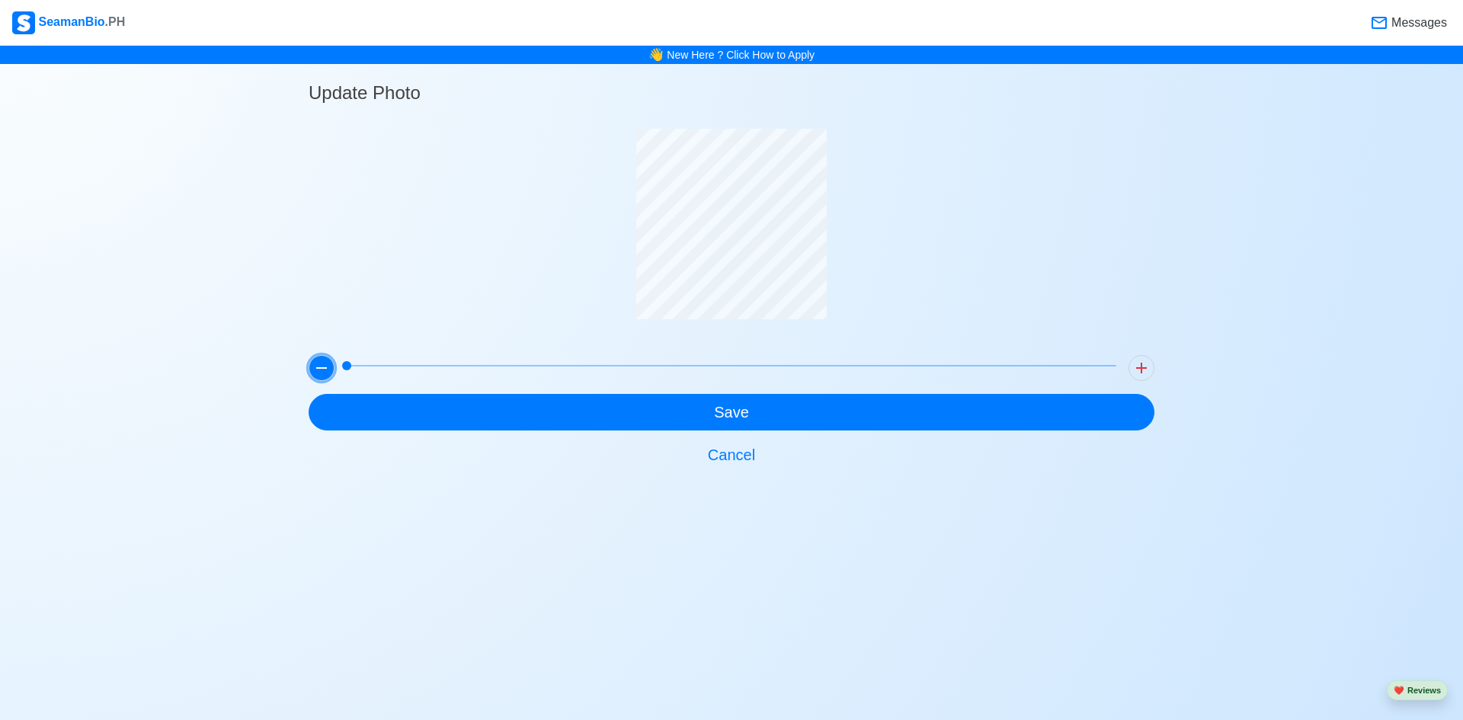
click at [322, 367] on icon at bounding box center [321, 368] width 18 height 18
click at [1139, 361] on icon at bounding box center [1142, 368] width 18 height 18
click at [317, 373] on icon at bounding box center [321, 368] width 18 height 18
click at [318, 370] on icon at bounding box center [321, 368] width 18 height 18
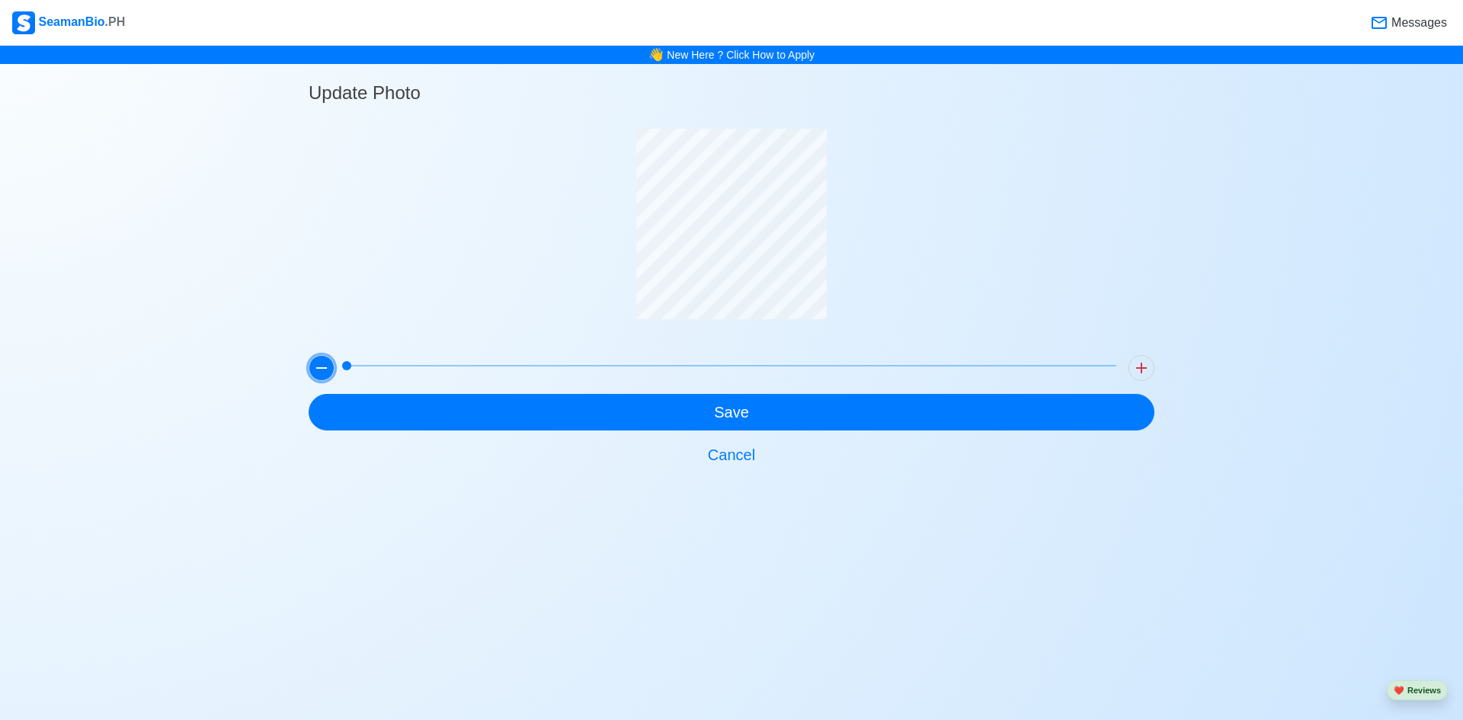
click at [318, 367] on icon at bounding box center [321, 368] width 18 height 18
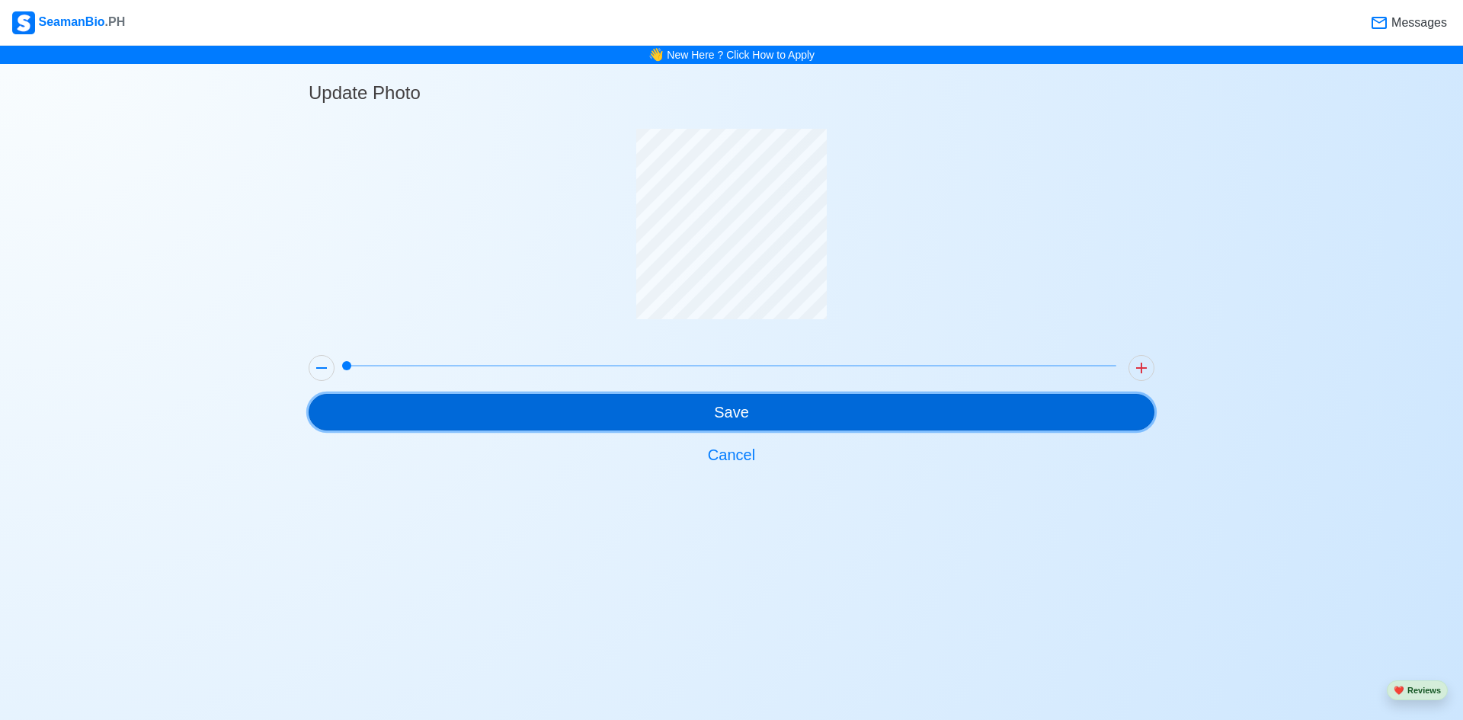
click at [744, 415] on button "Save" at bounding box center [732, 412] width 846 height 37
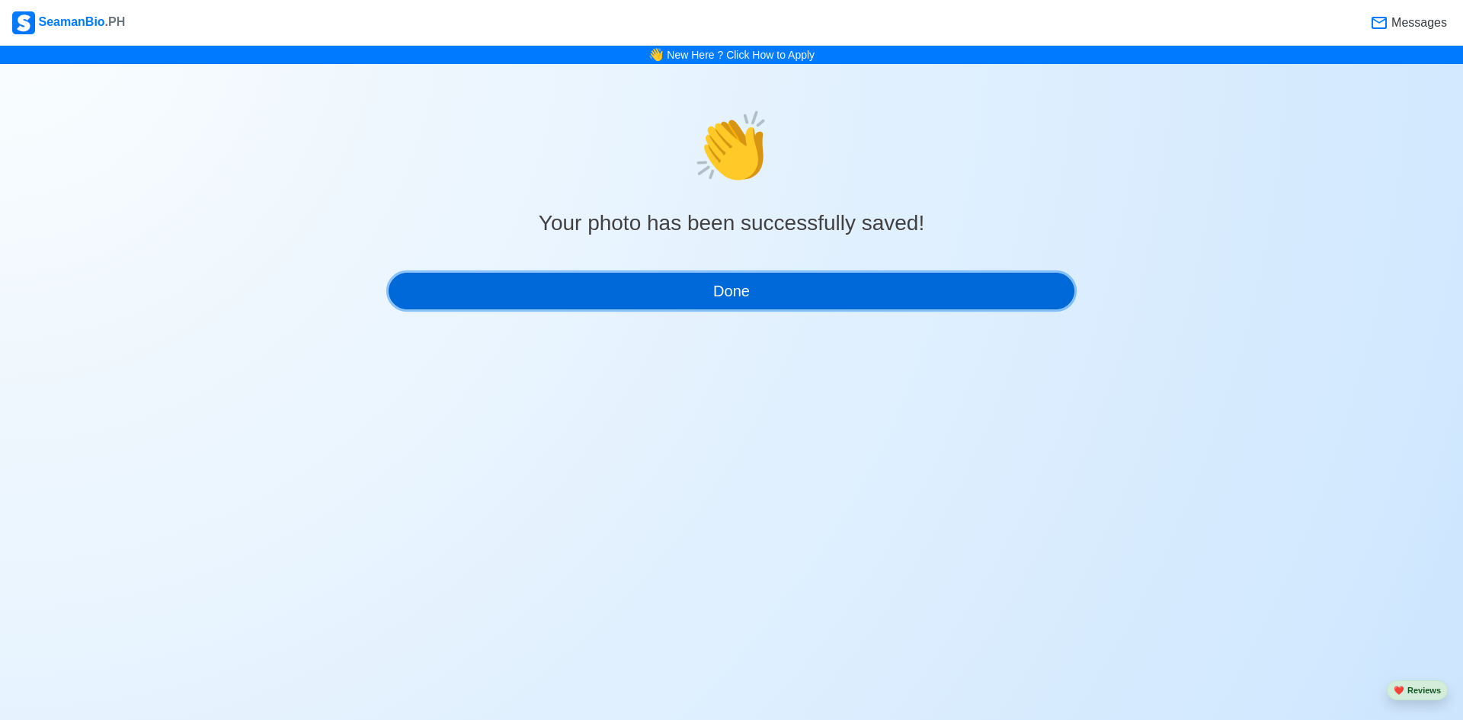
click at [745, 292] on button "Done" at bounding box center [732, 291] width 686 height 37
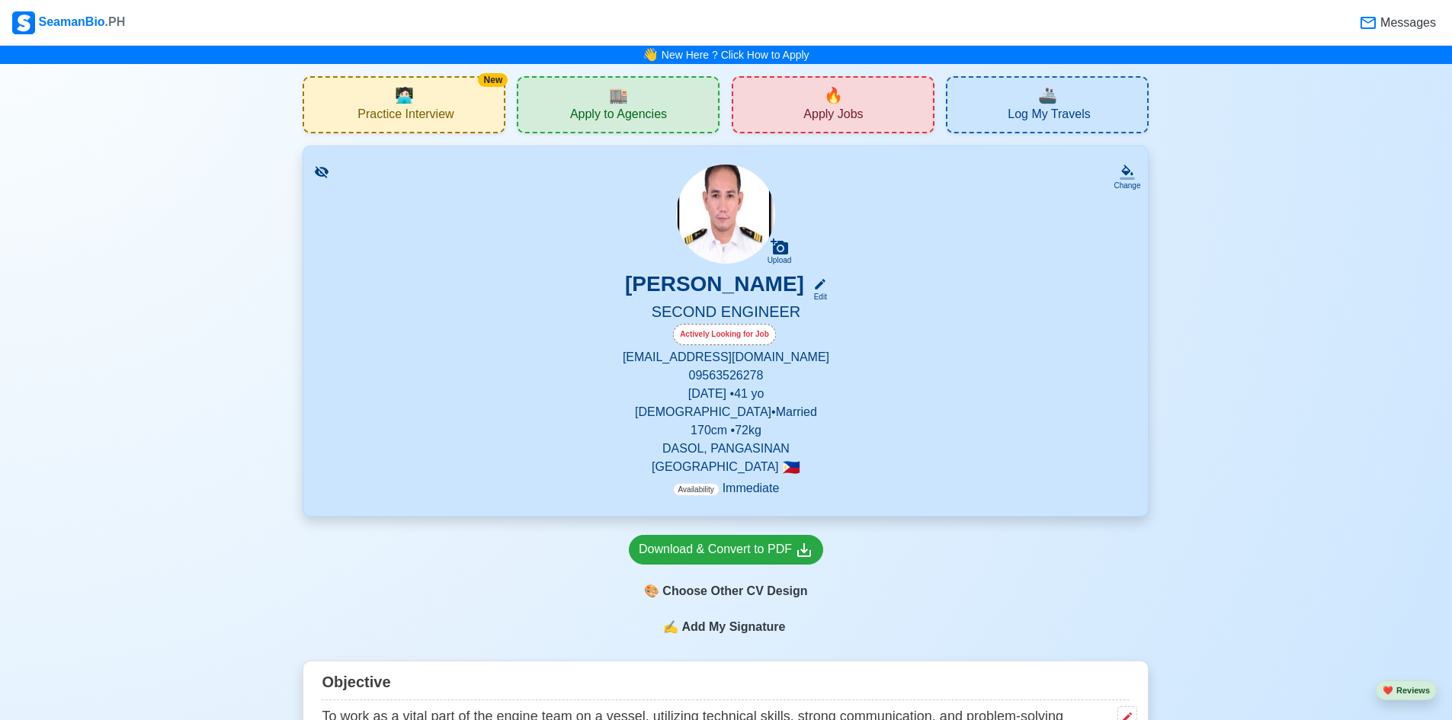
click at [787, 93] on div "🔥 Apply Jobs" at bounding box center [833, 104] width 203 height 57
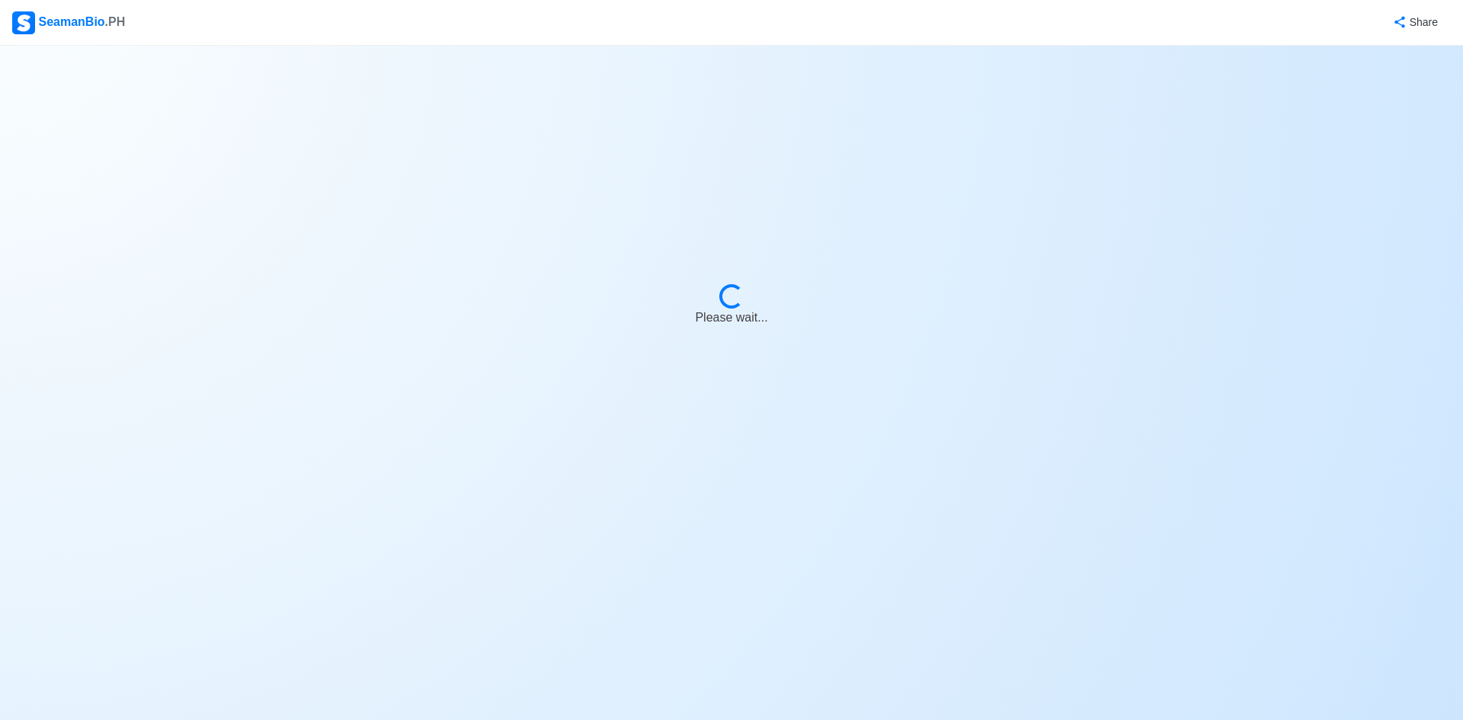
select select "2nd Engineer"
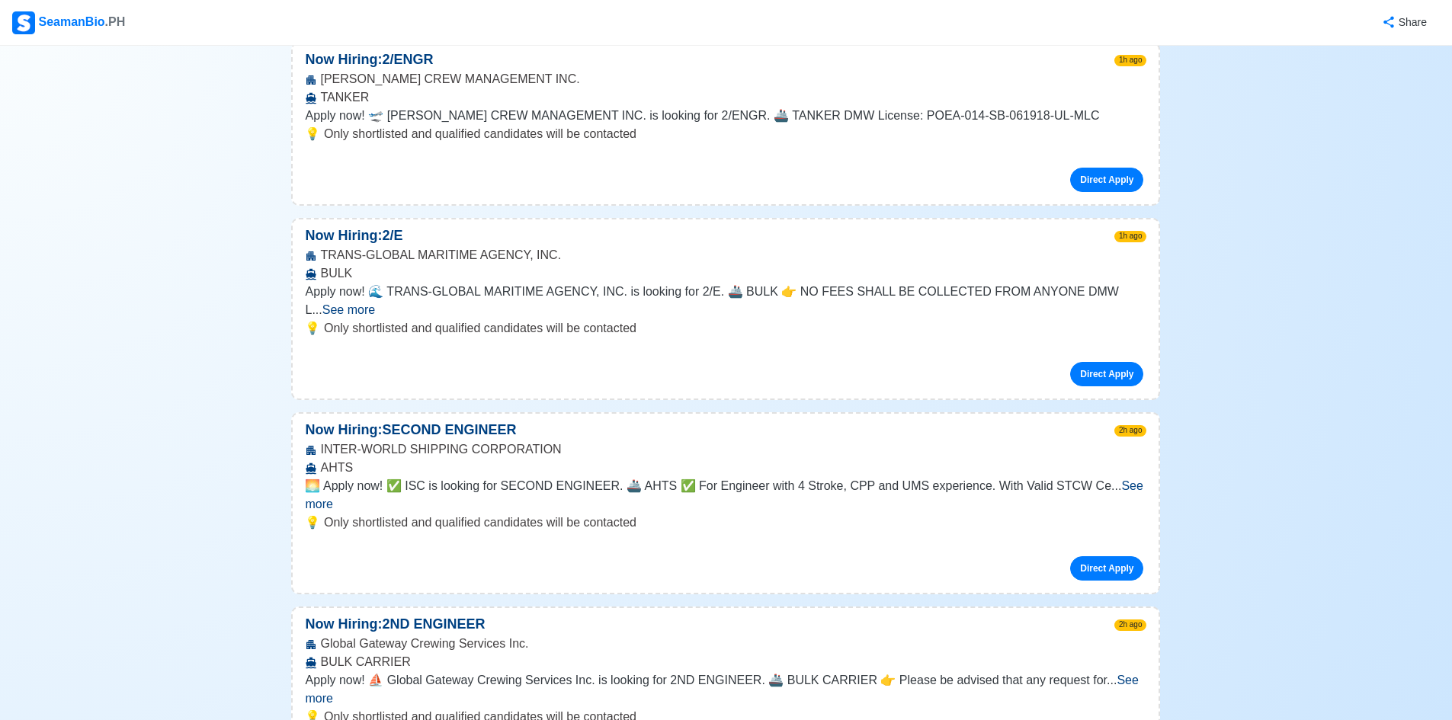
scroll to position [305, 0]
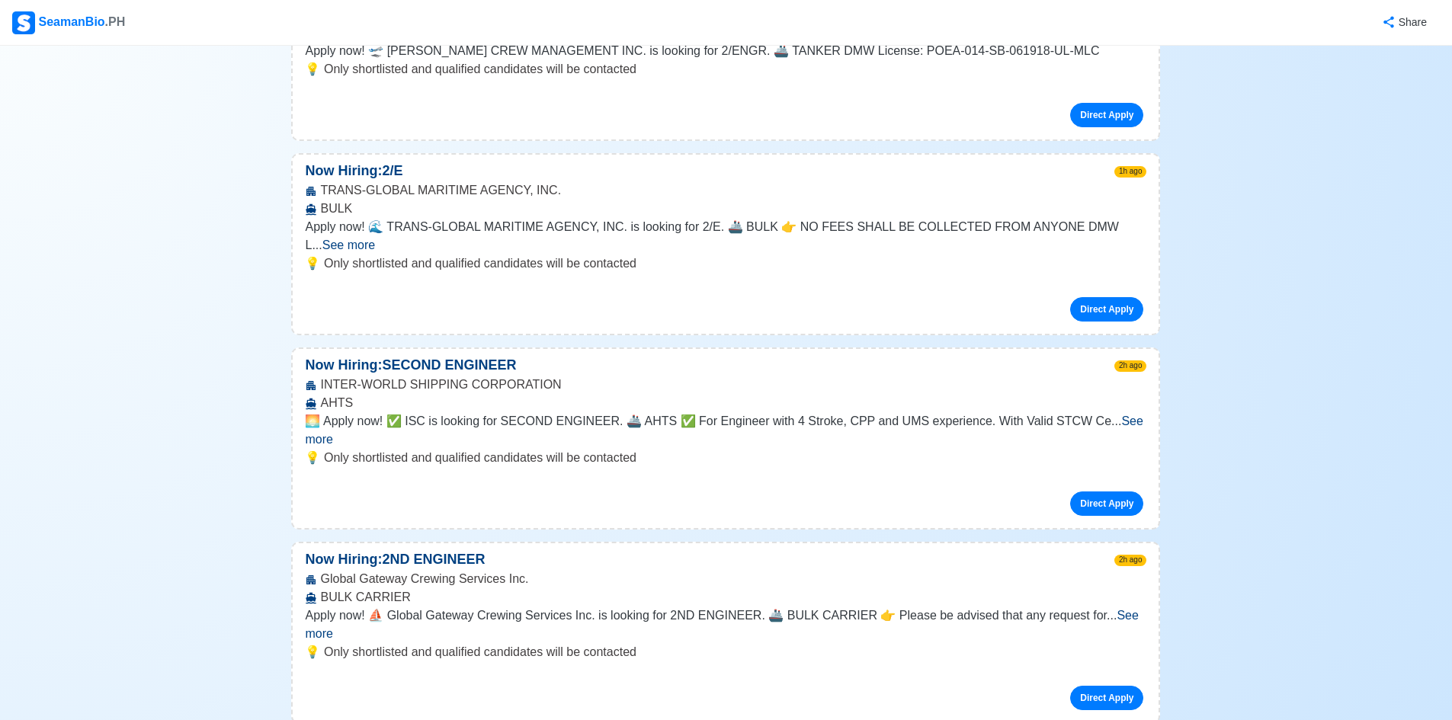
click at [1105, 415] on span "See more" at bounding box center [724, 430] width 838 height 31
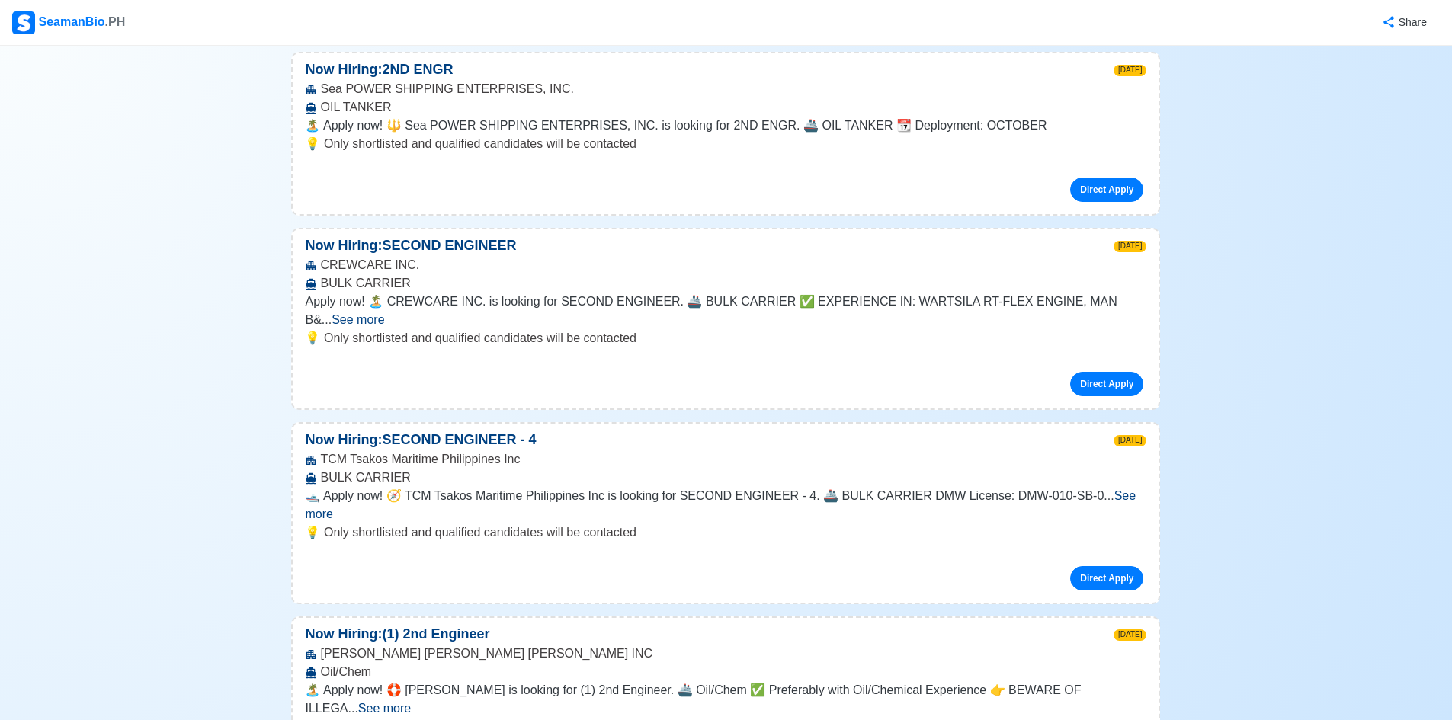
scroll to position [1829, 0]
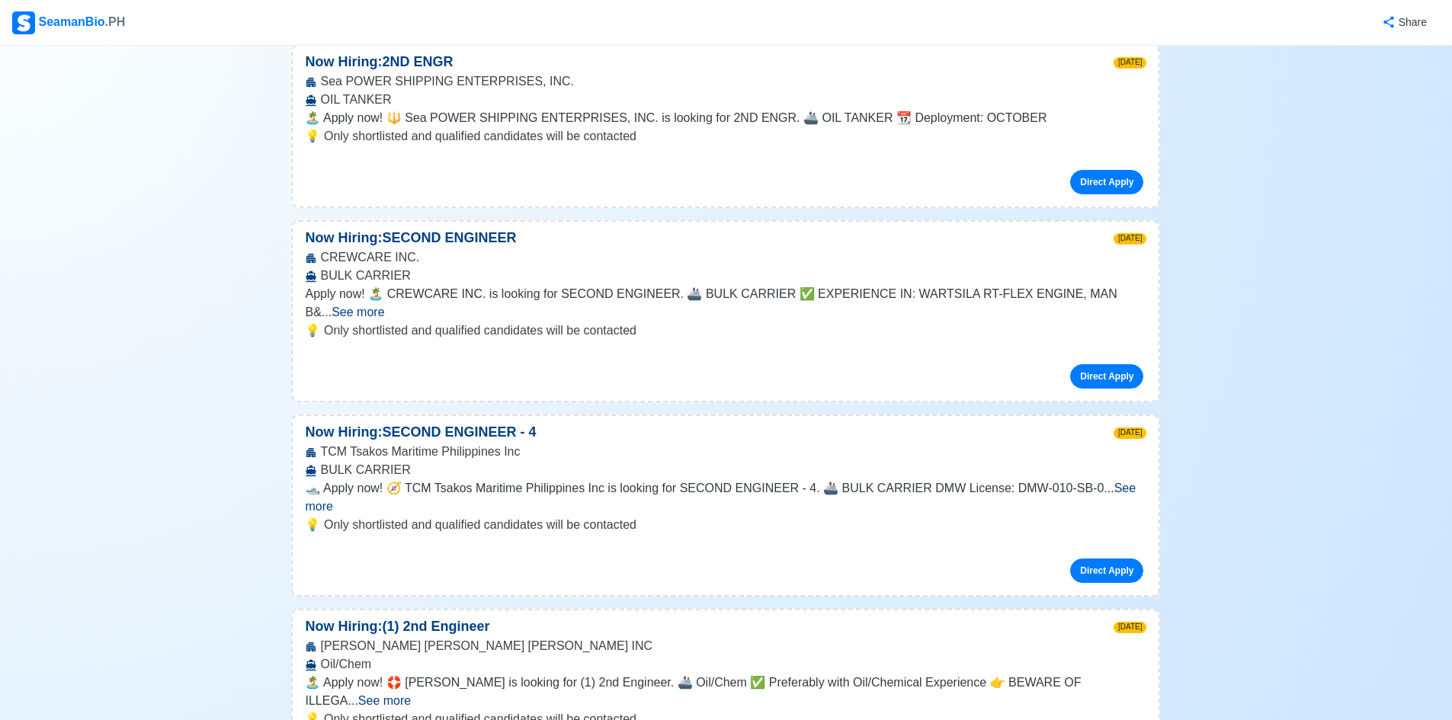
click at [384, 306] on span "See more" at bounding box center [358, 312] width 53 height 13
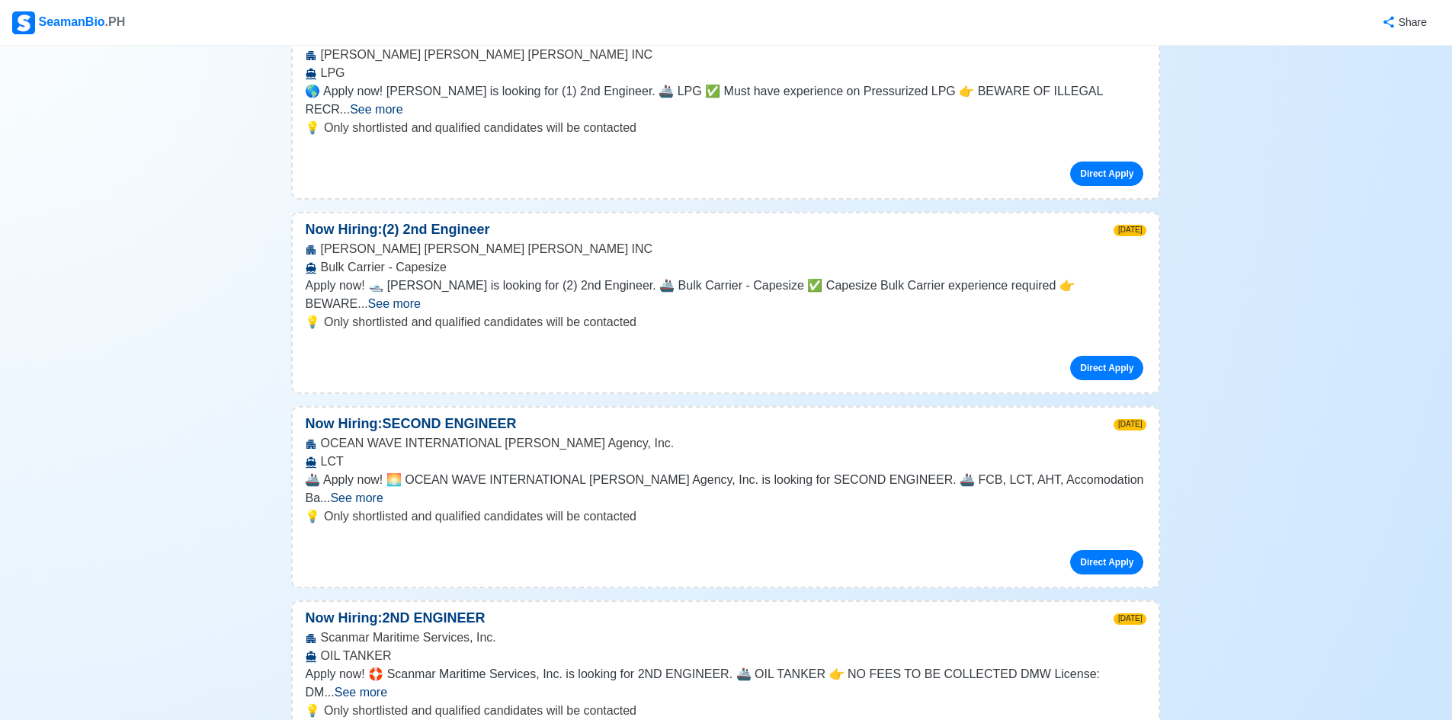
scroll to position [2744, 0]
click at [383, 491] on span "See more" at bounding box center [356, 497] width 53 height 13
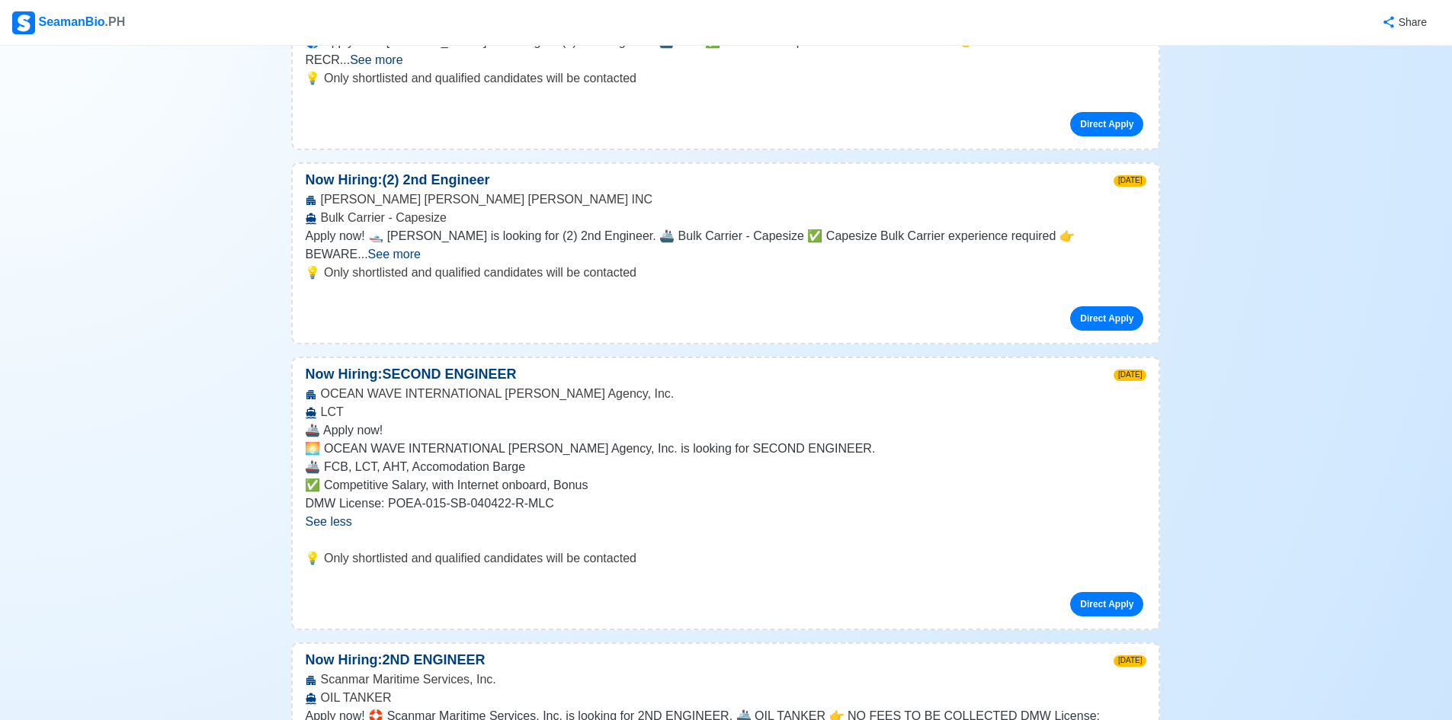
scroll to position [2820, 0]
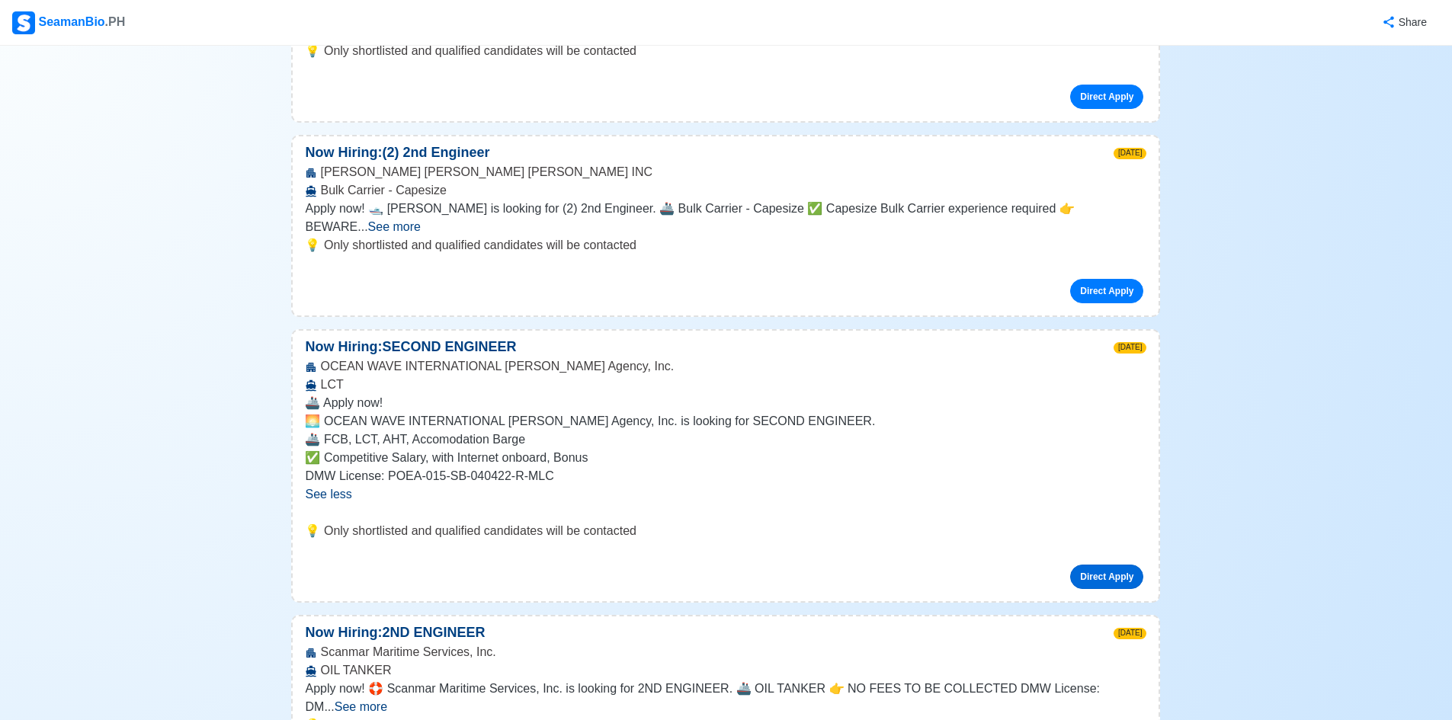
click at [1099, 565] on link "Direct Apply" at bounding box center [1106, 577] width 73 height 24
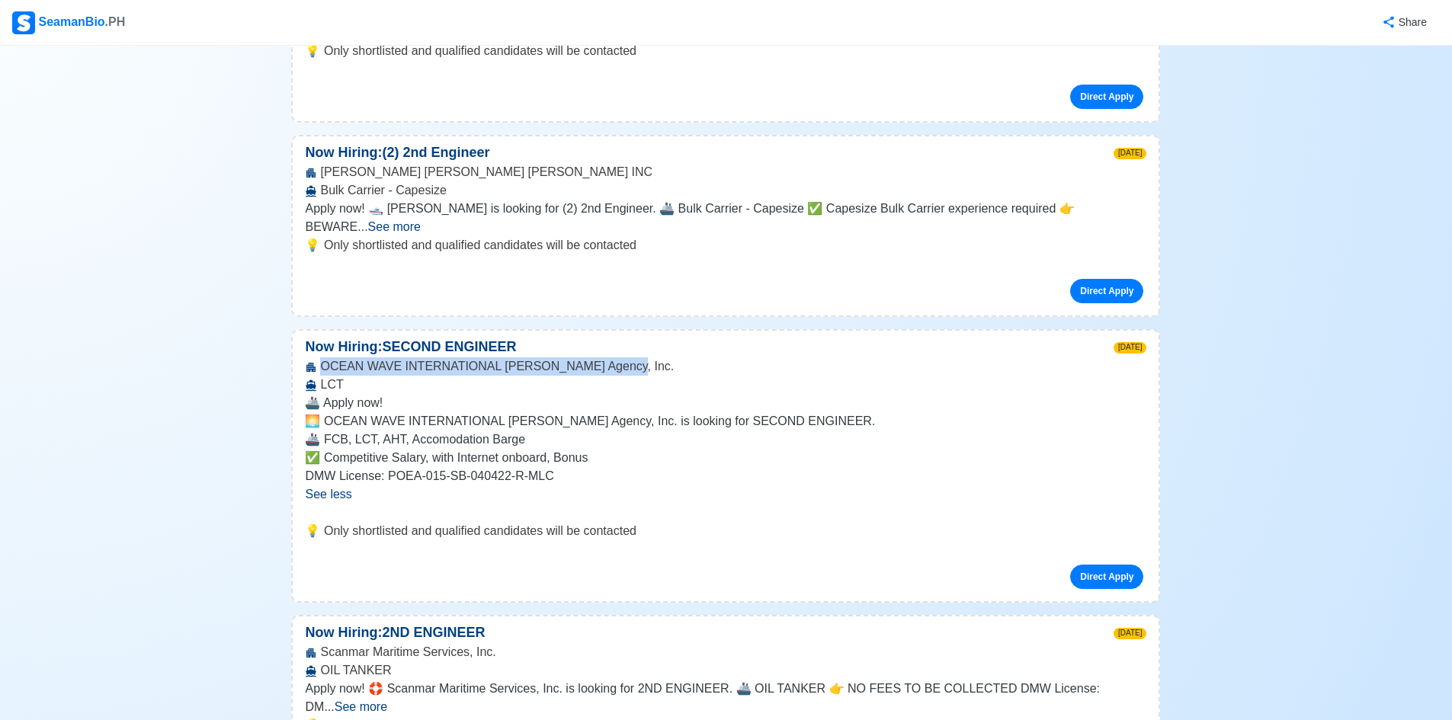
drag, startPoint x: 321, startPoint y: 238, endPoint x: 610, endPoint y: 237, distance: 289.6
click at [610, 357] on div "OCEAN WAVE INTERNATIONAL Manning Agency, Inc. LCT" at bounding box center [726, 375] width 866 height 37
copy div "OCEAN WAVE INTERNATIONAL Manning Agency, Inc."
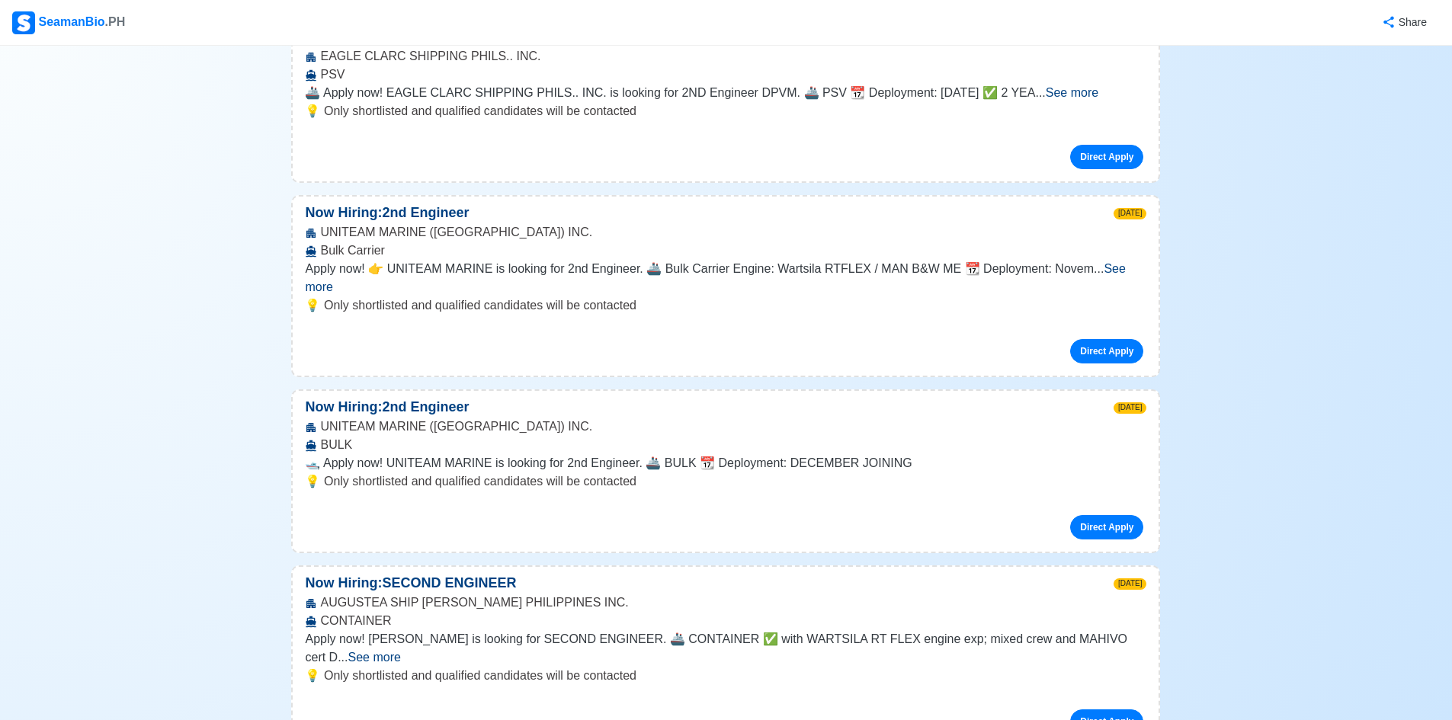
scroll to position [4116, 0]
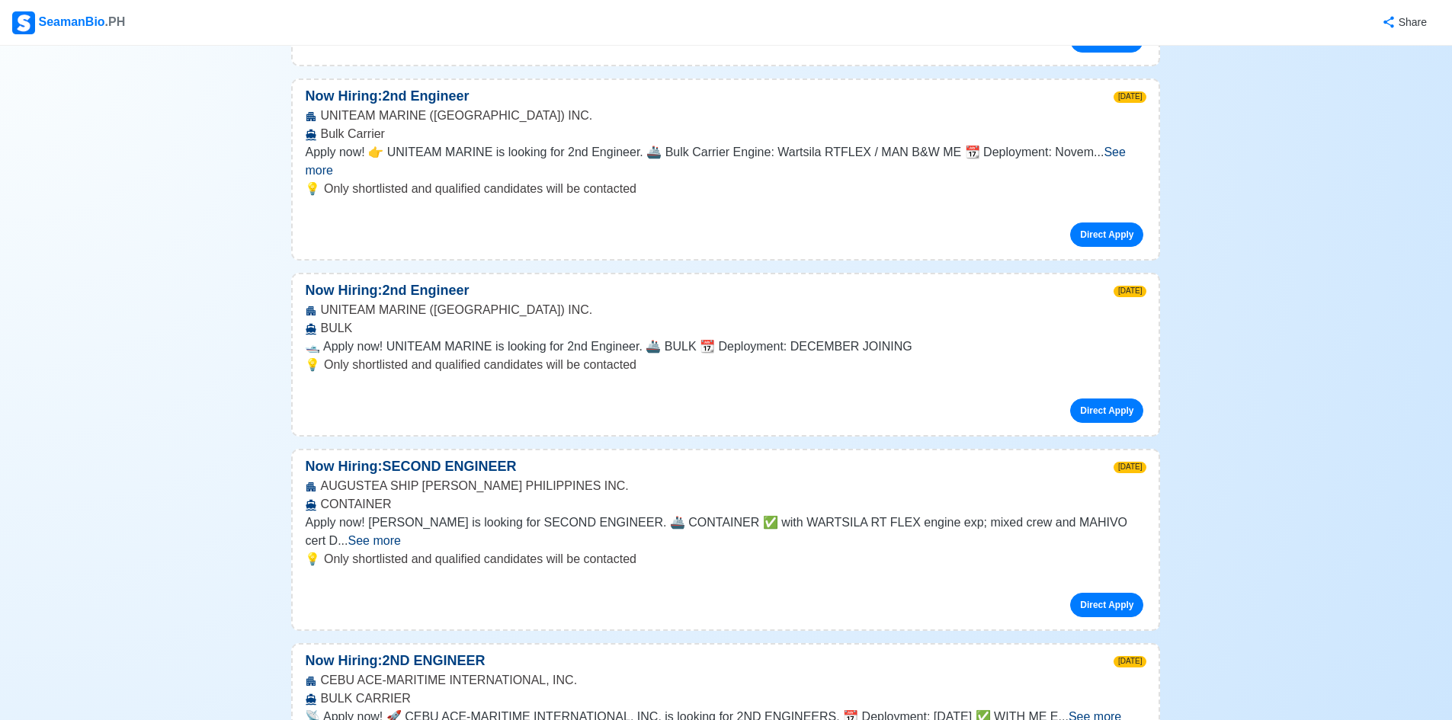
click at [401, 534] on span "See more" at bounding box center [374, 540] width 53 height 13
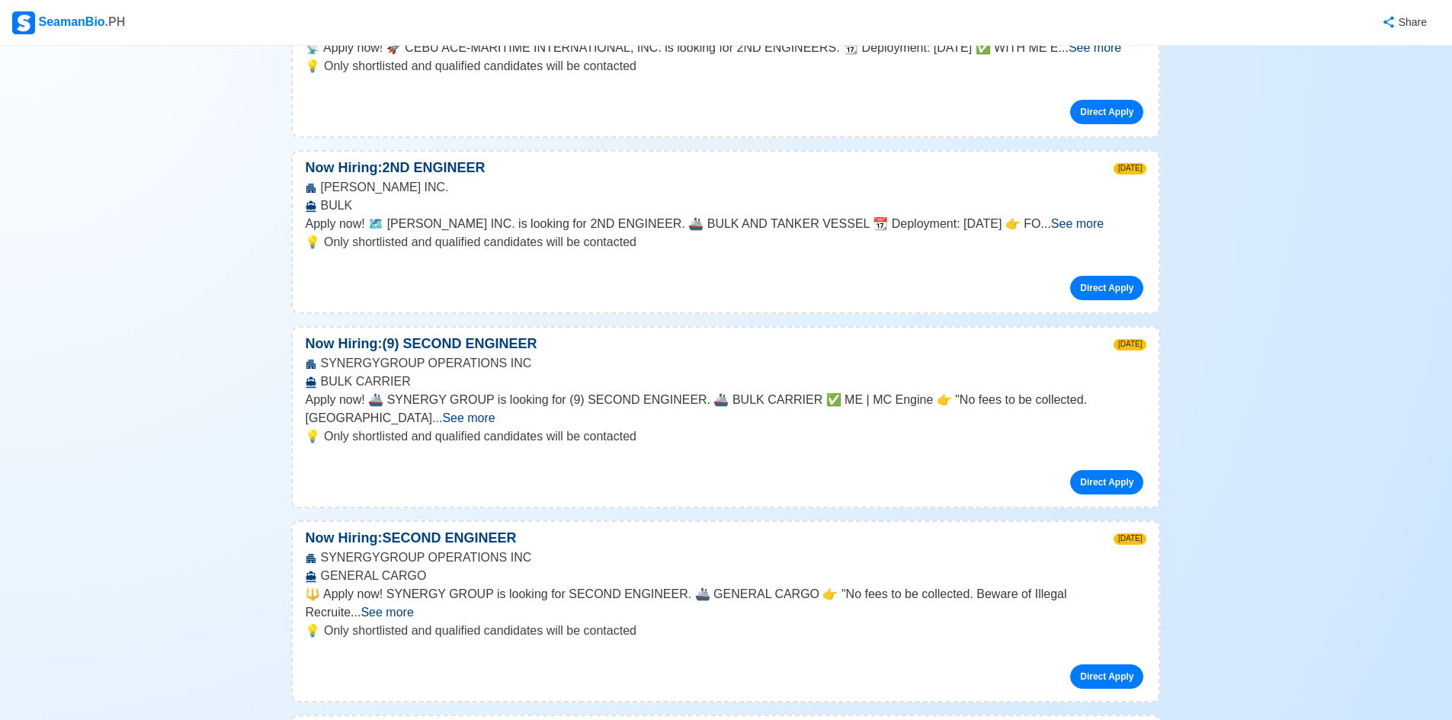
scroll to position [4878, 0]
click at [413, 604] on span "See more" at bounding box center [387, 610] width 53 height 13
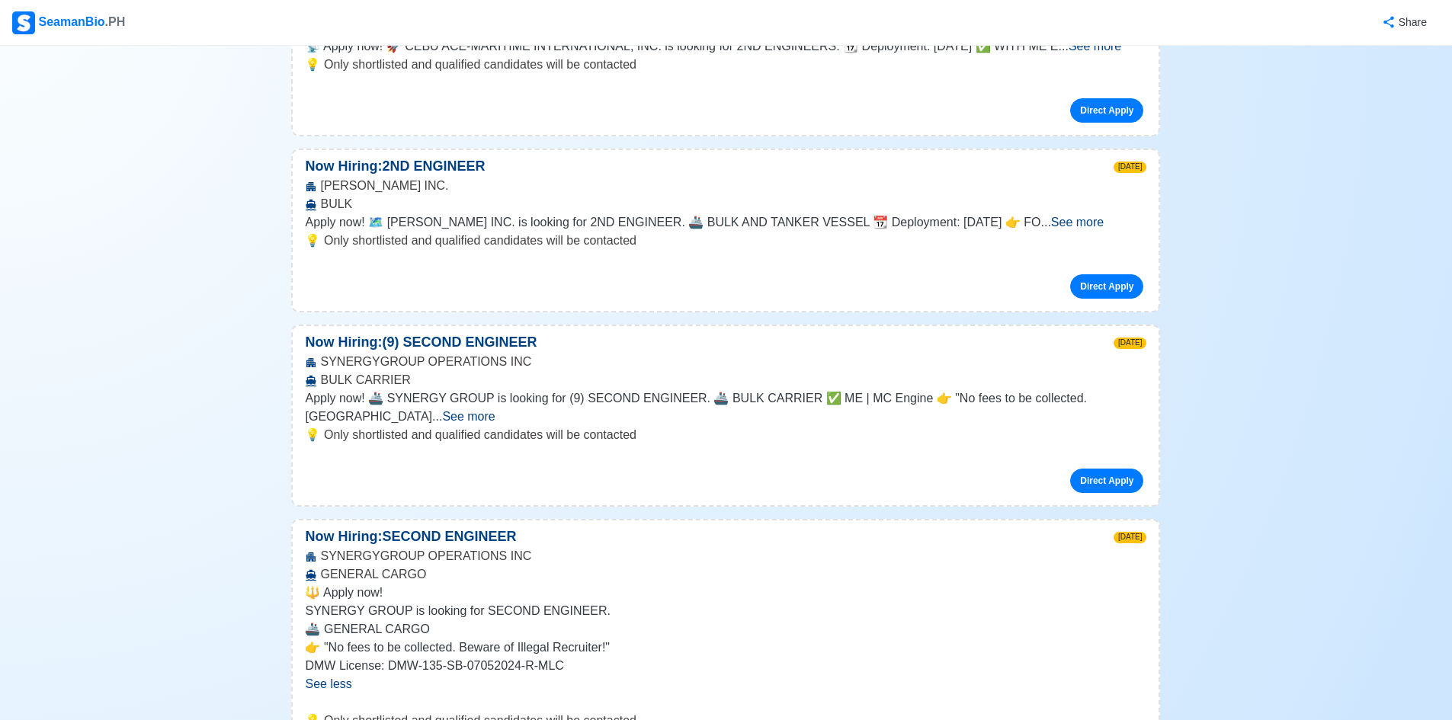
scroll to position [4954, 0]
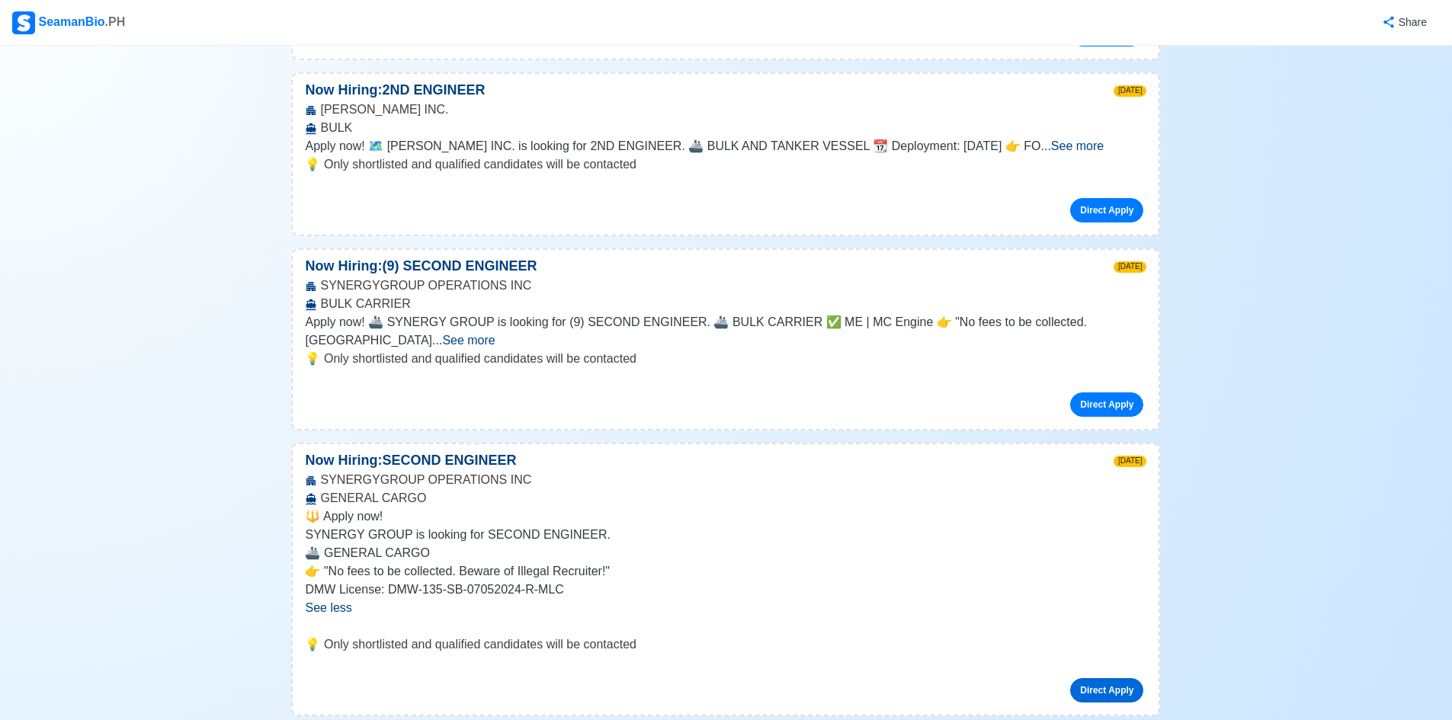
click at [1110, 678] on link "Direct Apply" at bounding box center [1106, 690] width 73 height 24
click at [495, 334] on span "See more" at bounding box center [468, 340] width 53 height 13
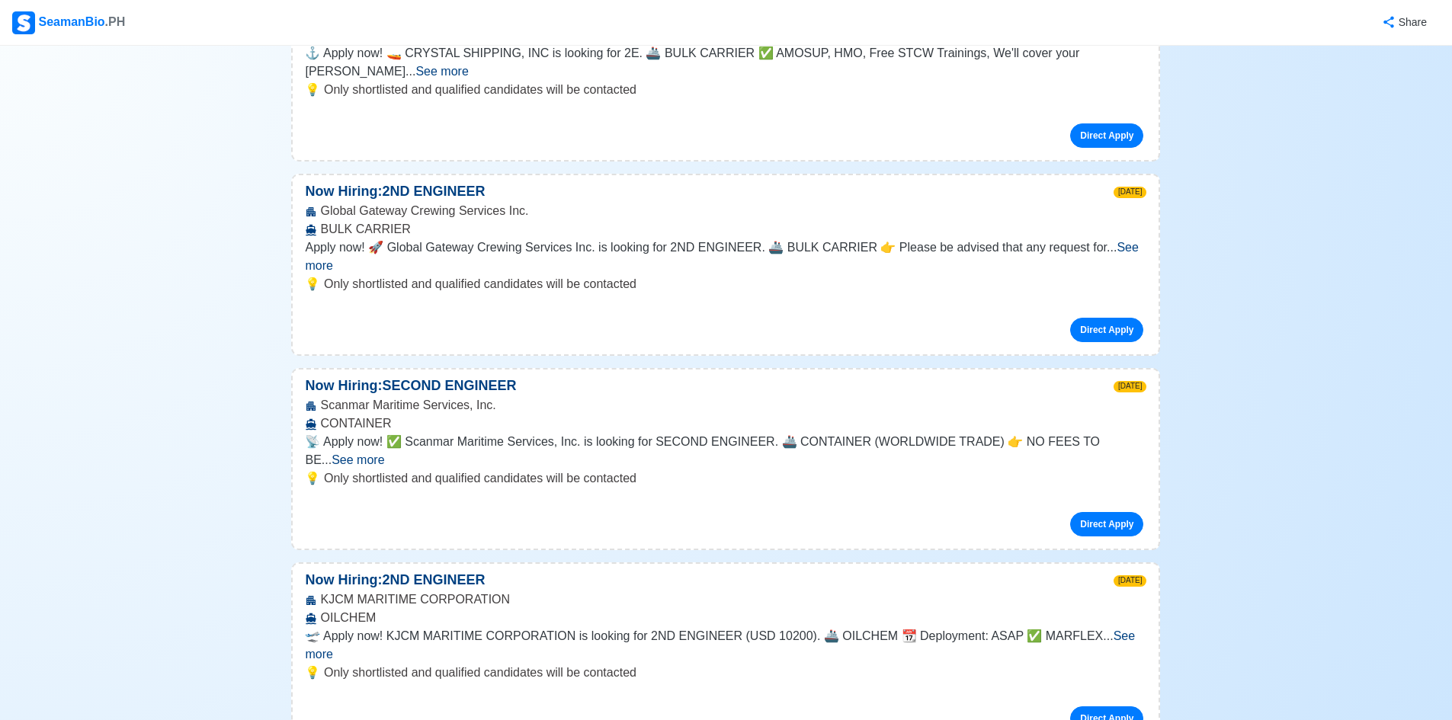
scroll to position [12804, 0]
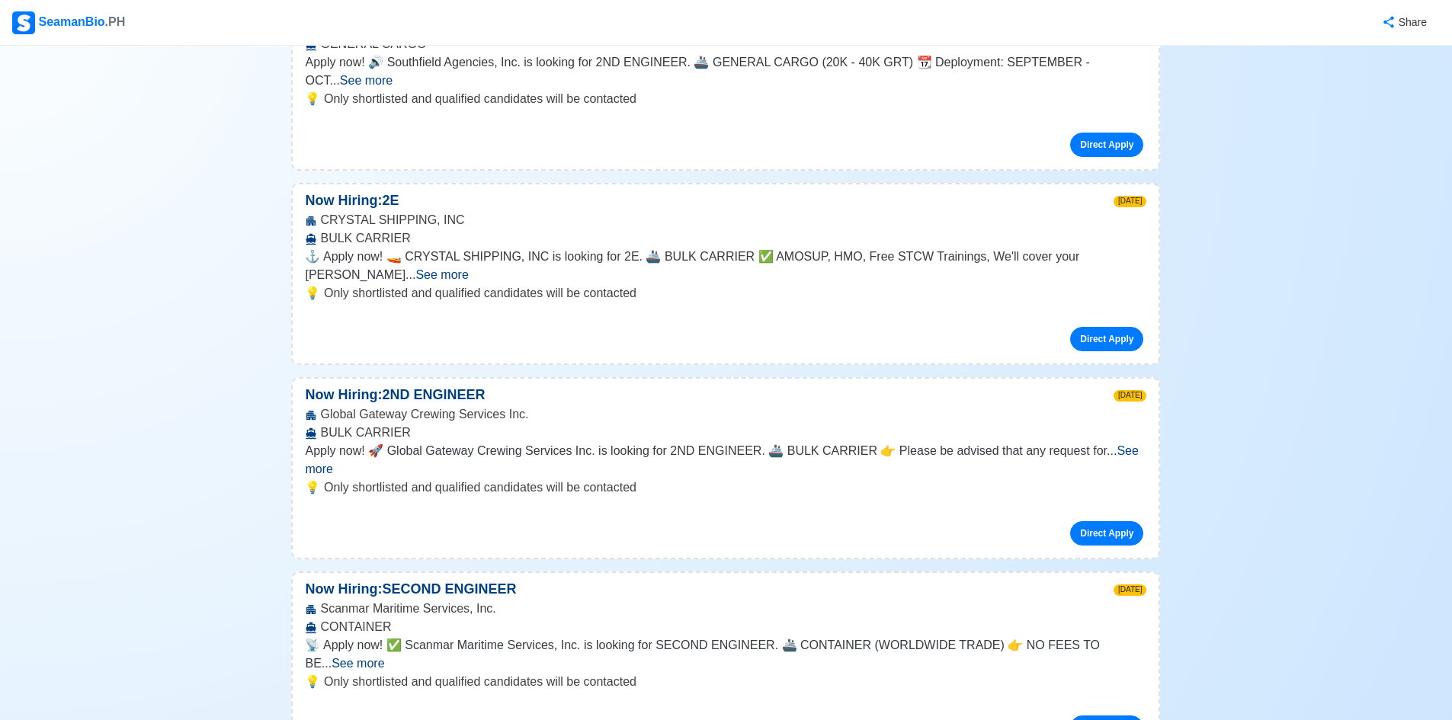
scroll to position [12576, 0]
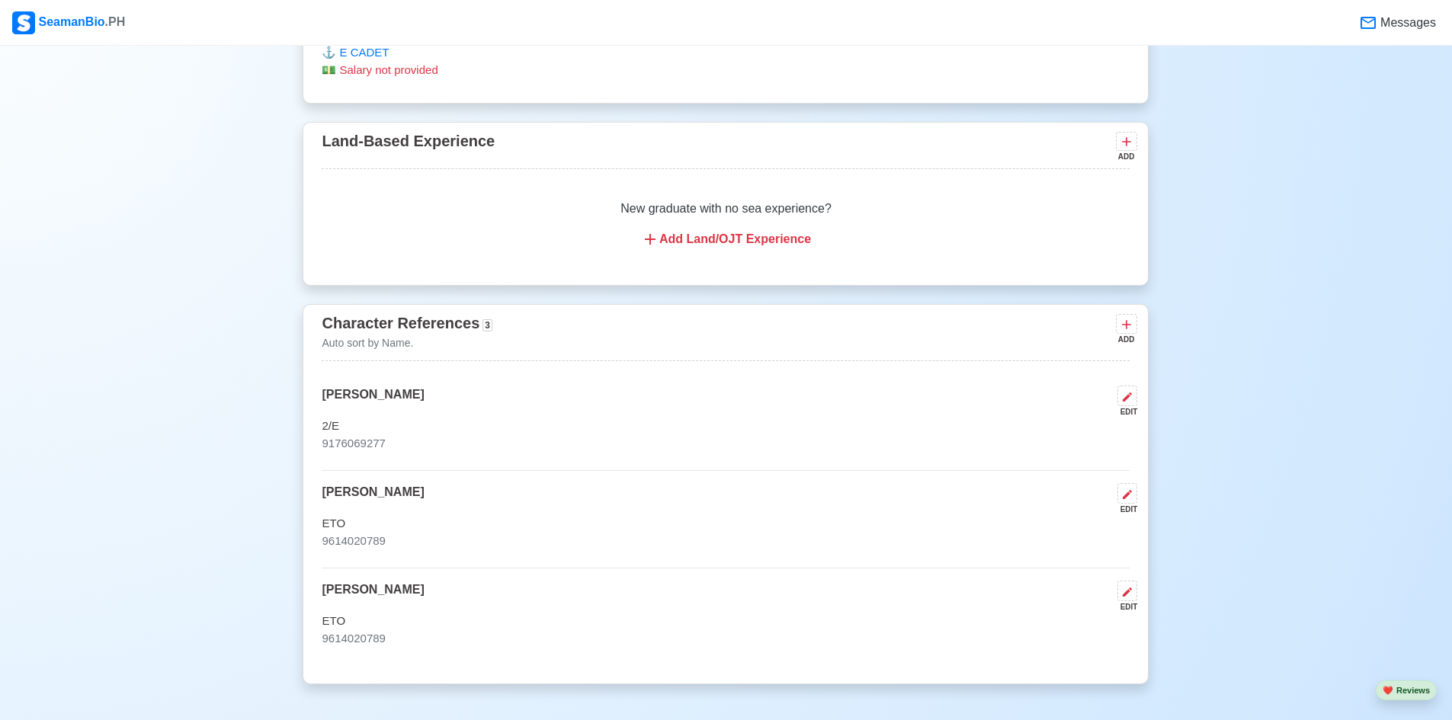
scroll to position [5017, 0]
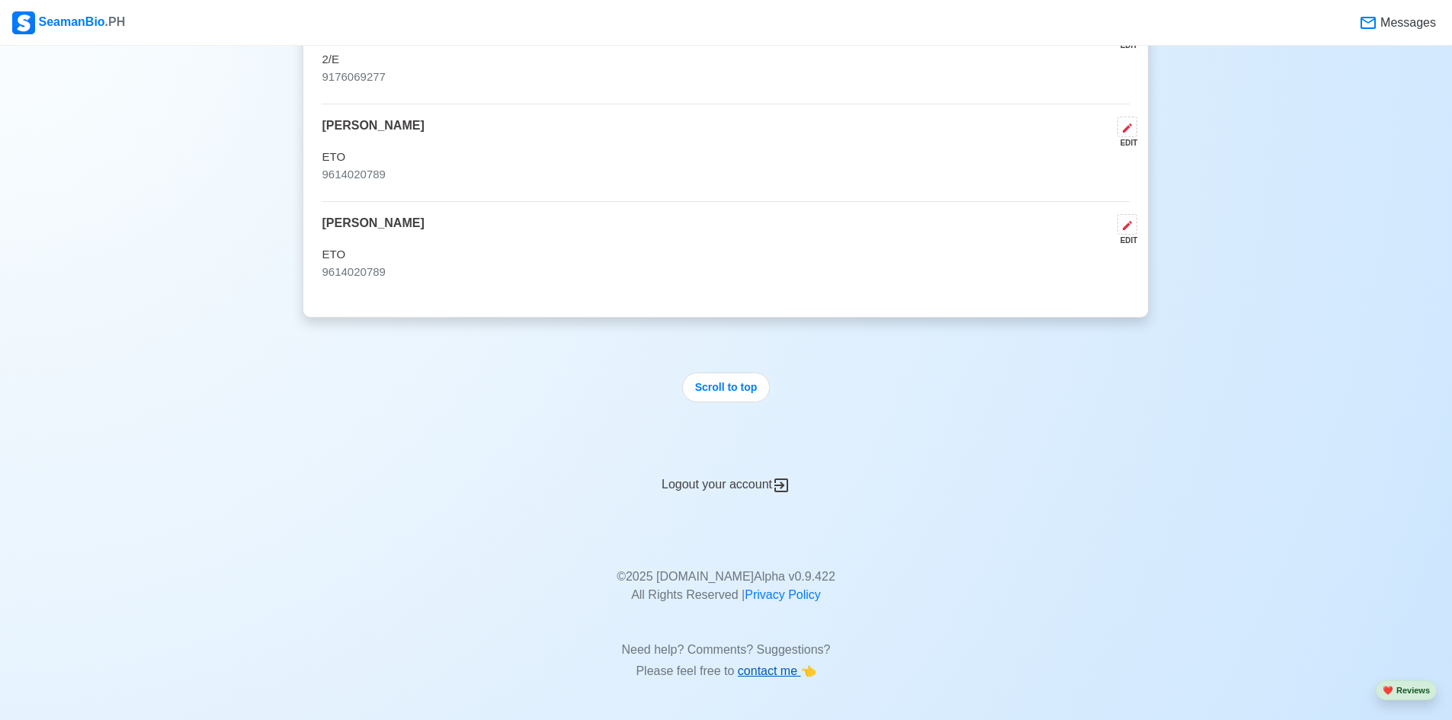
click at [755, 668] on span "contact me" at bounding box center [769, 671] width 63 height 13
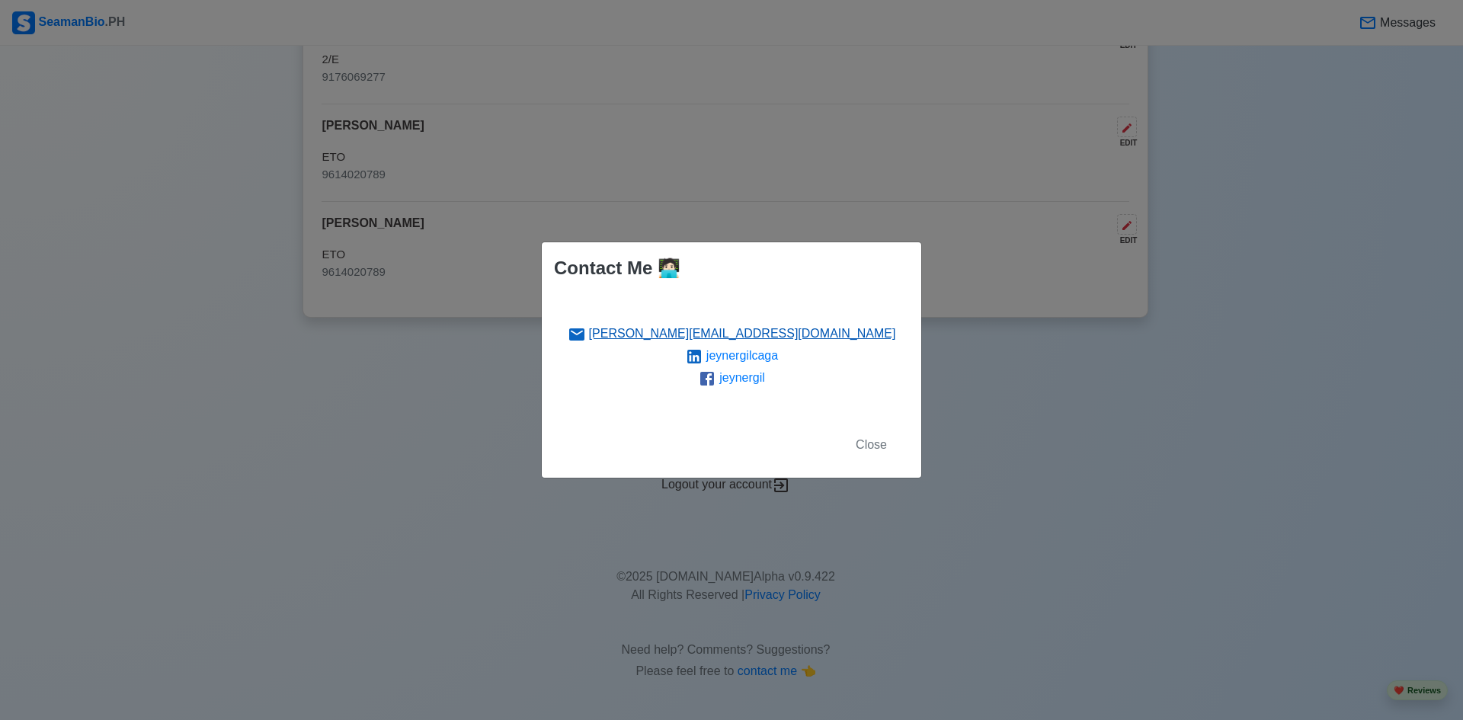
click at [712, 334] on link "[PERSON_NAME][EMAIL_ADDRESS][DOMAIN_NAME]" at bounding box center [742, 333] width 307 height 13
click at [877, 446] on span "Close" at bounding box center [871, 444] width 31 height 13
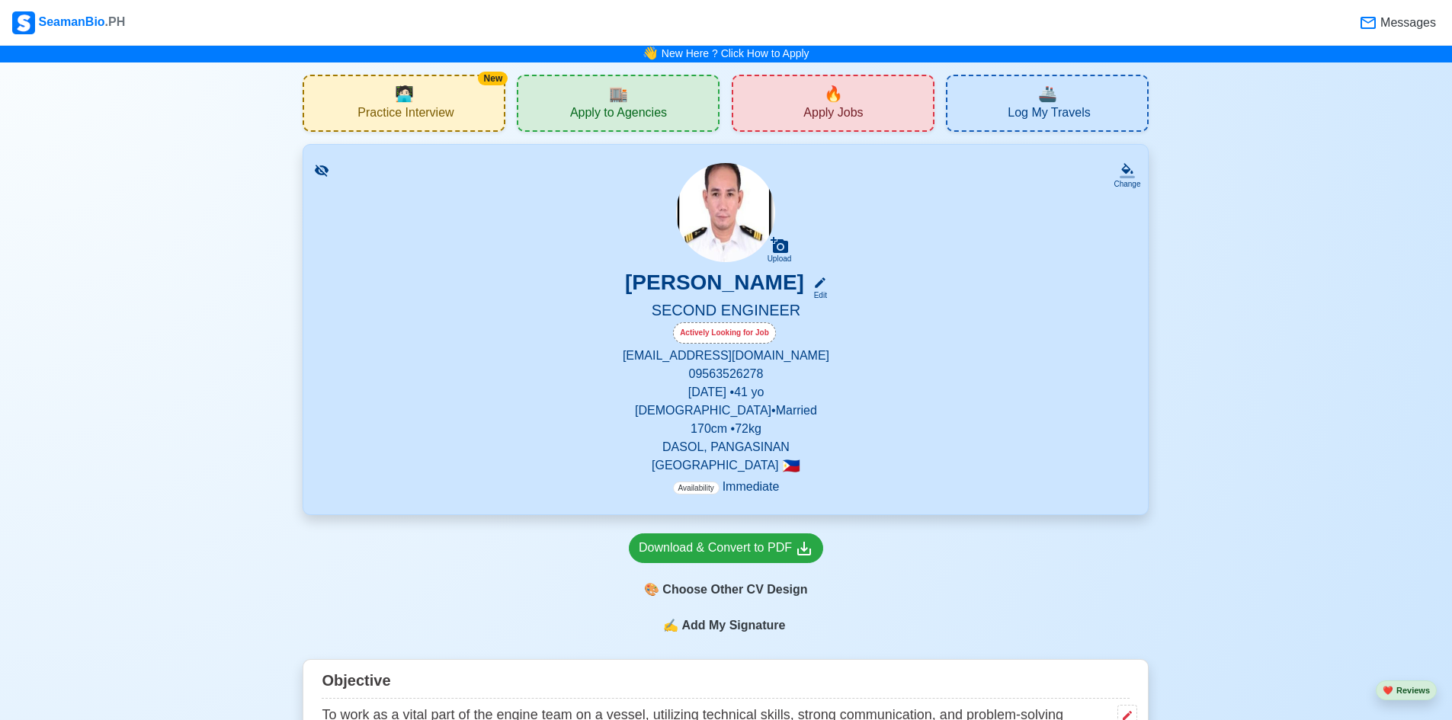
scroll to position [0, 0]
